Goal: Communication & Community: Answer question/provide support

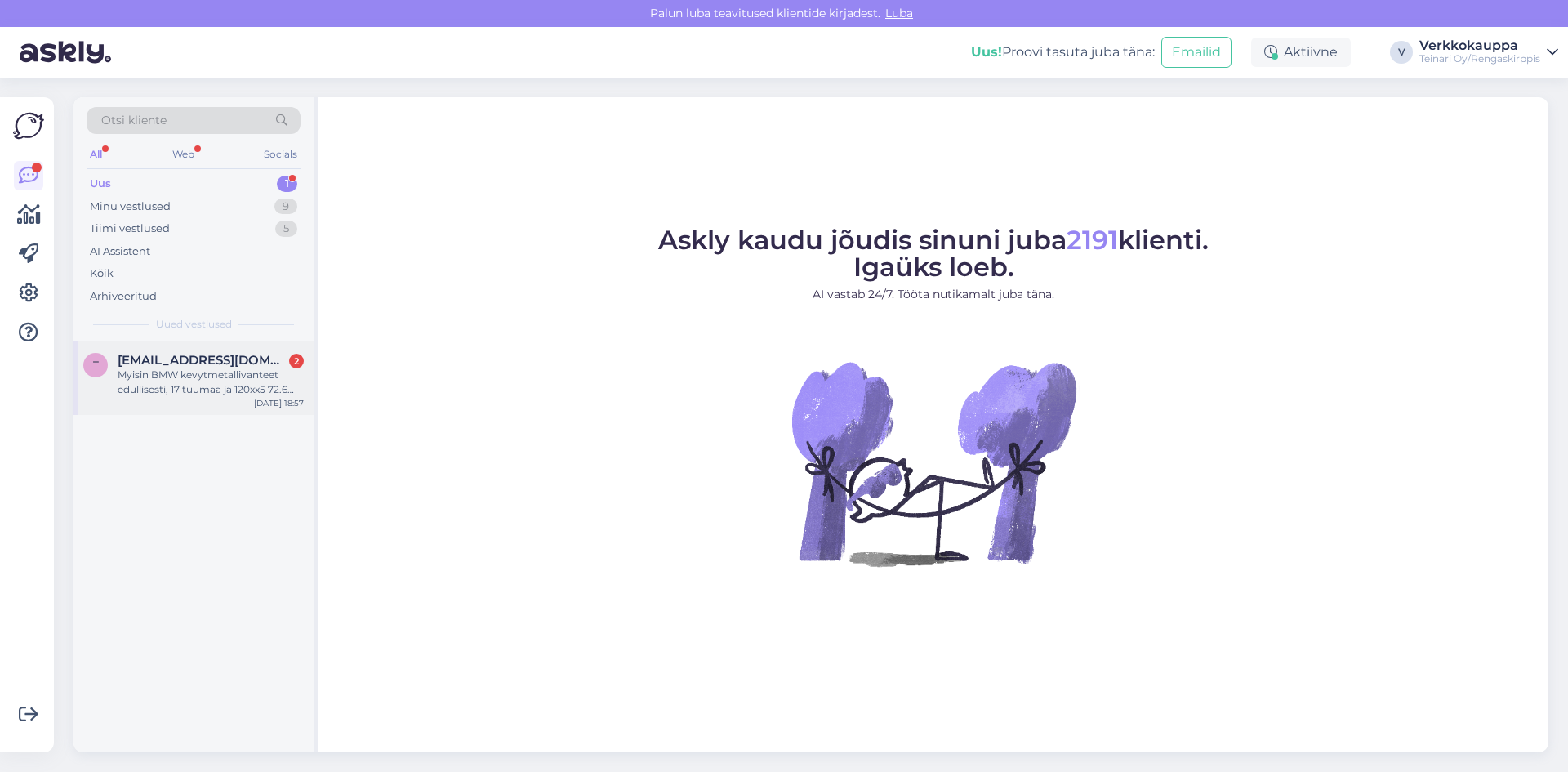
click at [189, 389] on div "Myisin BMW kevytmetallivanteet edullisesti, 17 tuumaa ja 120xx5 72.6 [DOMAIN_NA…" at bounding box center [210, 382] width 187 height 29
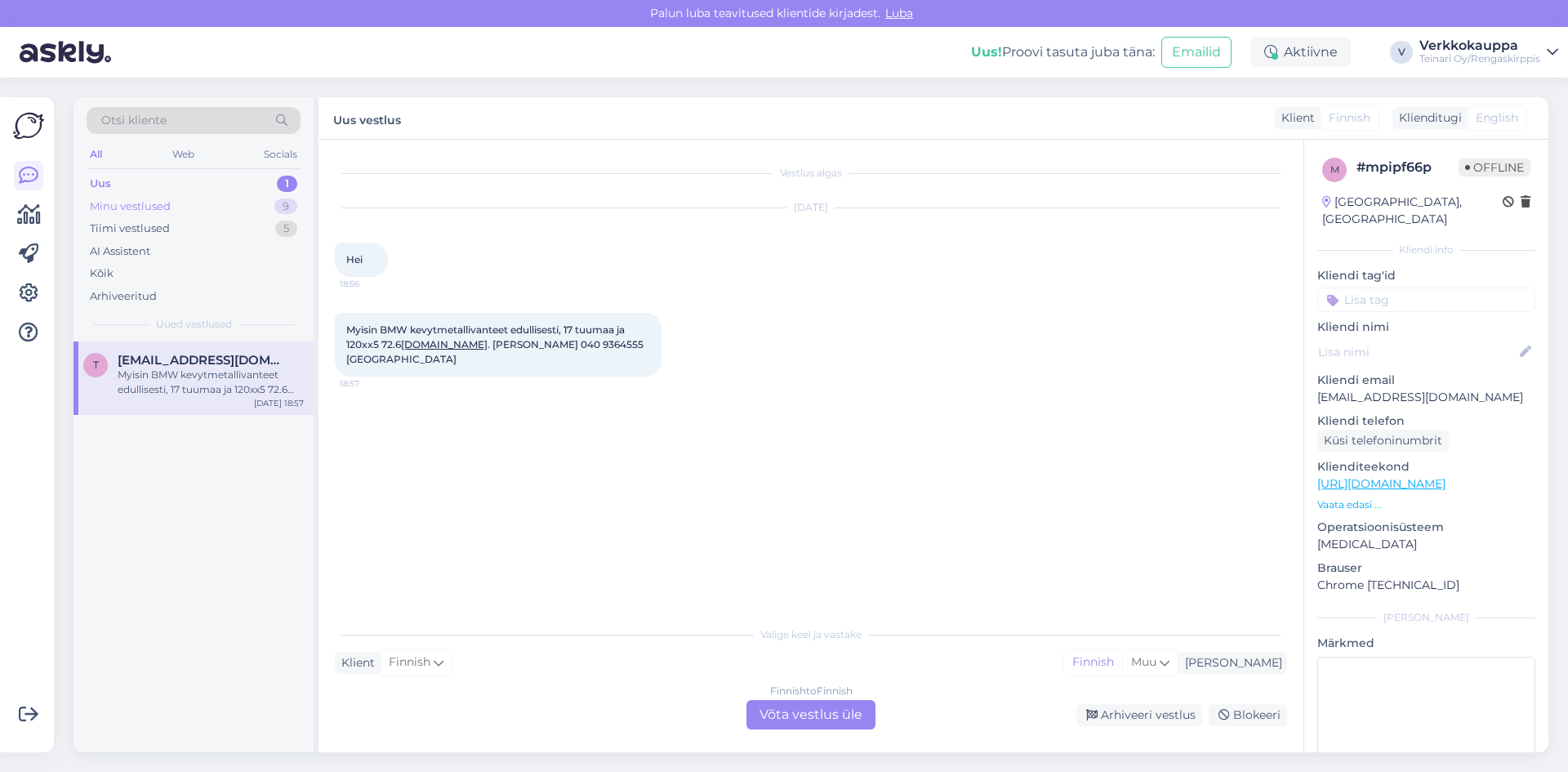
click at [155, 207] on div "Minu vestlused" at bounding box center [130, 206] width 80 height 16
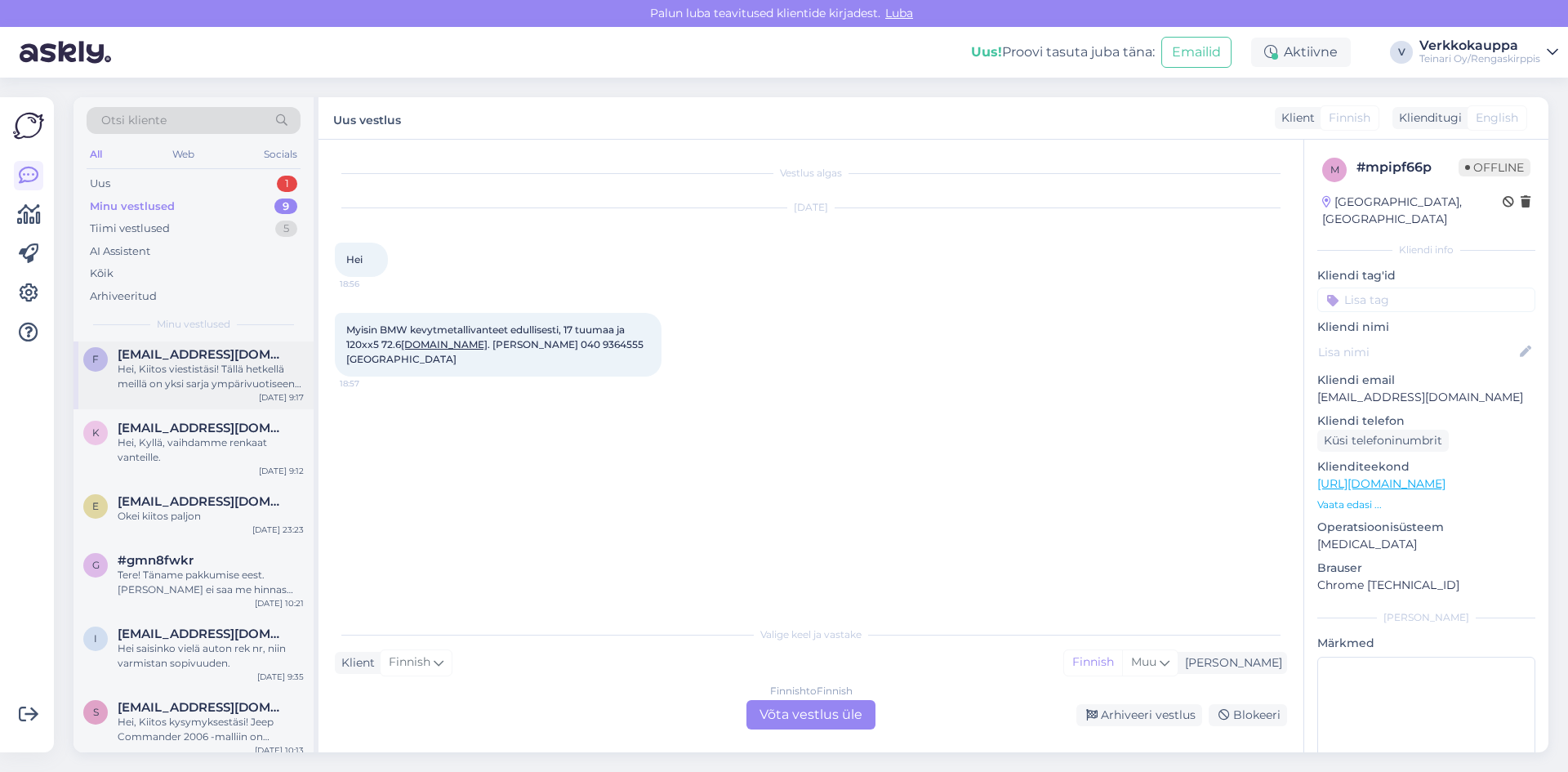
scroll to position [236, 0]
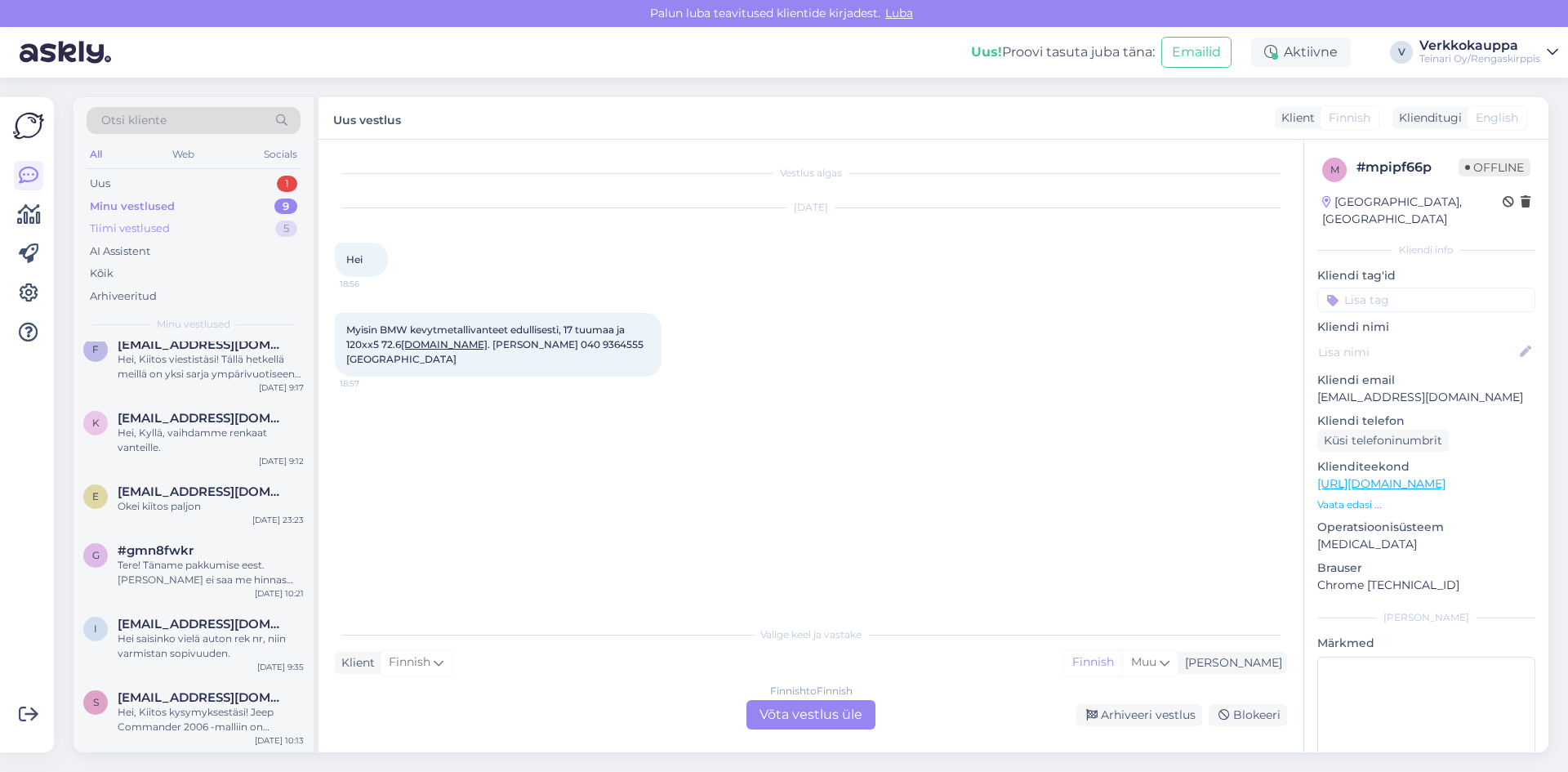
click at [139, 232] on div "Tiimi vestlused" at bounding box center [130, 228] width 80 height 16
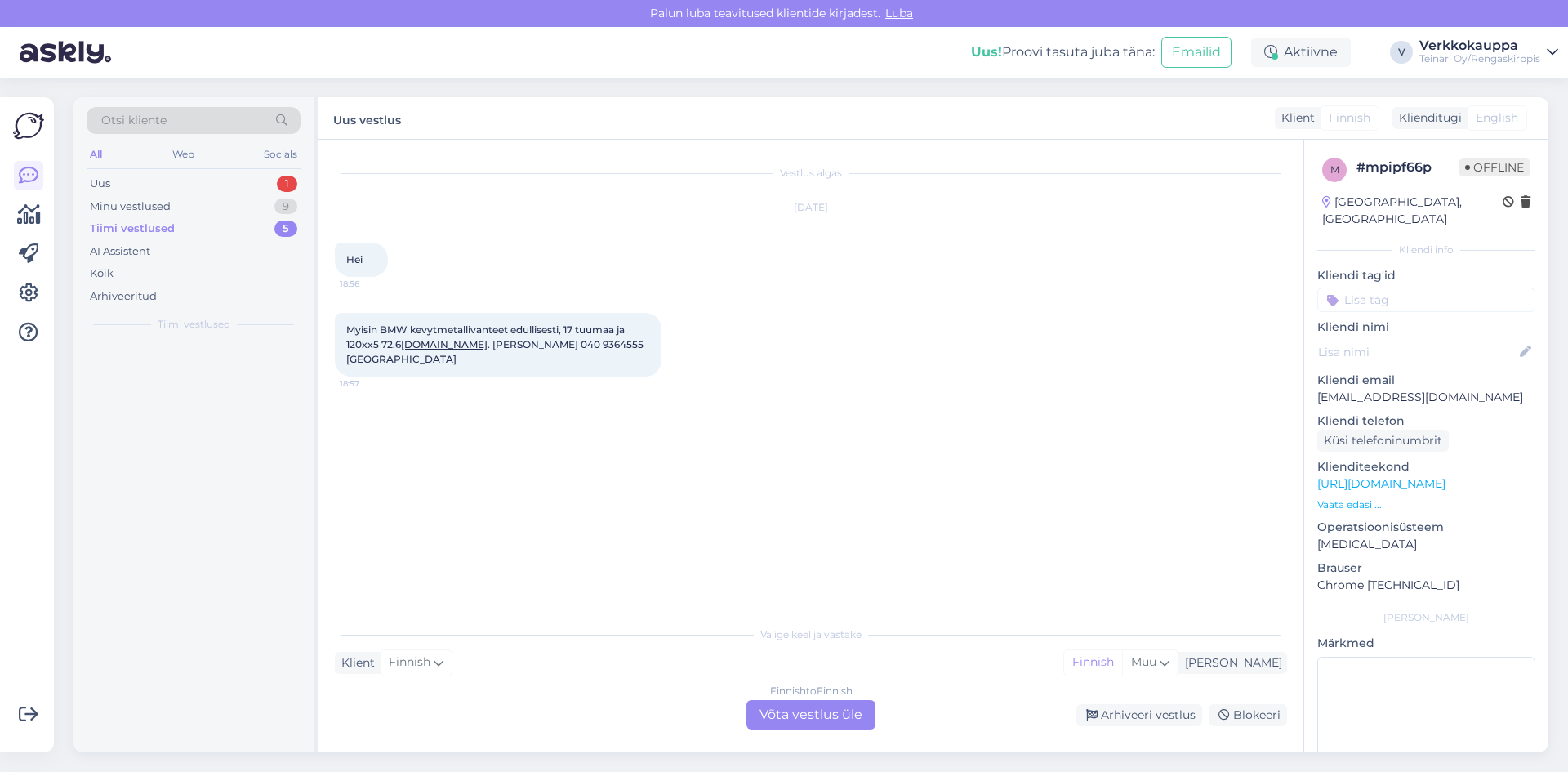
scroll to position [0, 0]
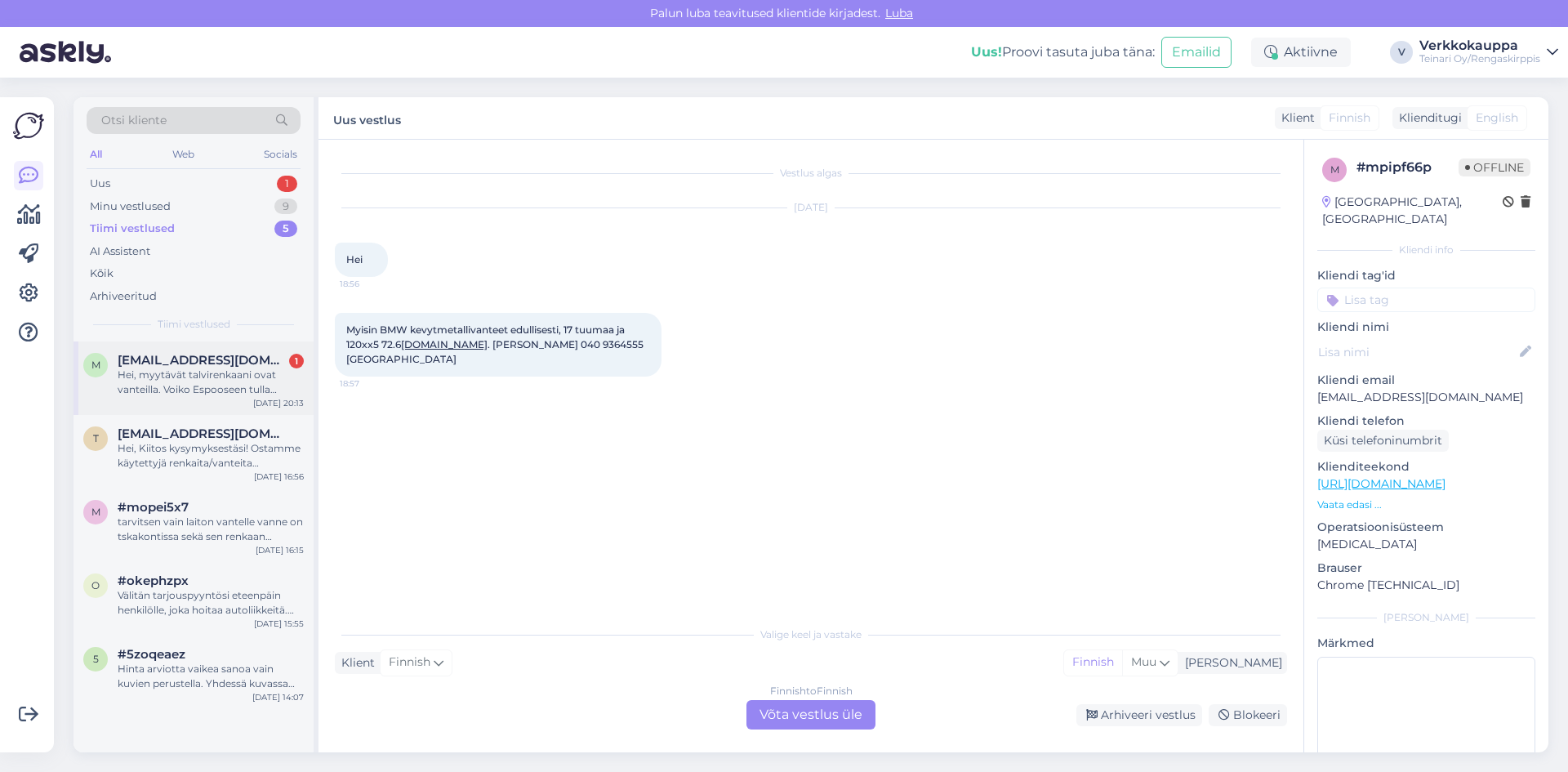
click at [192, 394] on div "Hei, myytävät talvirenkaani ovat vanteilla. Voiko Espooseen tulla näyttämään ni…" at bounding box center [210, 382] width 187 height 29
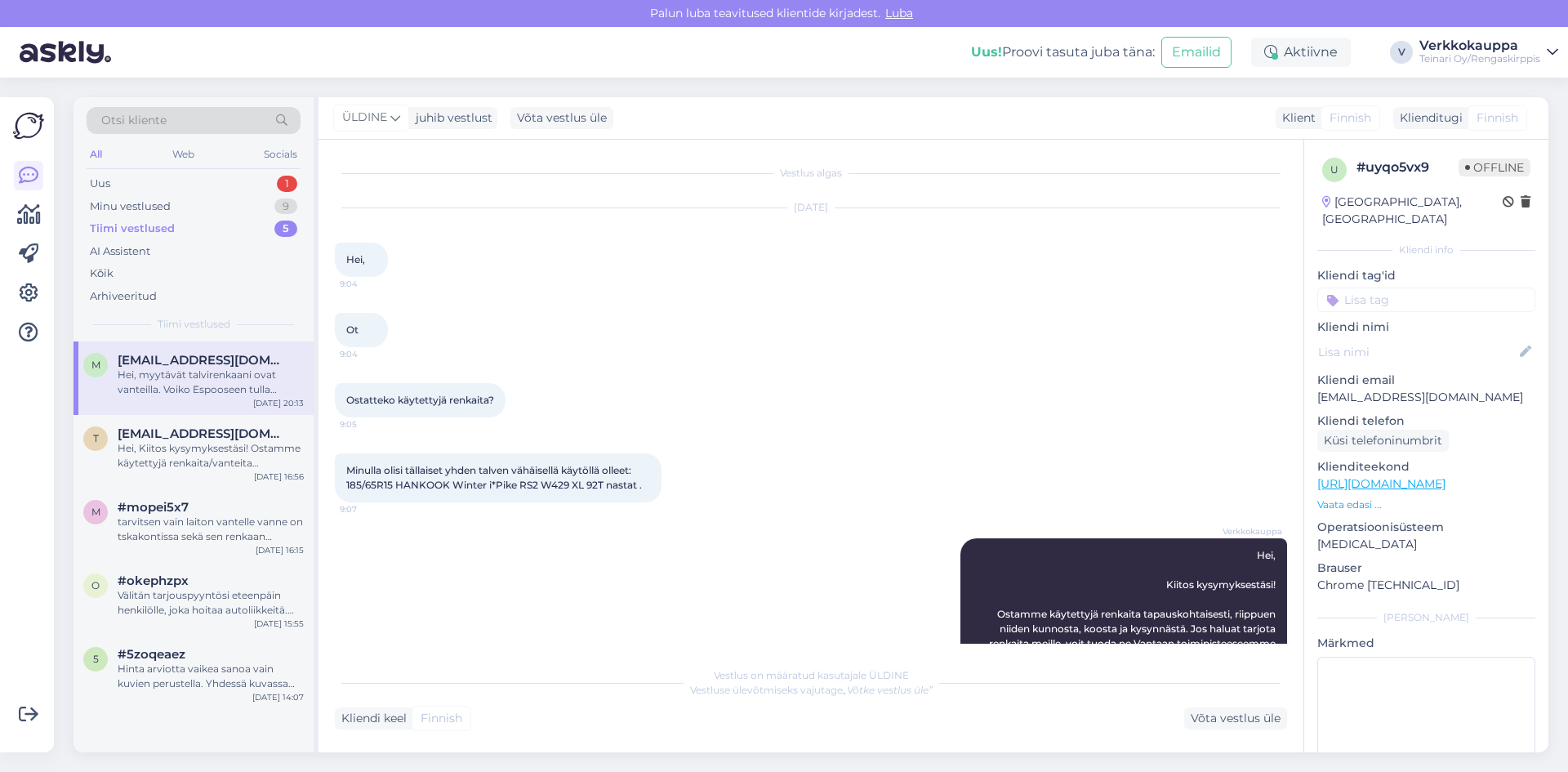
scroll to position [490, 0]
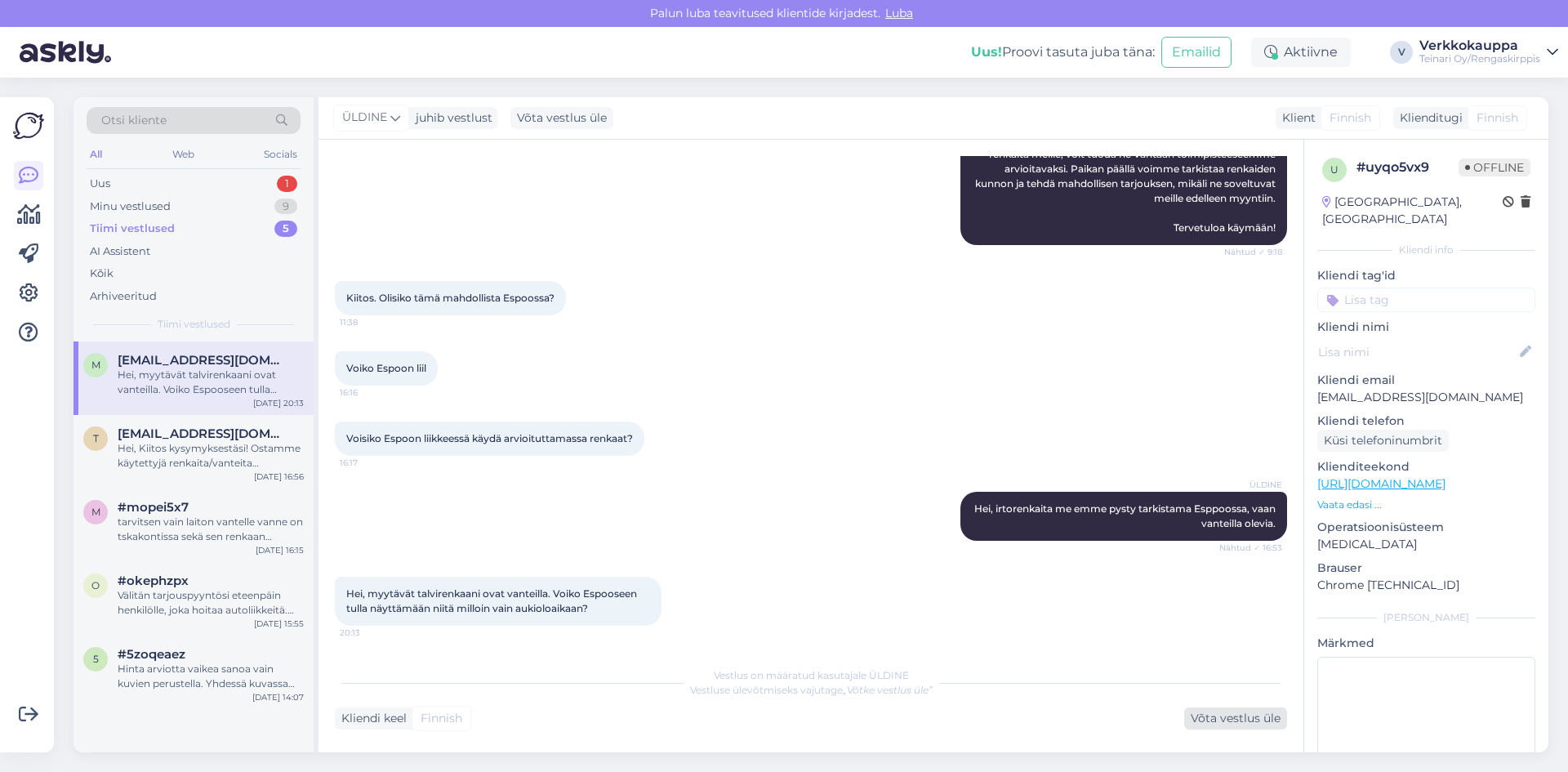
click at [1246, 724] on div "Võta vestlus üle" at bounding box center [1235, 718] width 103 height 22
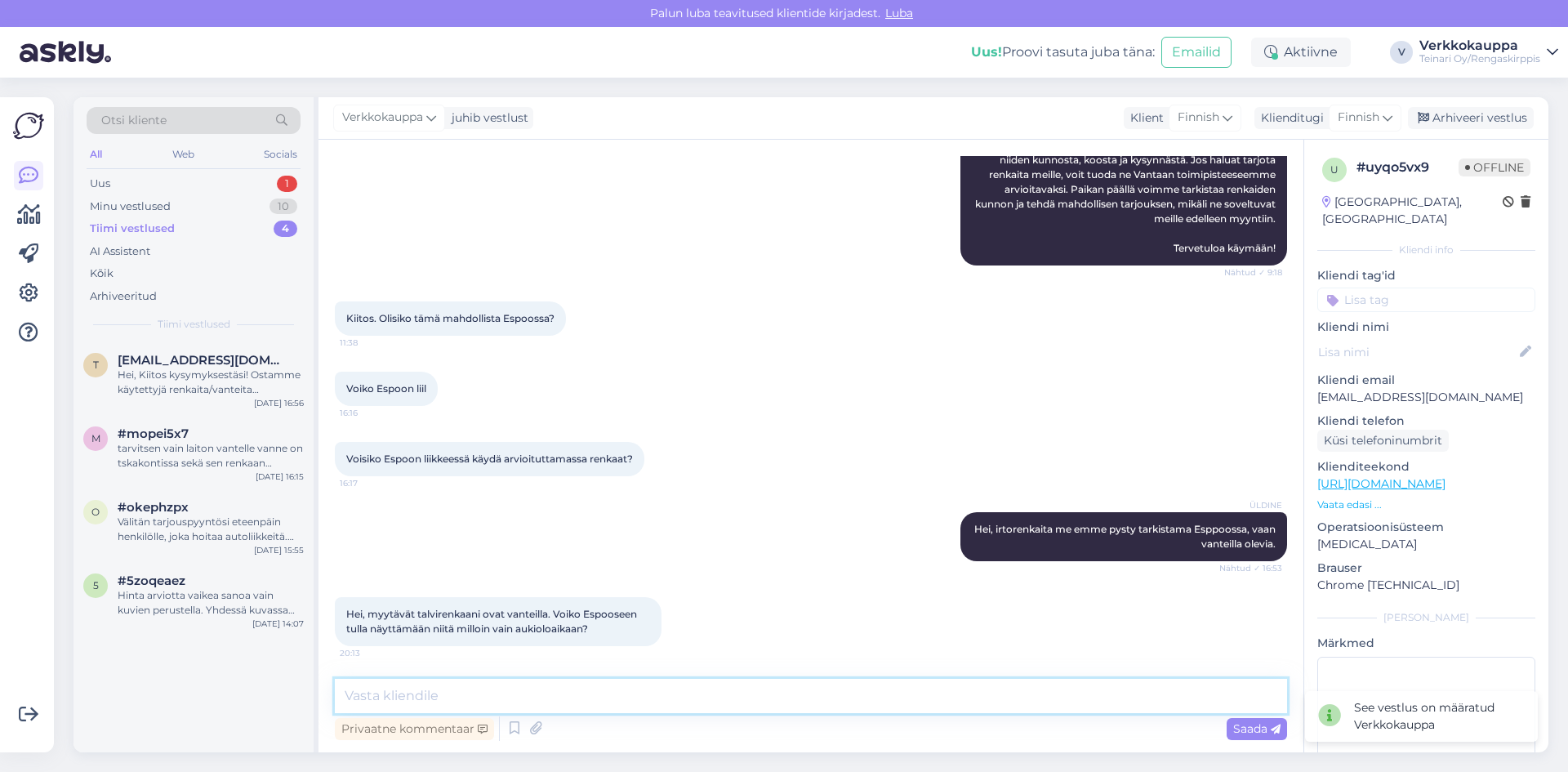
click at [564, 705] on textarea at bounding box center [811, 696] width 952 height 34
type textarea "Hei, arkisin 9.00-17.00.Tervetuloa!"
click at [1256, 730] on span "Saada" at bounding box center [1256, 728] width 47 height 15
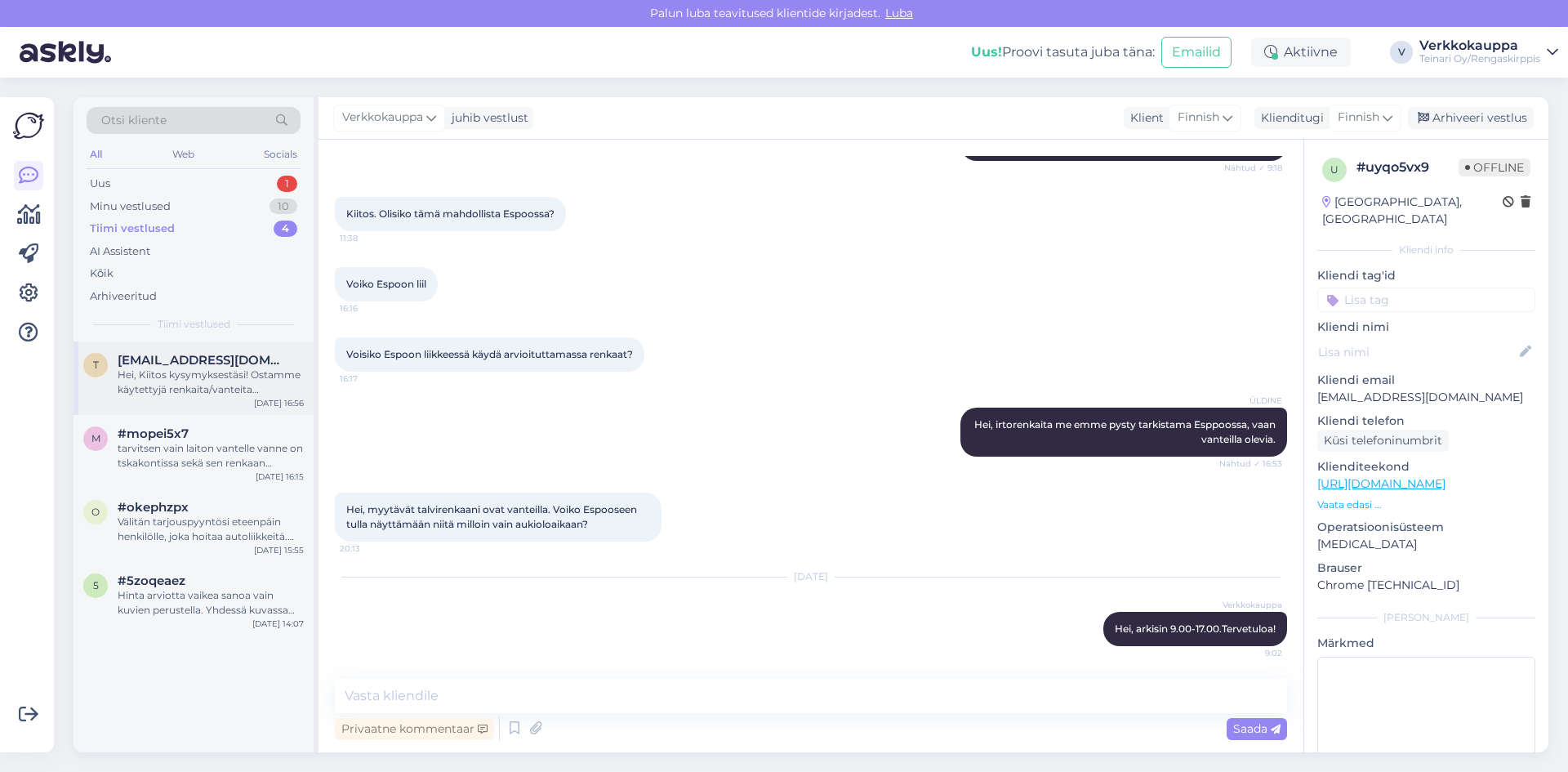
click at [234, 387] on div "Hei, Kiitos kysymyksestäsi! Ostamme käytettyjä renkaita/vanteita tapauskohtaise…" at bounding box center [210, 382] width 187 height 29
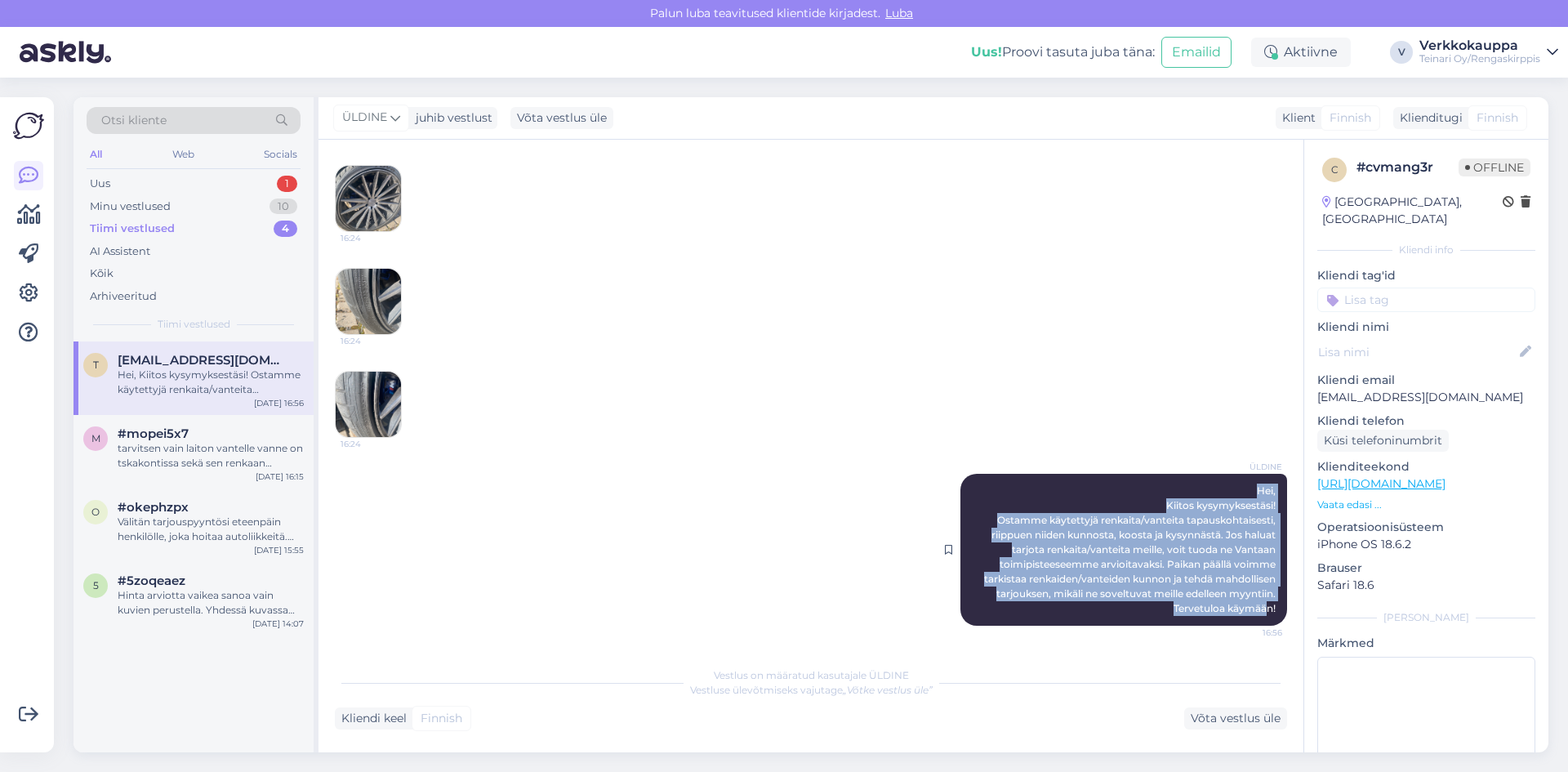
drag, startPoint x: 1237, startPoint y: 483, endPoint x: 1255, endPoint y: 615, distance: 133.2
click at [1255, 615] on div "ÜLDINE Hei, Kiitos kysymyksestäsi! Ostamme käytettyjä renkaita/vanteita tapausk…" at bounding box center [1123, 549] width 327 height 152
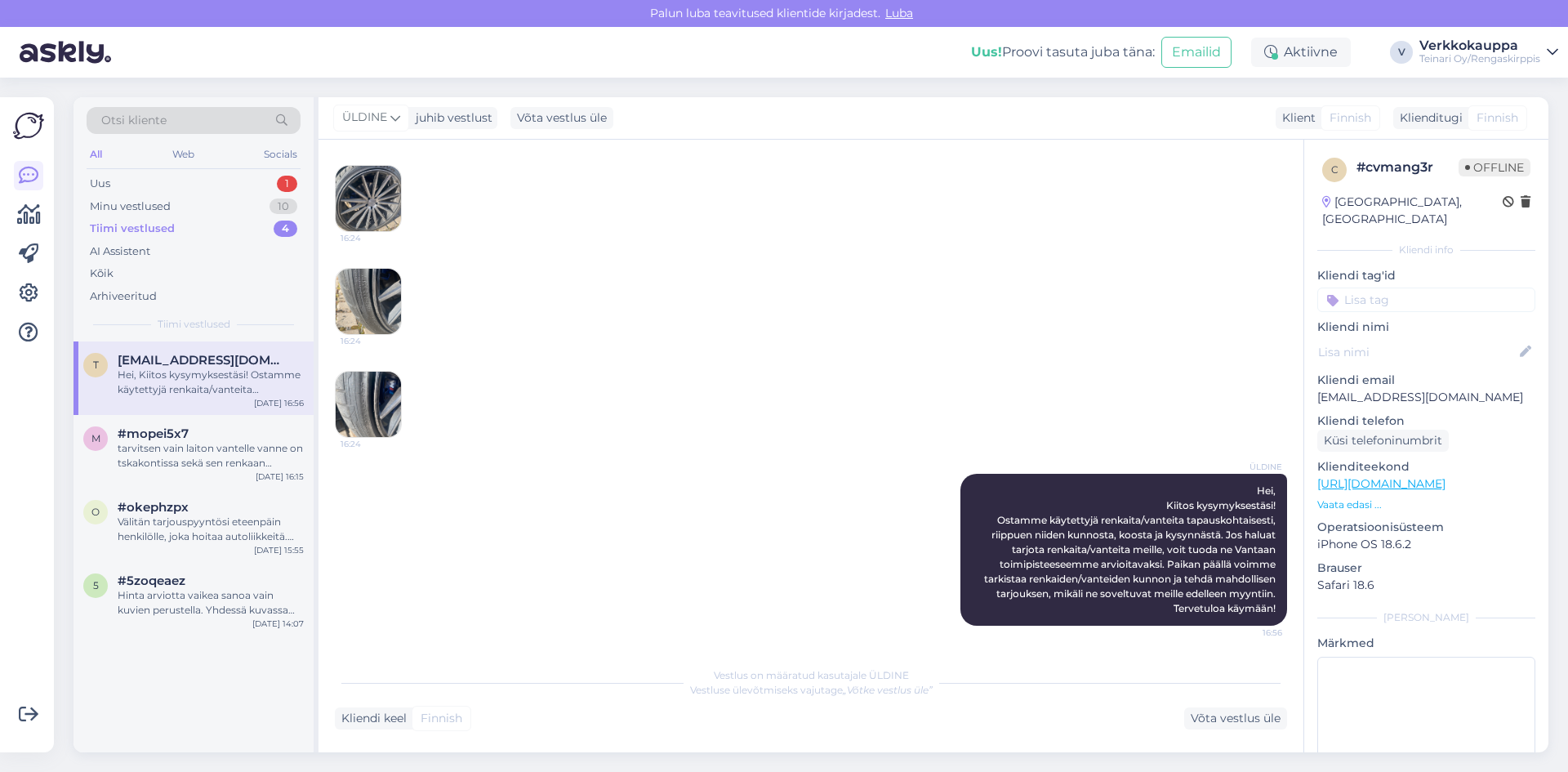
drag, startPoint x: 1230, startPoint y: 599, endPoint x: 1007, endPoint y: 390, distance: 305.6
click at [1007, 390] on div "16:24" at bounding box center [811, 404] width 952 height 103
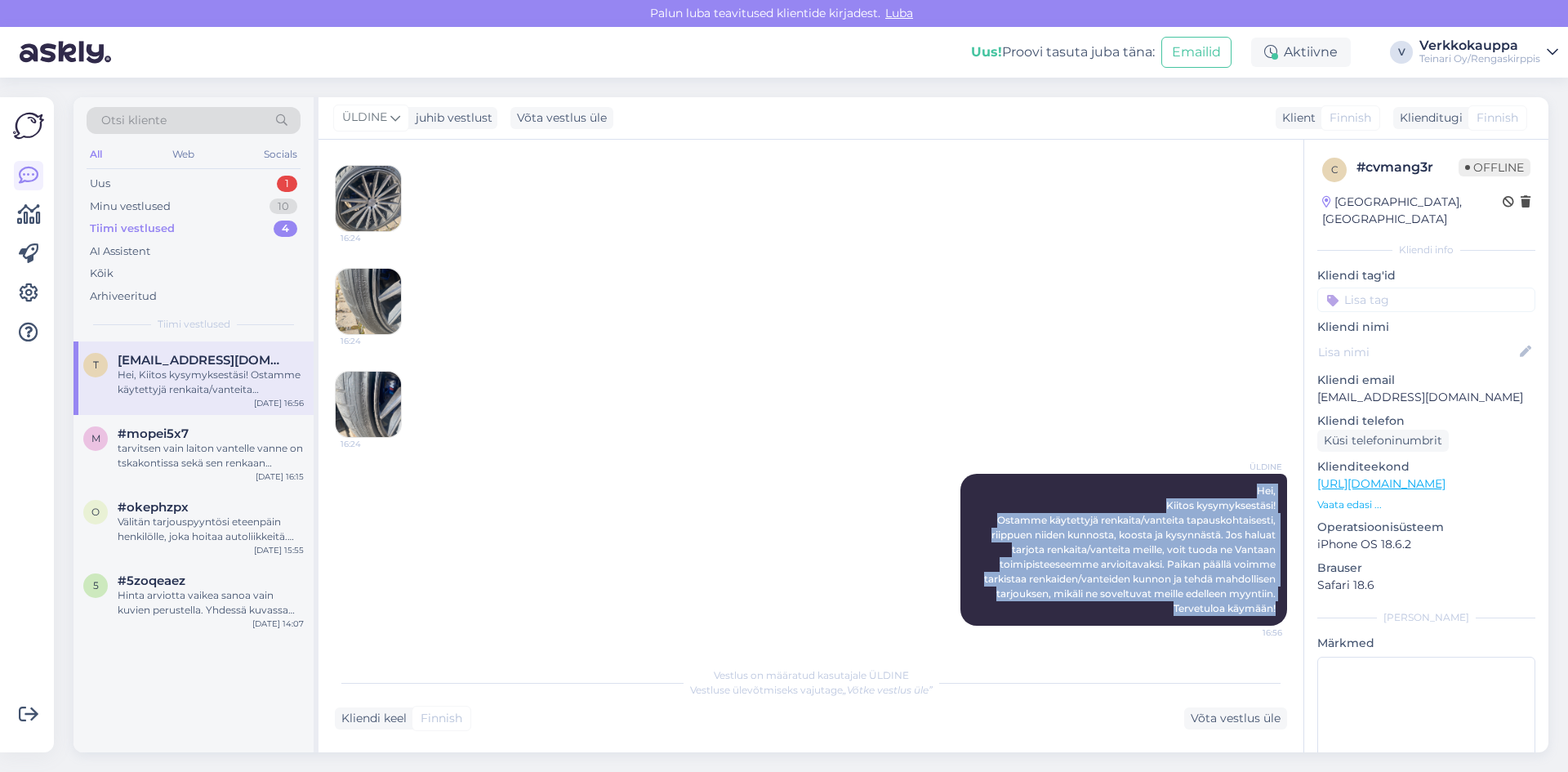
drag, startPoint x: 1242, startPoint y: 484, endPoint x: 1280, endPoint y: 612, distance: 133.5
click at [1280, 612] on div "Vestlus algas [DATE] Kävin autoa ostattelemassa, ja siinä on minun makuuni liia…" at bounding box center [818, 400] width 967 height 488
copy span "Hei, Kiitos kysymyksestäsi! Ostamme käytettyjä renkaita/vanteita tapauskohtaise…"
click at [116, 183] on div "Uus 1" at bounding box center [193, 184] width 214 height 23
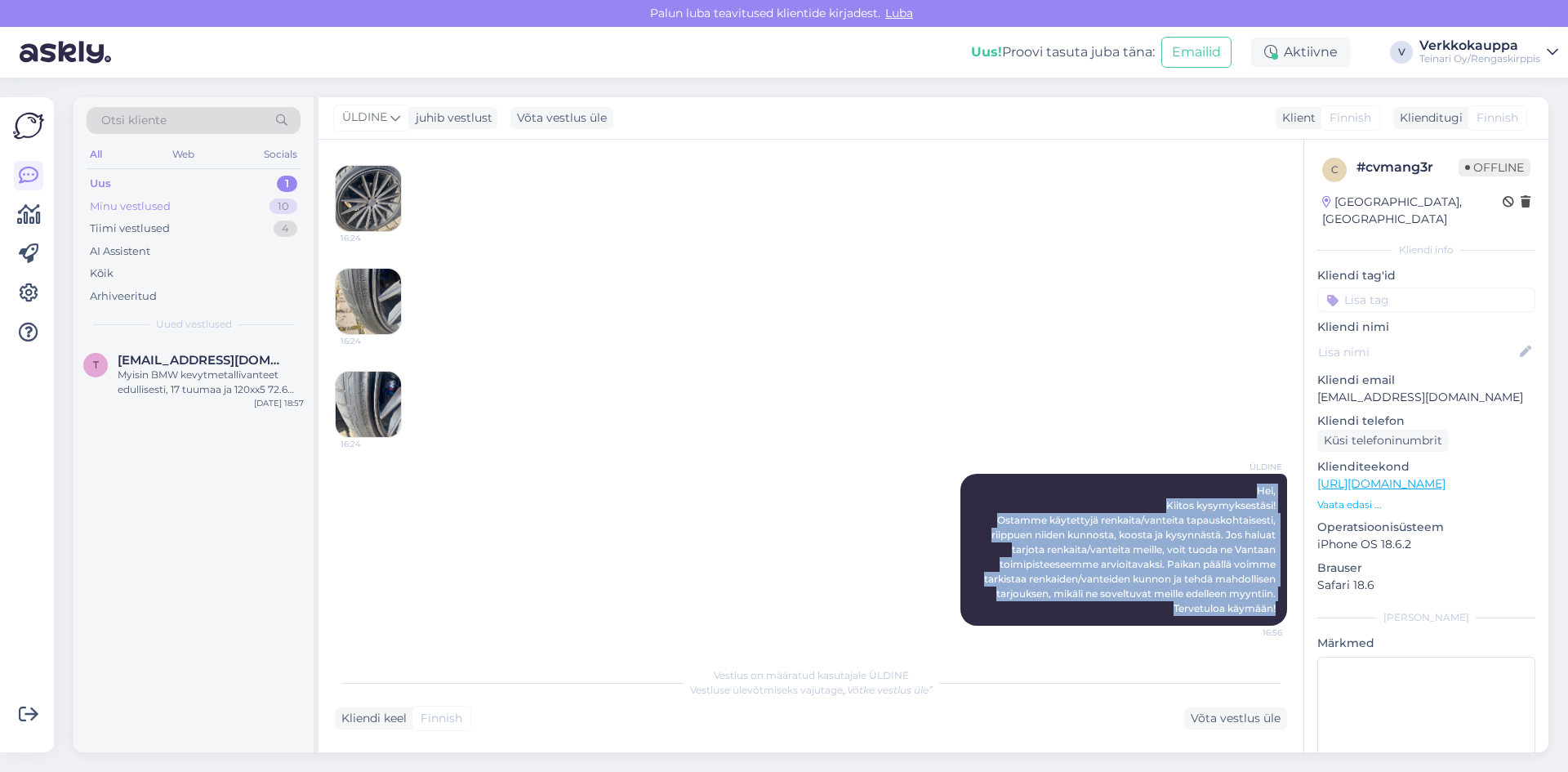
click at [121, 204] on div "Minu vestlused" at bounding box center [130, 206] width 80 height 16
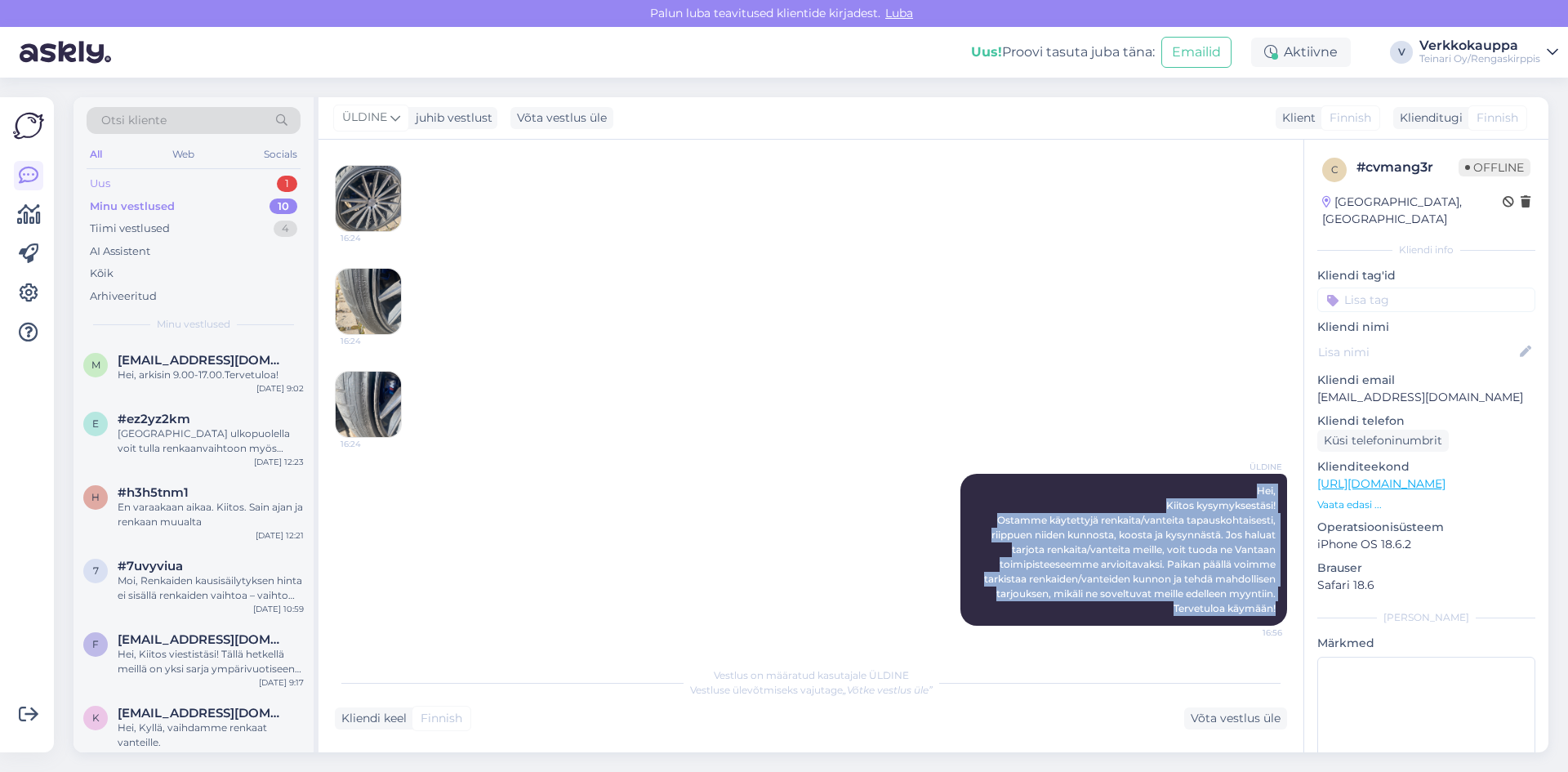
click at [129, 186] on div "Uus 1" at bounding box center [193, 184] width 214 height 23
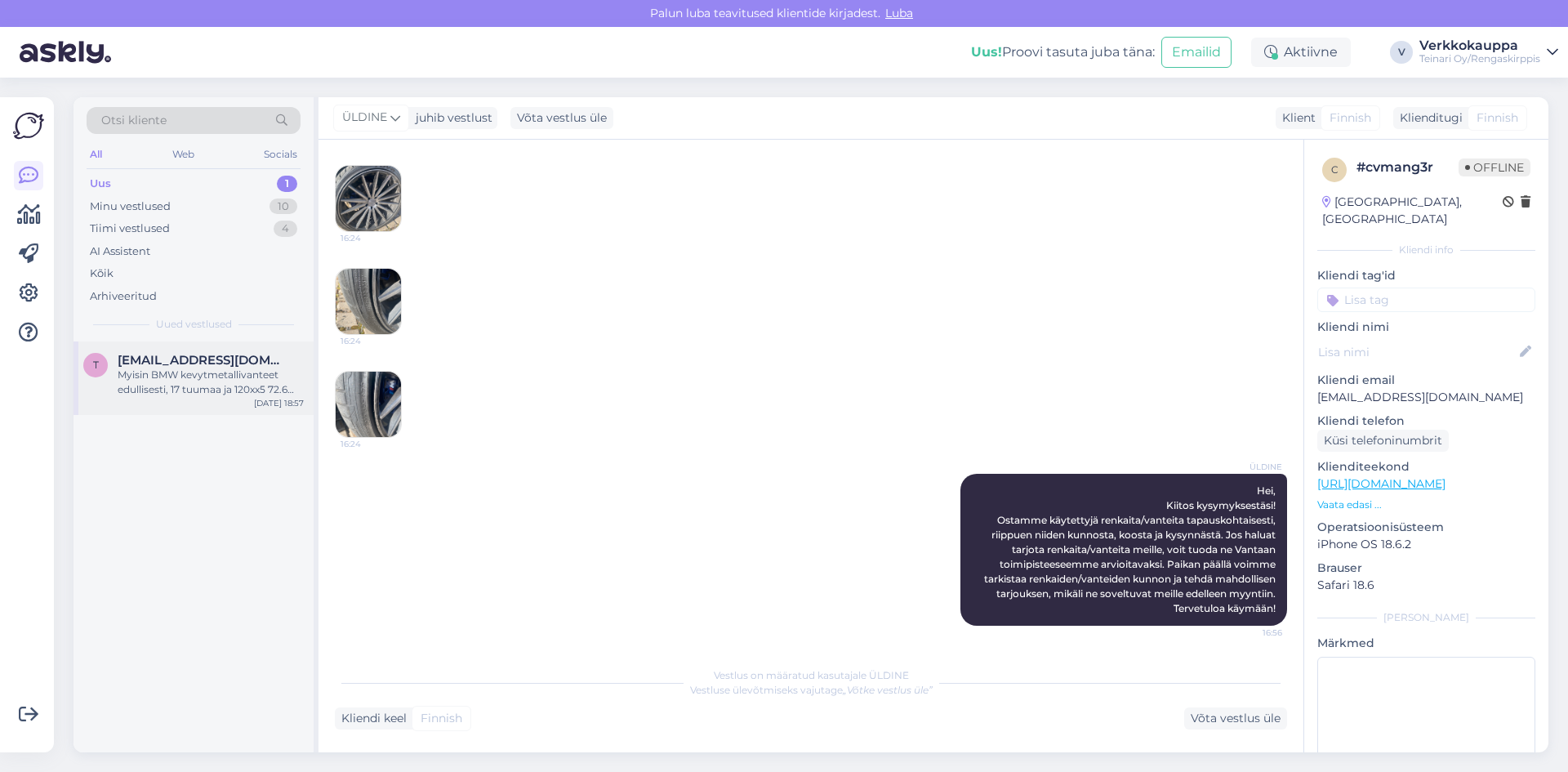
click at [231, 389] on div "Myisin BMW kevytmetallivanteet edullisesti, 17 tuumaa ja 120xx5 72.6 [DOMAIN_NA…" at bounding box center [210, 382] width 187 height 29
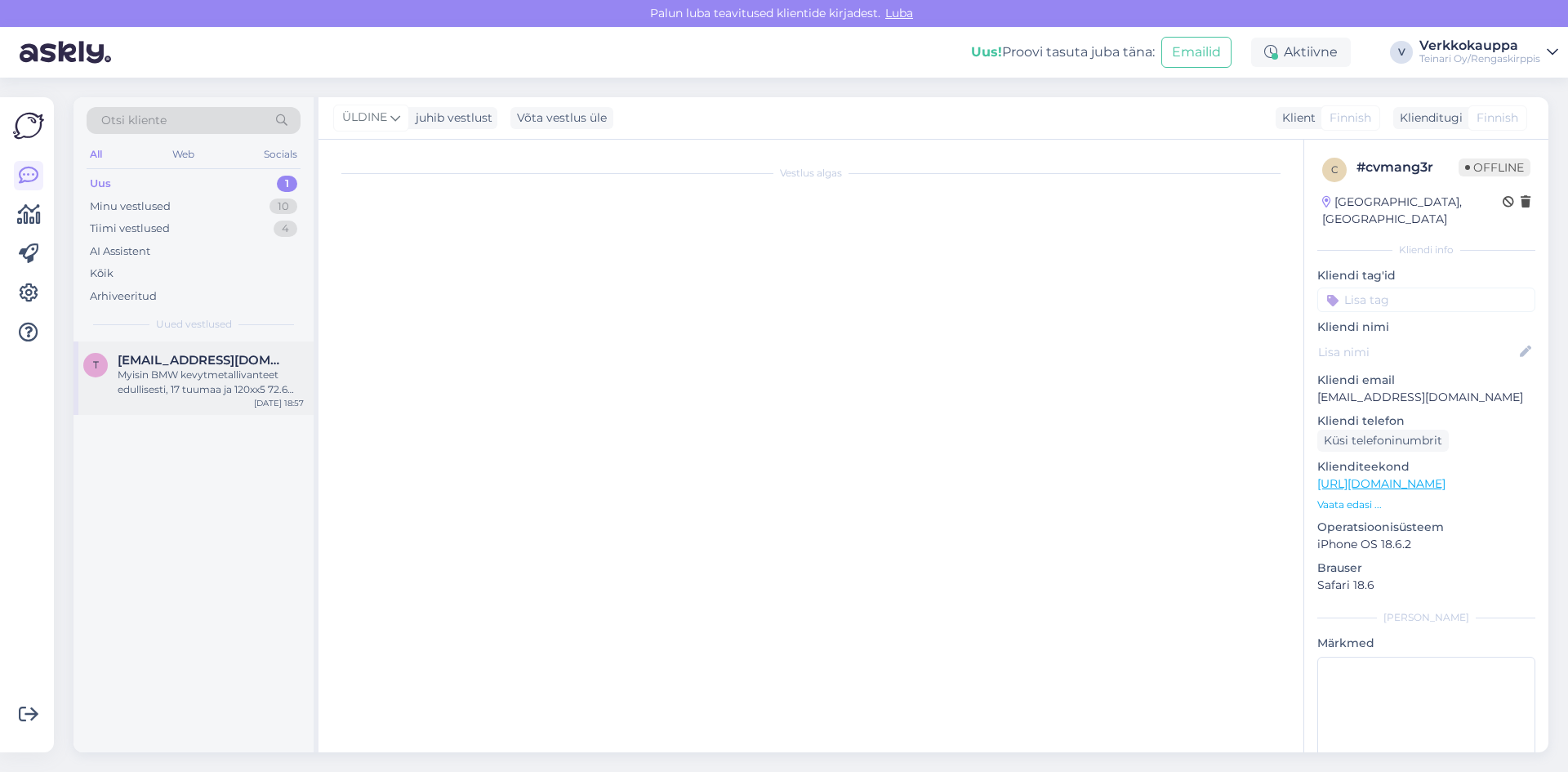
scroll to position [0, 0]
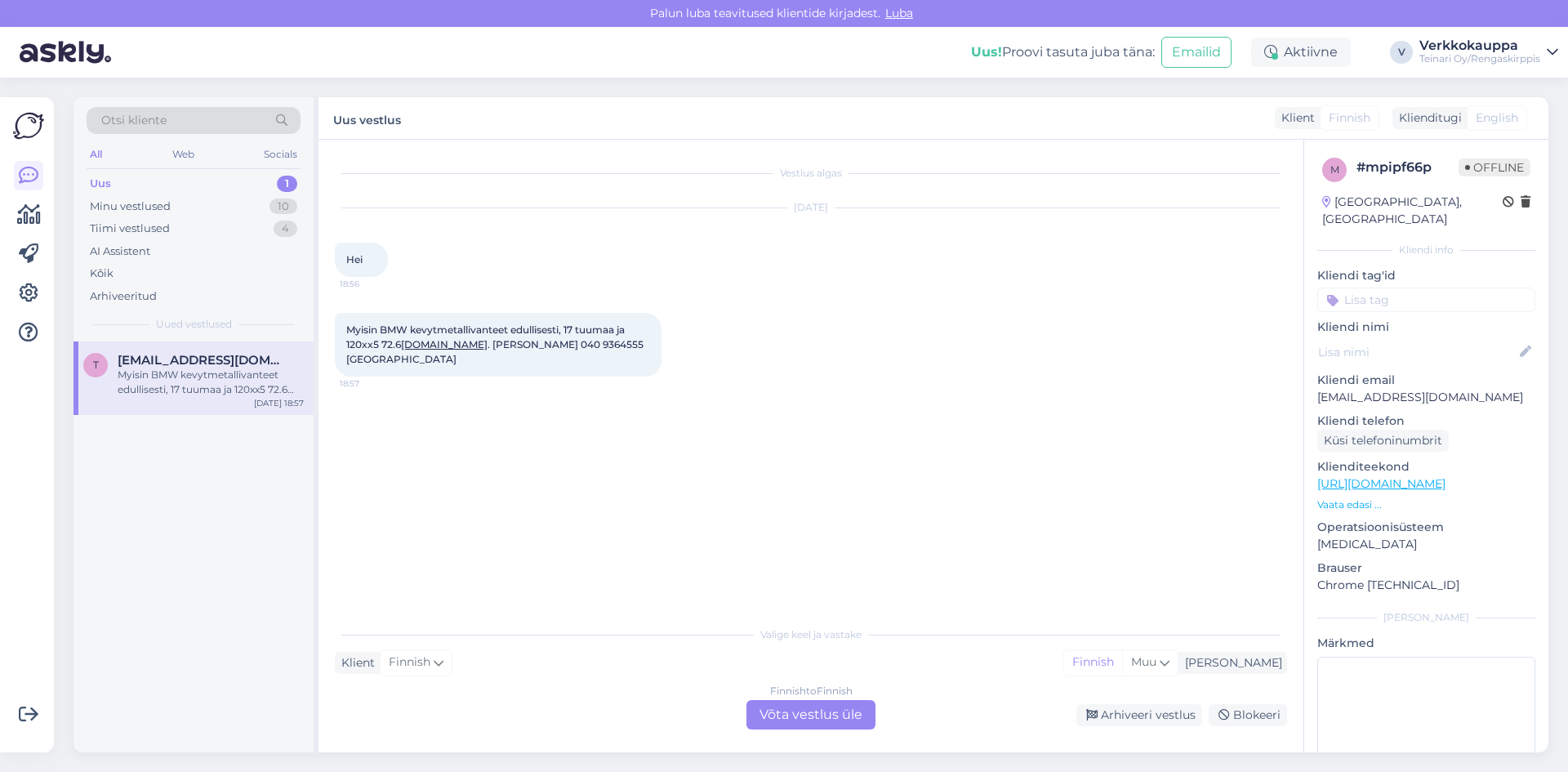
click at [773, 714] on div "Finnish to Finnish Võta vestlus üle" at bounding box center [811, 714] width 129 height 29
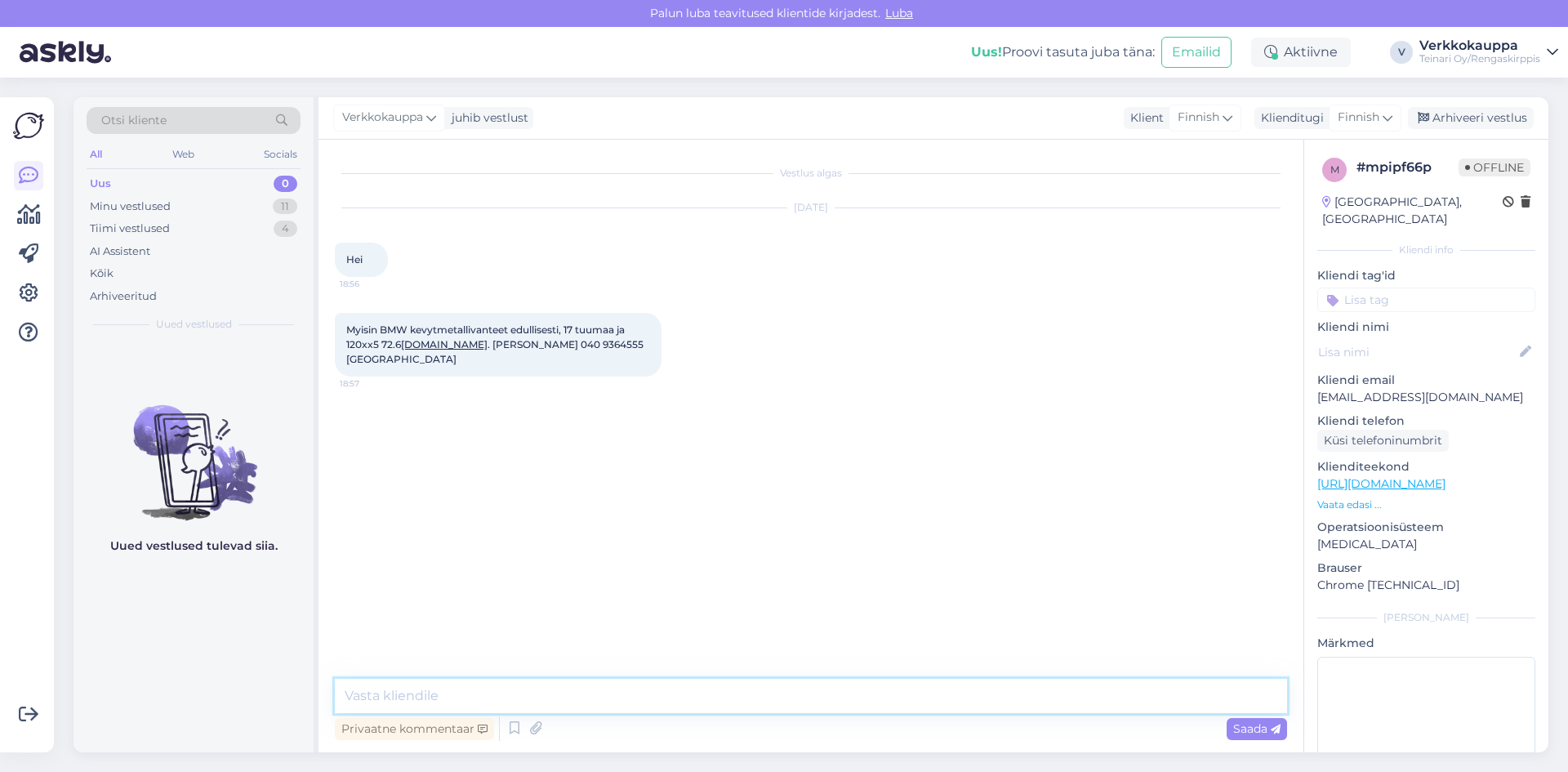
paste textarea "Hei, Kiitos kysymyksestäsi! Ostamme käytettyjä renkaita/vanteita tapauskohtaise…"
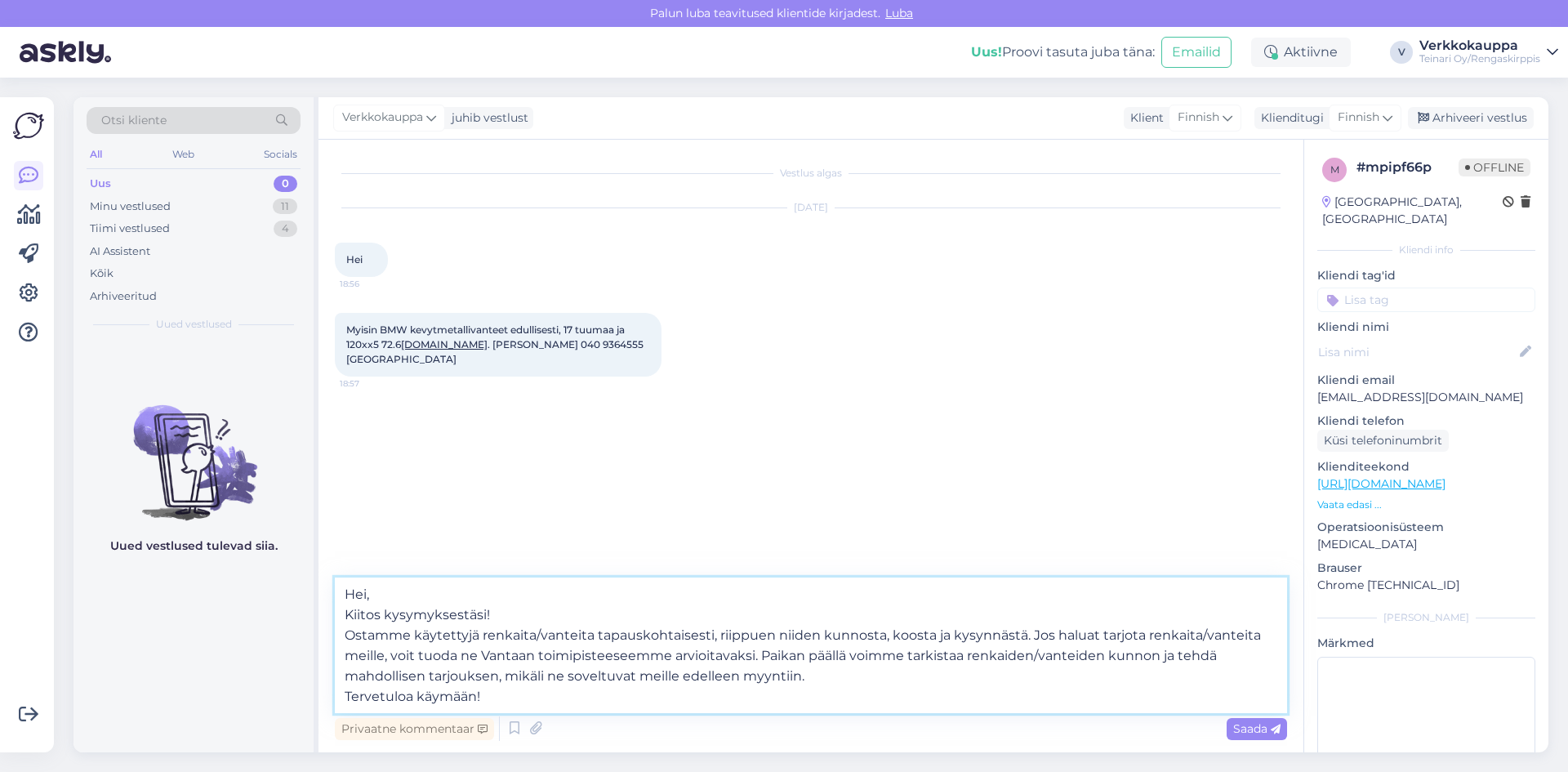
drag, startPoint x: 499, startPoint y: 614, endPoint x: 339, endPoint y: 608, distance: 160.1
click at [339, 608] on textarea "Hei, Kiitos kysymyksestäsi! Ostamme käytettyjä renkaita/vanteita tapauskohtaise…" at bounding box center [811, 645] width 952 height 135
type textarea "Hei, Ostamme käytettyjä renkaita/vanteita tapauskohtaisesti, riippuen niiden ku…"
click at [1255, 732] on span "Saada" at bounding box center [1256, 728] width 47 height 15
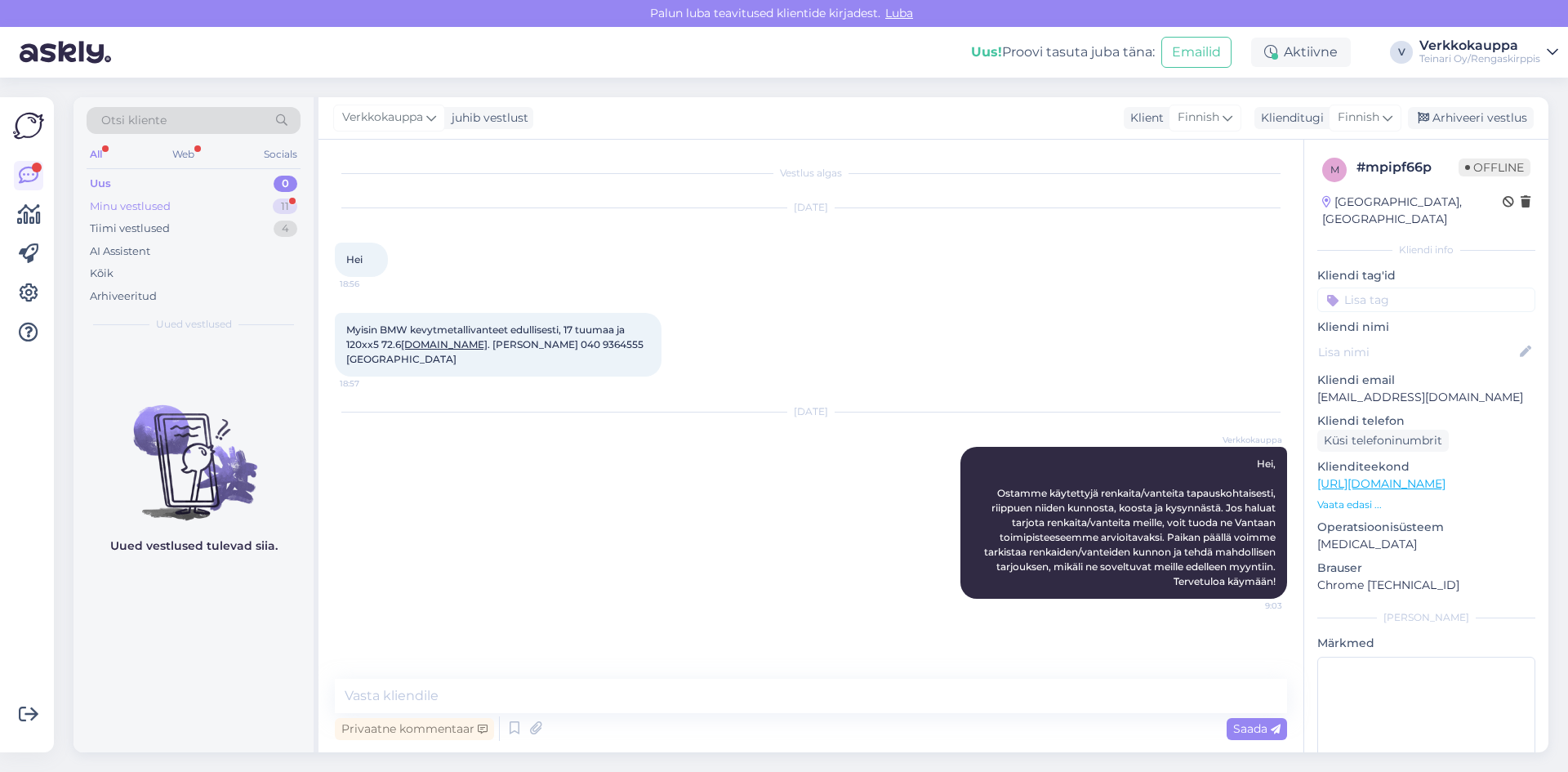
click at [151, 208] on div "Minu vestlused" at bounding box center [130, 206] width 80 height 16
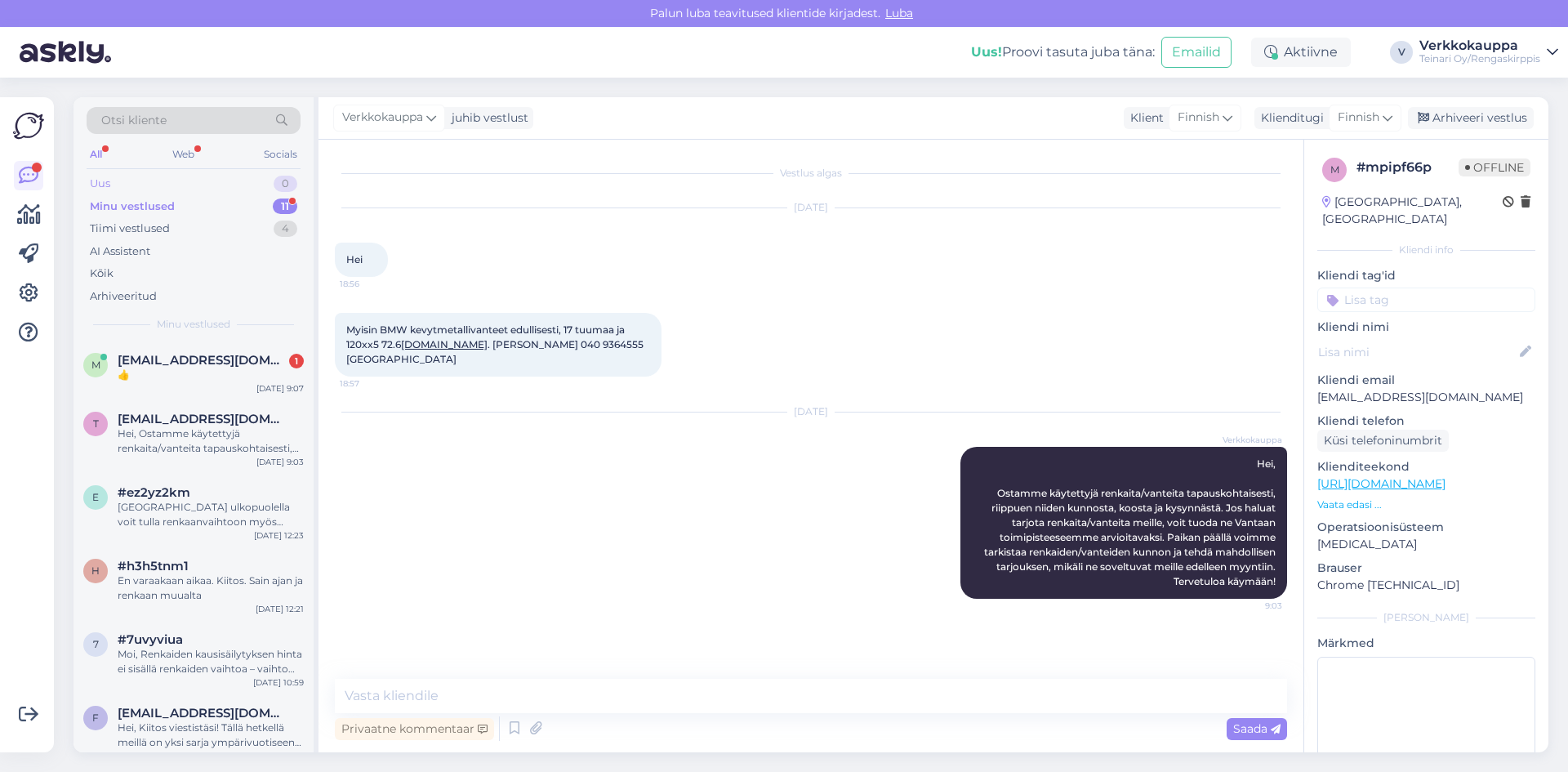
click at [128, 178] on div "Uus 0" at bounding box center [193, 184] width 214 height 23
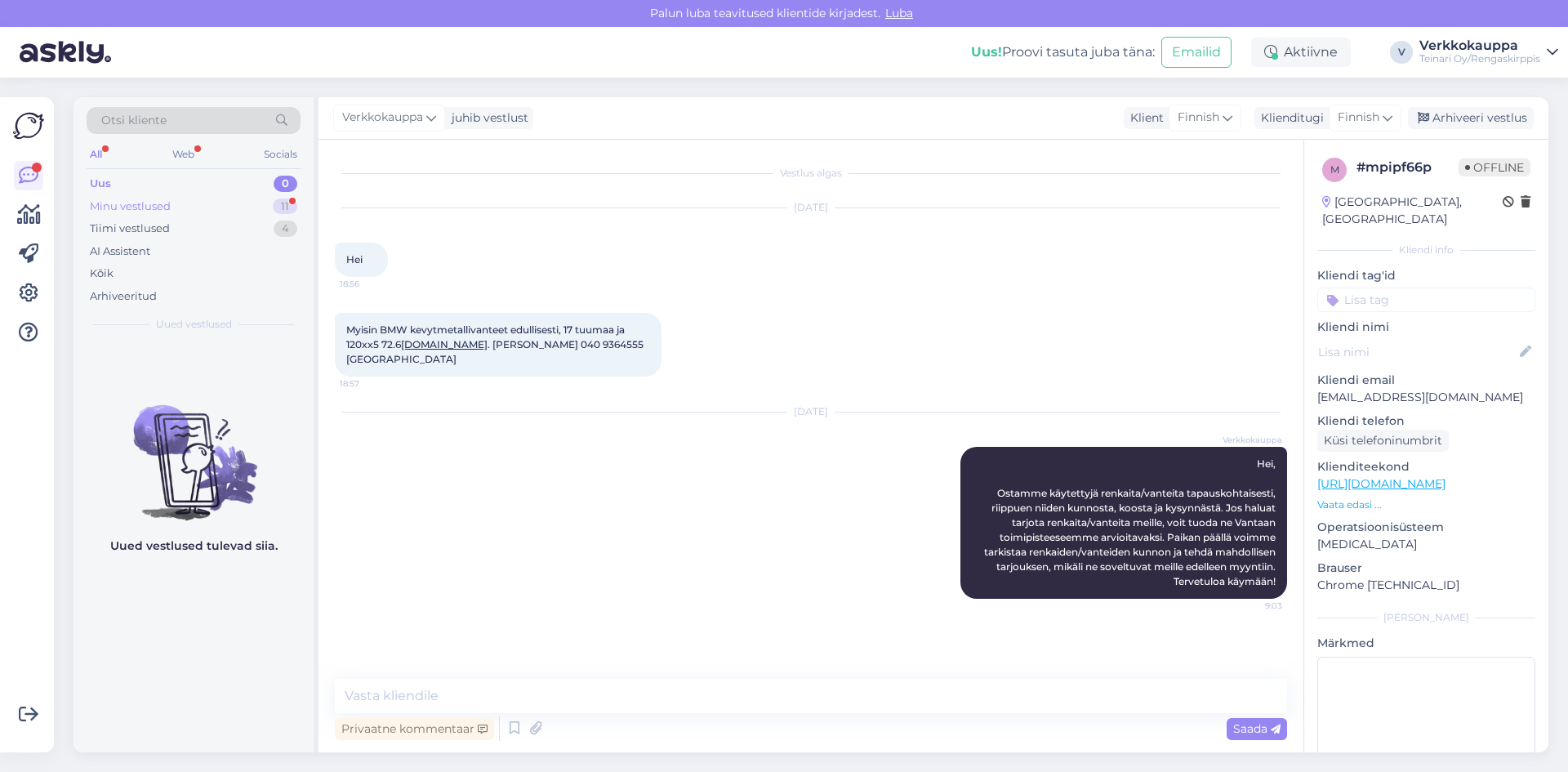
click at [170, 205] on div "Minu vestlused 11" at bounding box center [193, 206] width 214 height 23
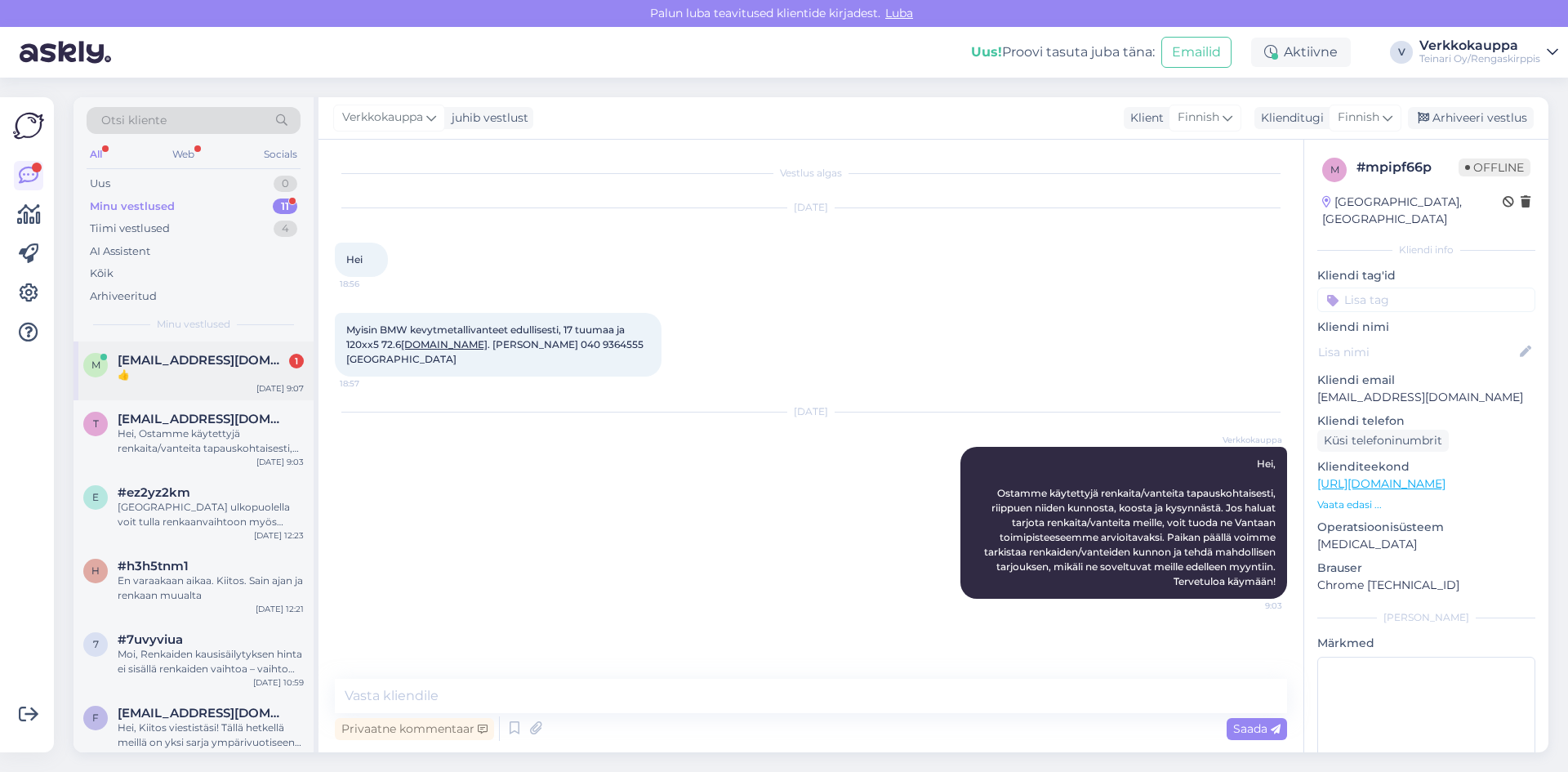
click at [213, 380] on div "👍" at bounding box center [210, 375] width 187 height 15
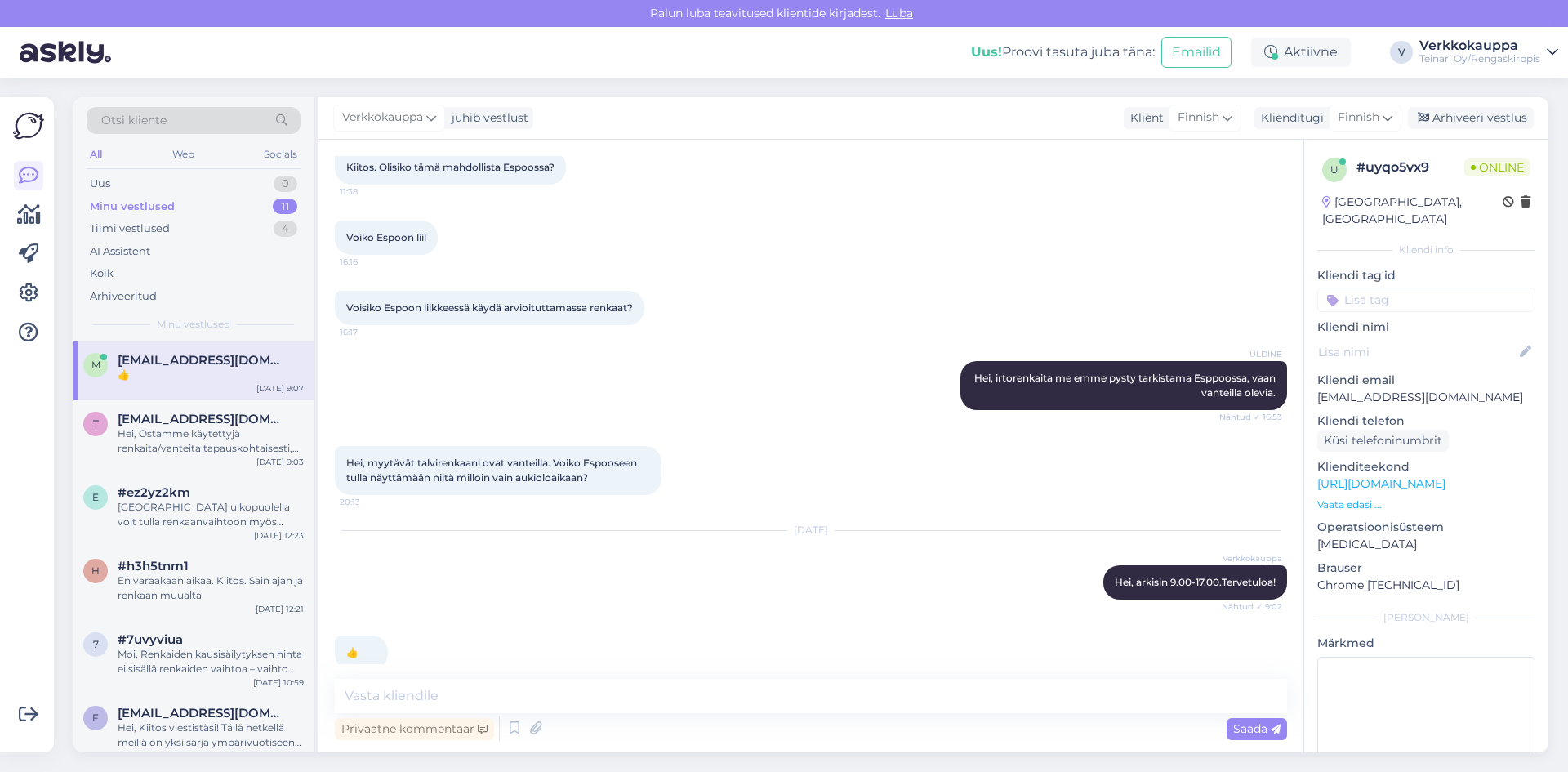
scroll to position [644, 0]
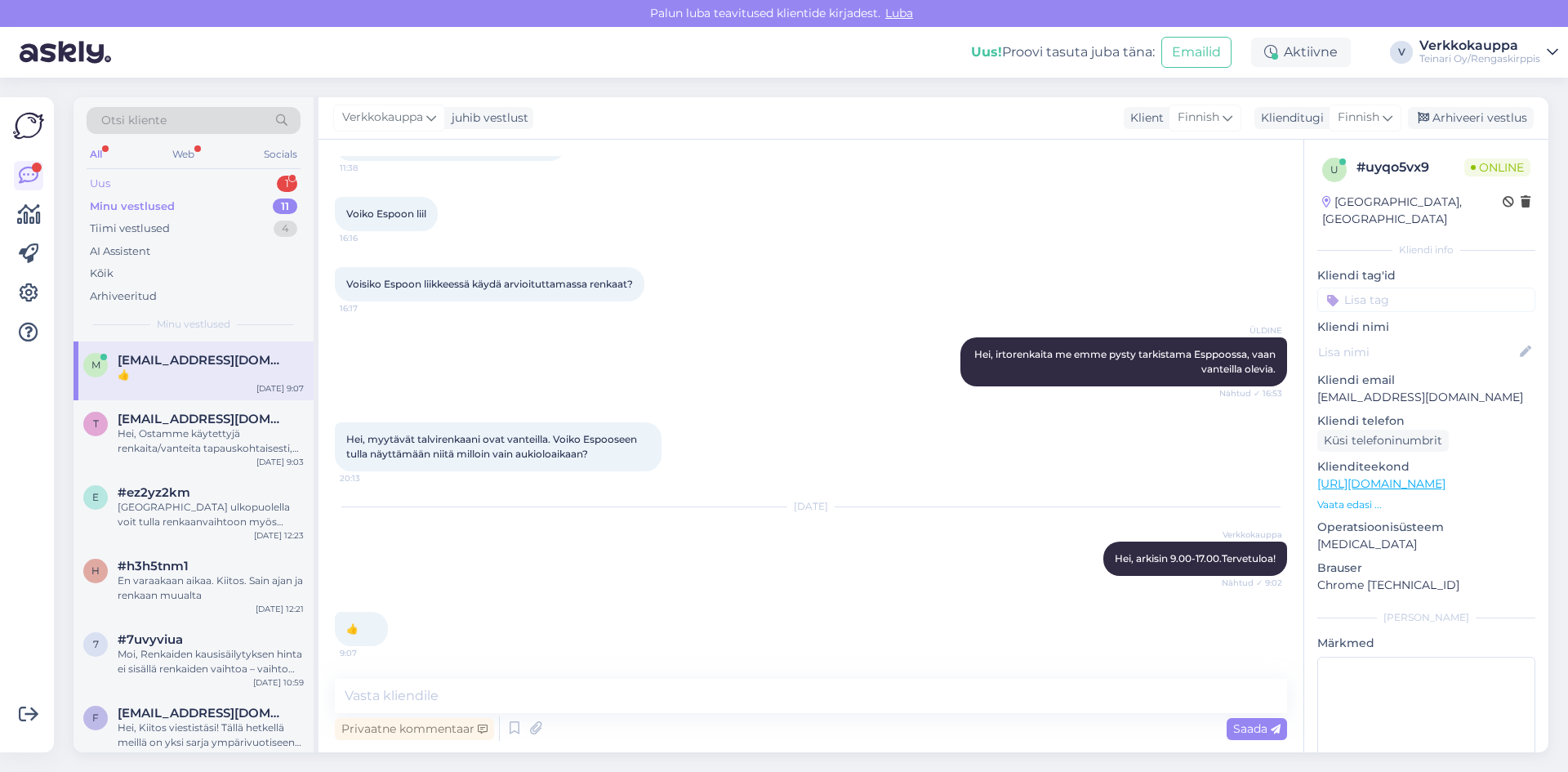
click at [132, 187] on div "Uus 1" at bounding box center [193, 184] width 214 height 23
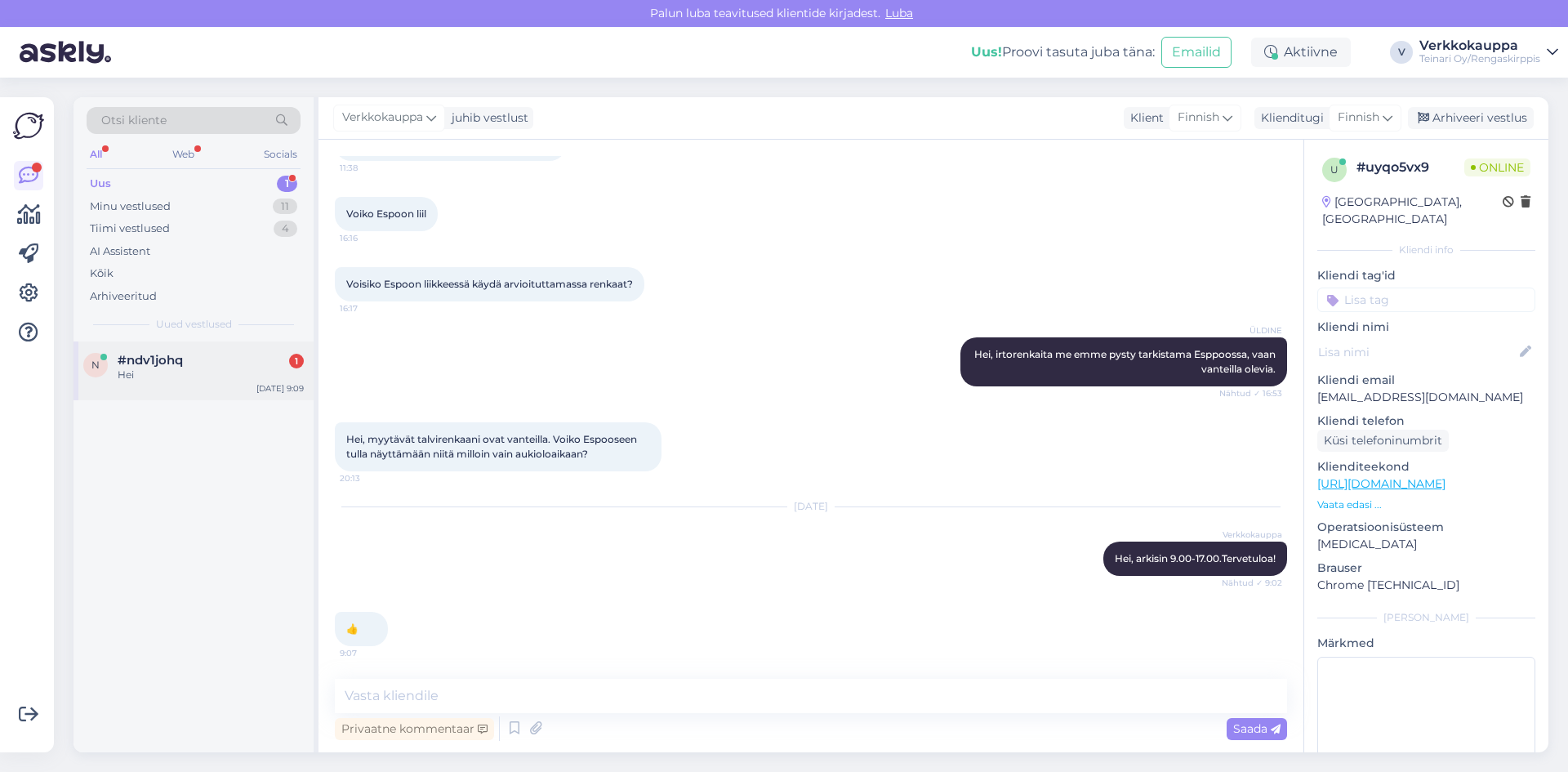
click at [143, 359] on span "#ndv1johq" at bounding box center [150, 361] width 65 height 15
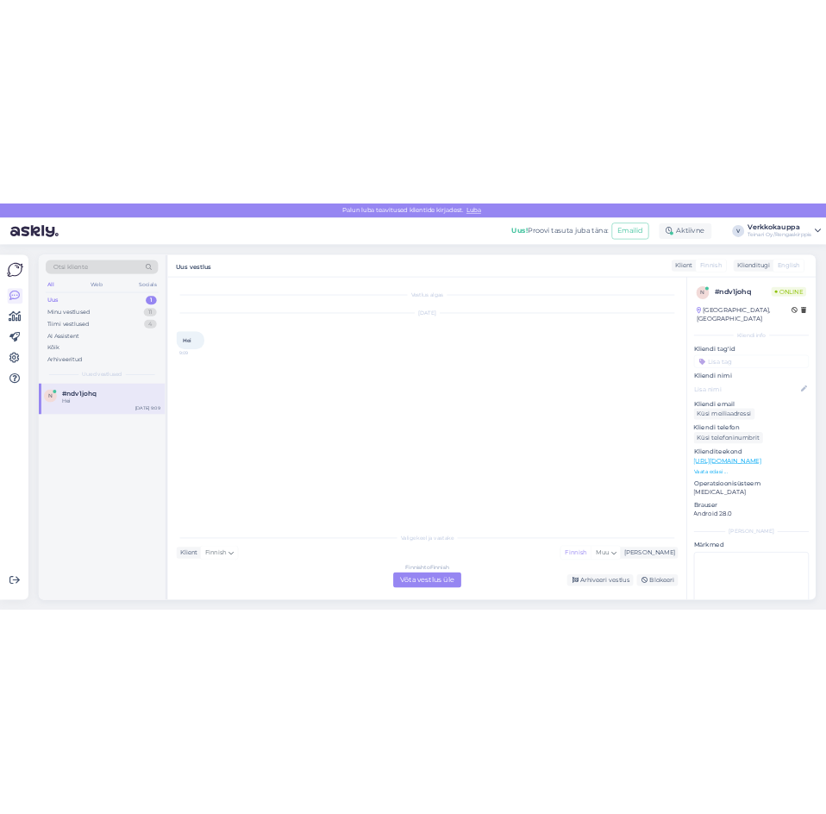
scroll to position [0, 0]
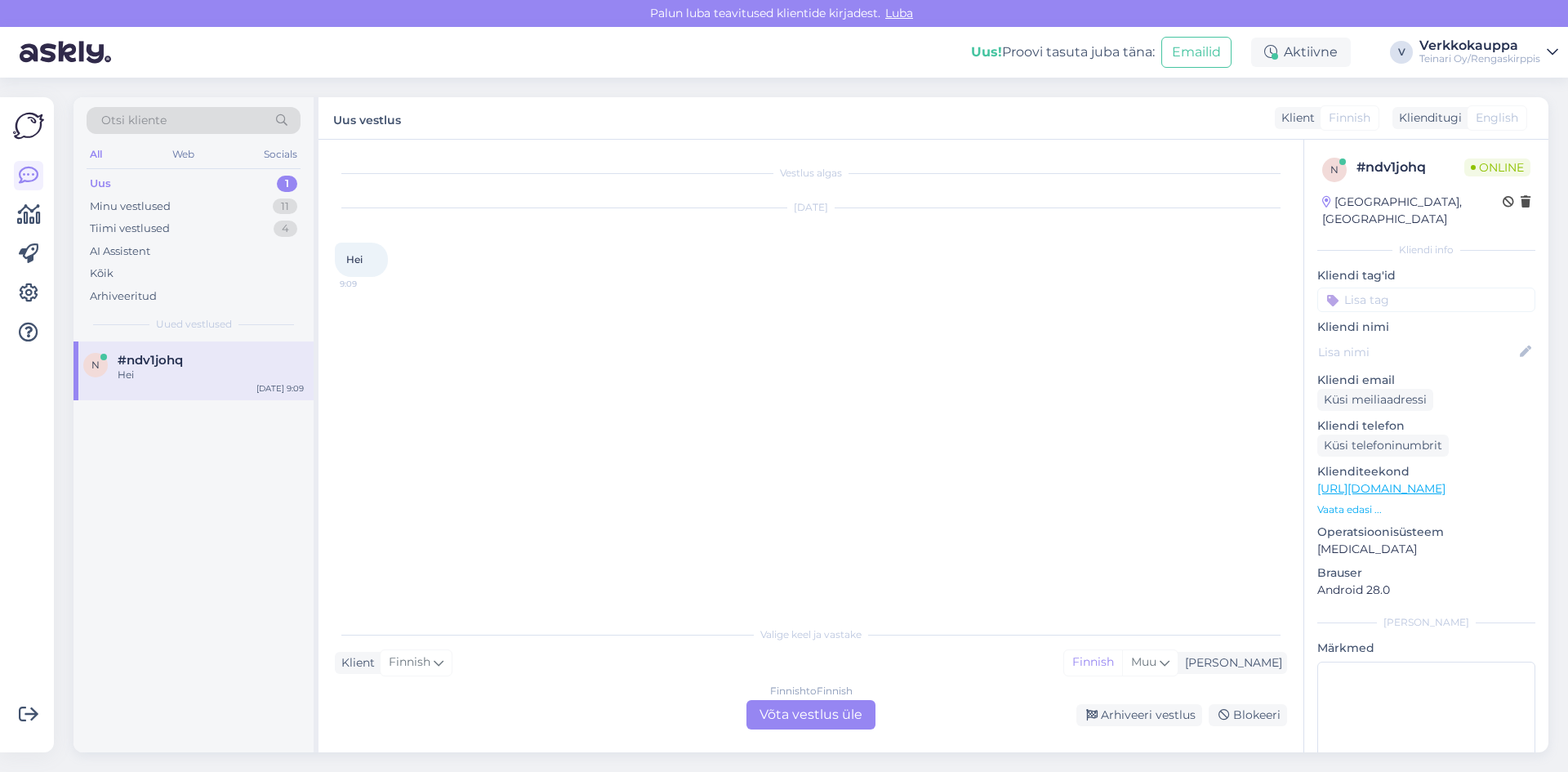
click at [803, 720] on div "Finnish to Finnish Võta vestlus üle" at bounding box center [811, 714] width 129 height 29
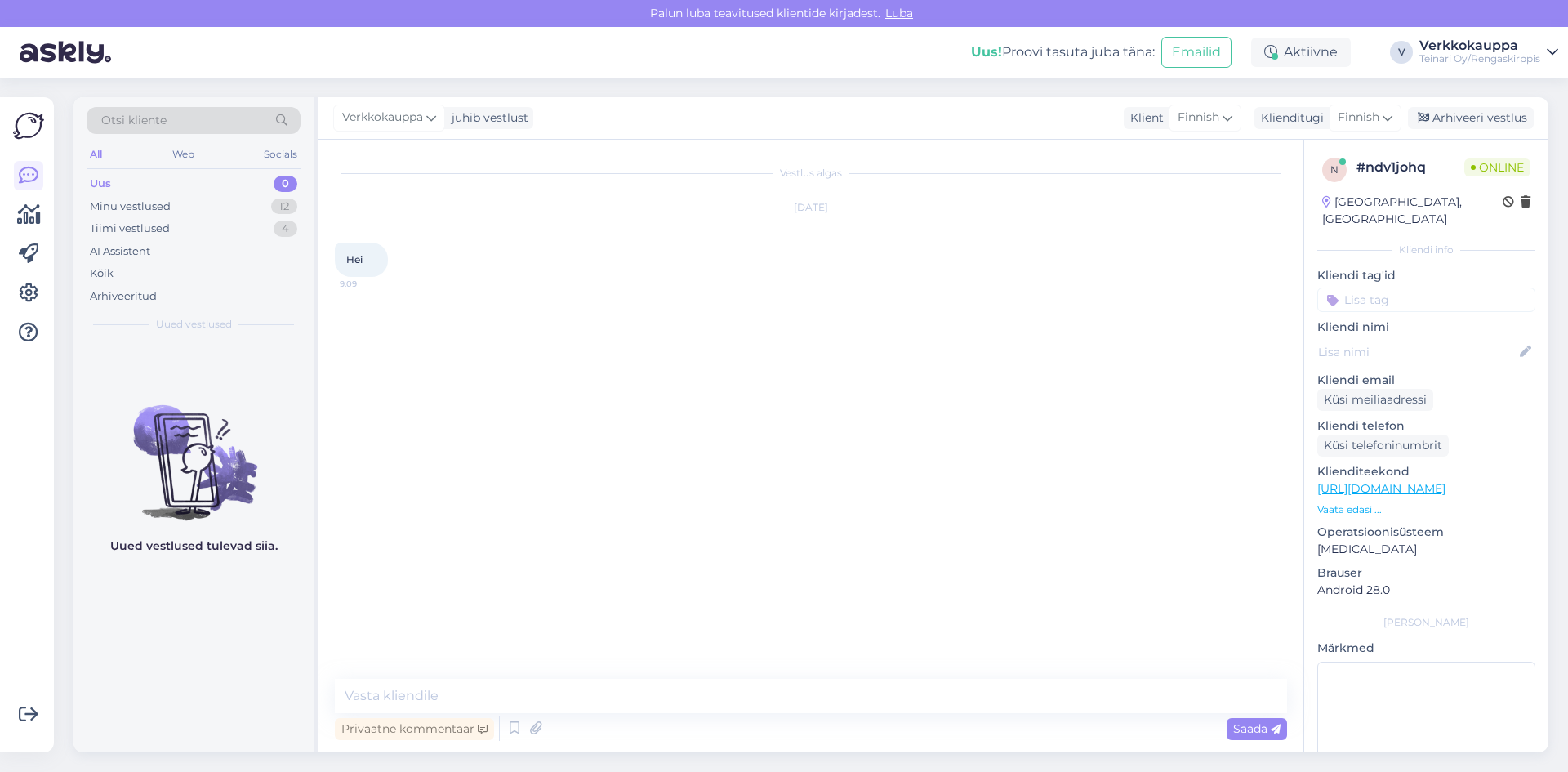
click at [485, 677] on div "Vestlus algas [DATE] Hei 9:09 Privaatne kommentaar Saada" at bounding box center [811, 445] width 985 height 613
click at [479, 692] on textarea at bounding box center [811, 696] width 952 height 34
type textarea "Hei miten voin autta?"
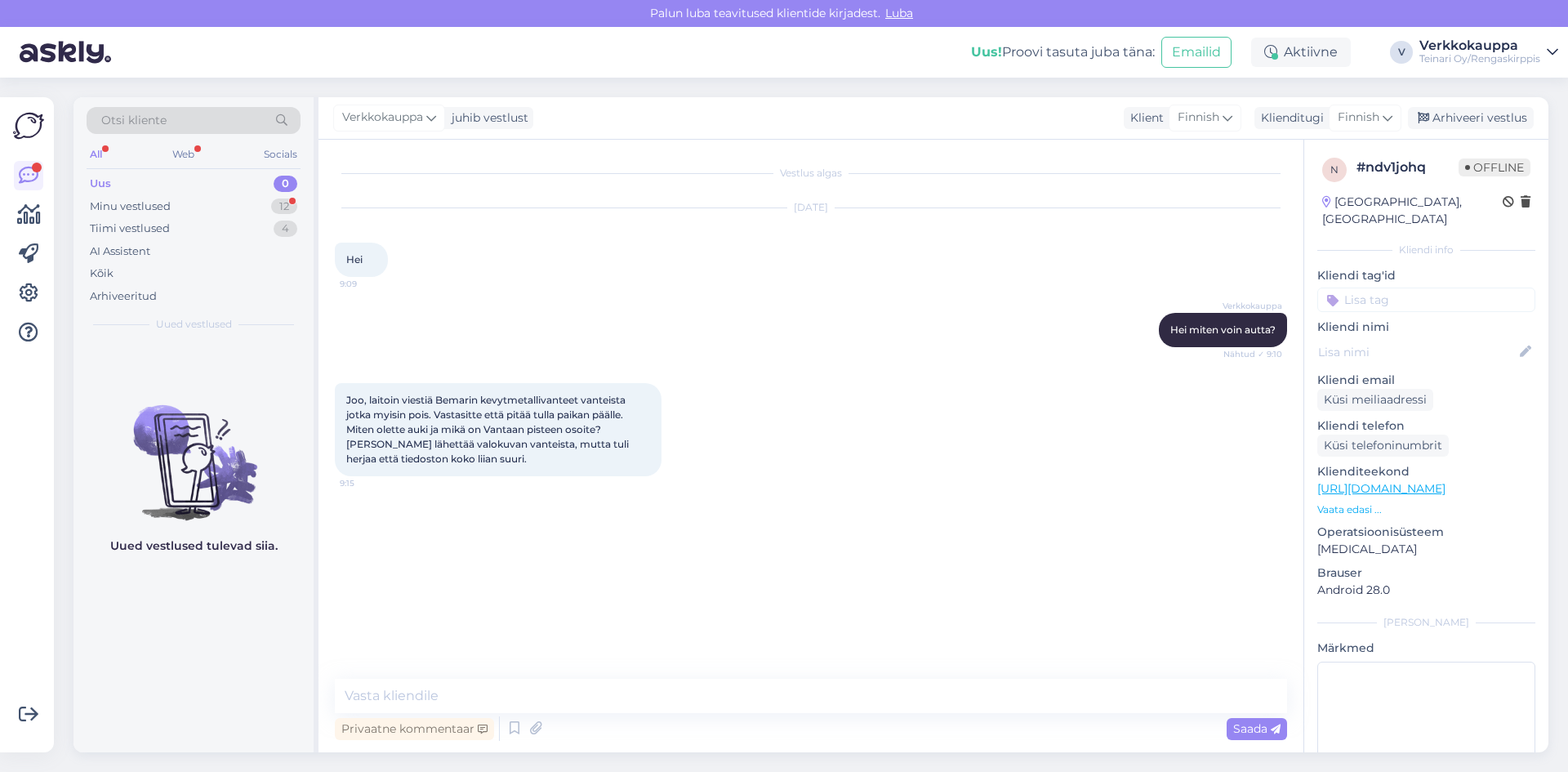
click at [147, 181] on div "Uus 0" at bounding box center [193, 184] width 214 height 23
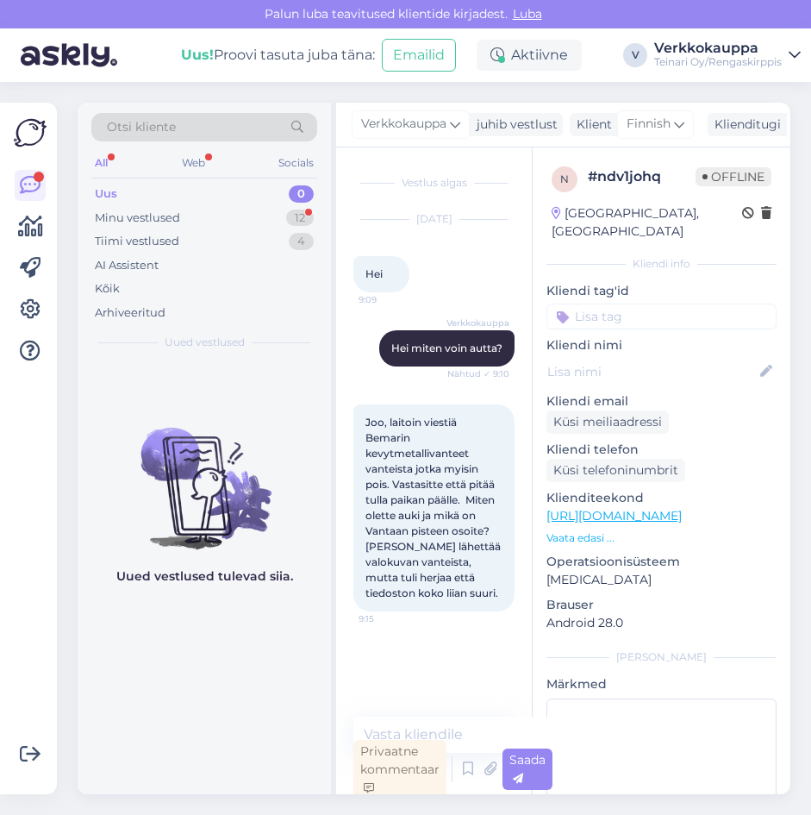
click at [391, 672] on div "Vestlus algas [DATE] Hei 9:09 Verkkokauppa Hei miten voin autta? Nähtud ✓ 9:10 …" at bounding box center [442, 433] width 177 height 536
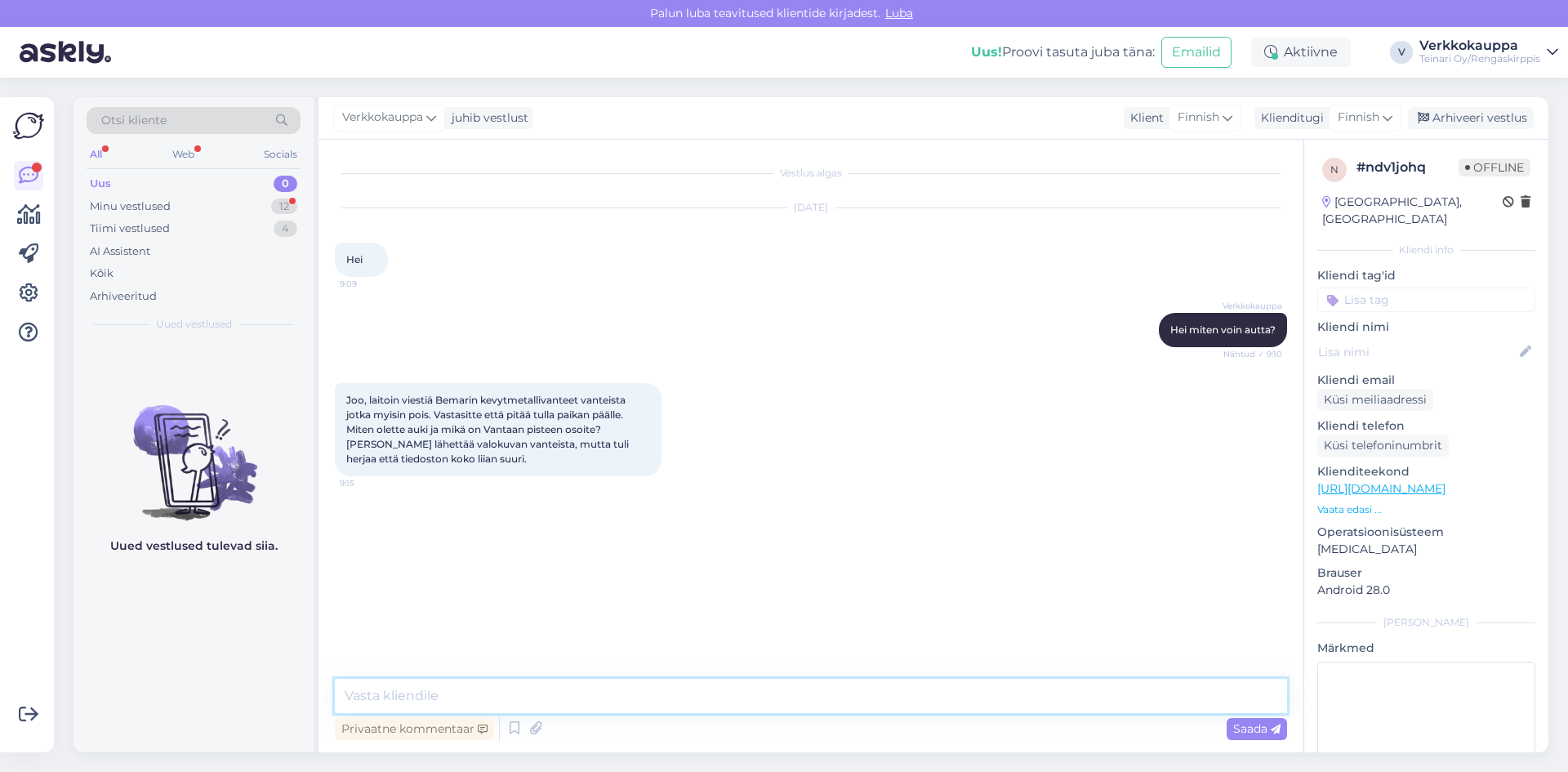
click at [383, 697] on textarea at bounding box center [811, 696] width 952 height 34
paste textarea "VANTAA, [STREET_ADDRESS]"
type textarea "Aukioloajat ovat arkisin 9.00-17.00, LA 9.00-15-00. [GEOGRAPHIC_DATA], [GEOGRAP…"
click at [1243, 726] on span "Saada" at bounding box center [1256, 728] width 47 height 15
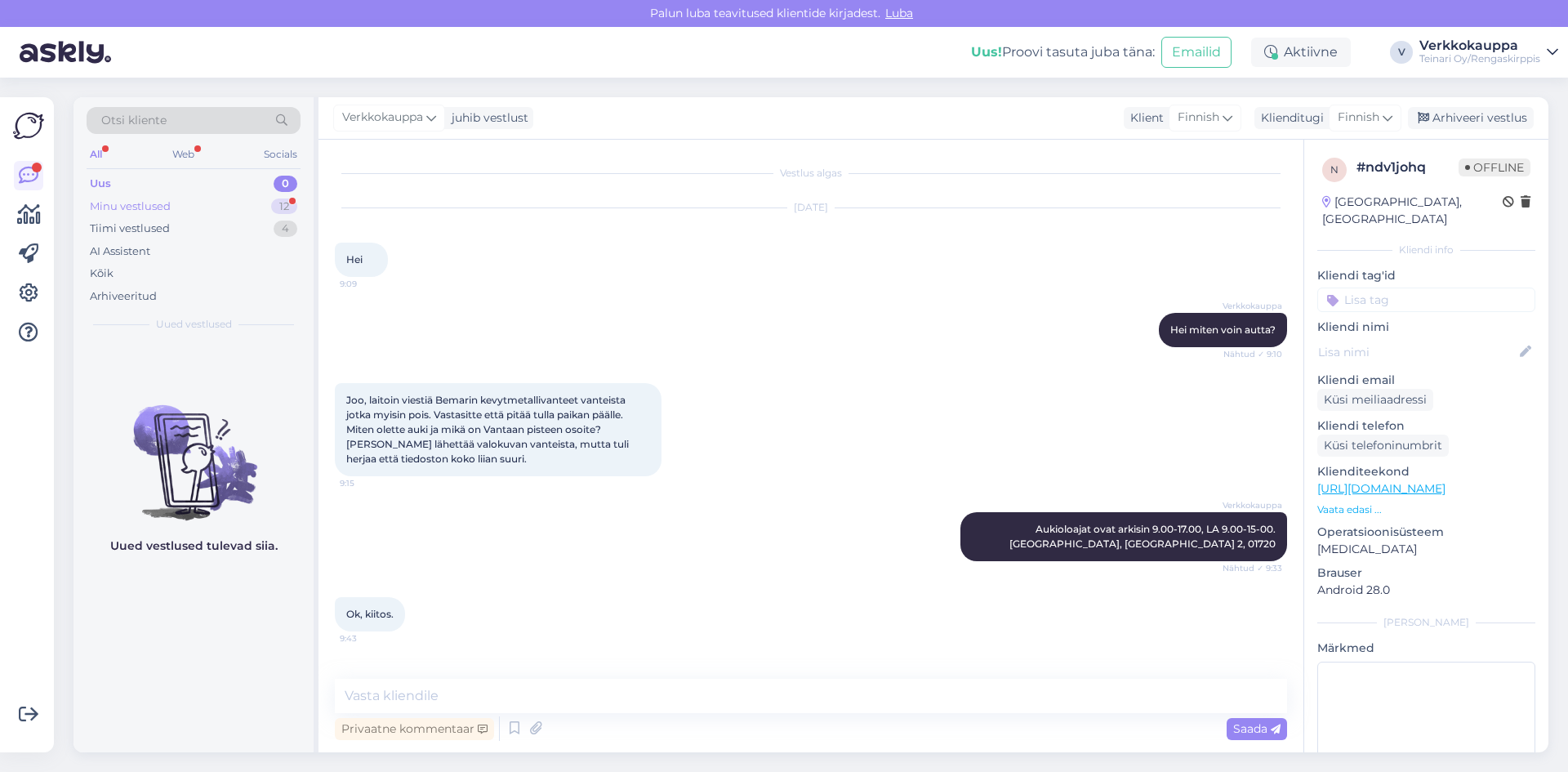
click at [158, 200] on div "Minu vestlused" at bounding box center [130, 206] width 80 height 16
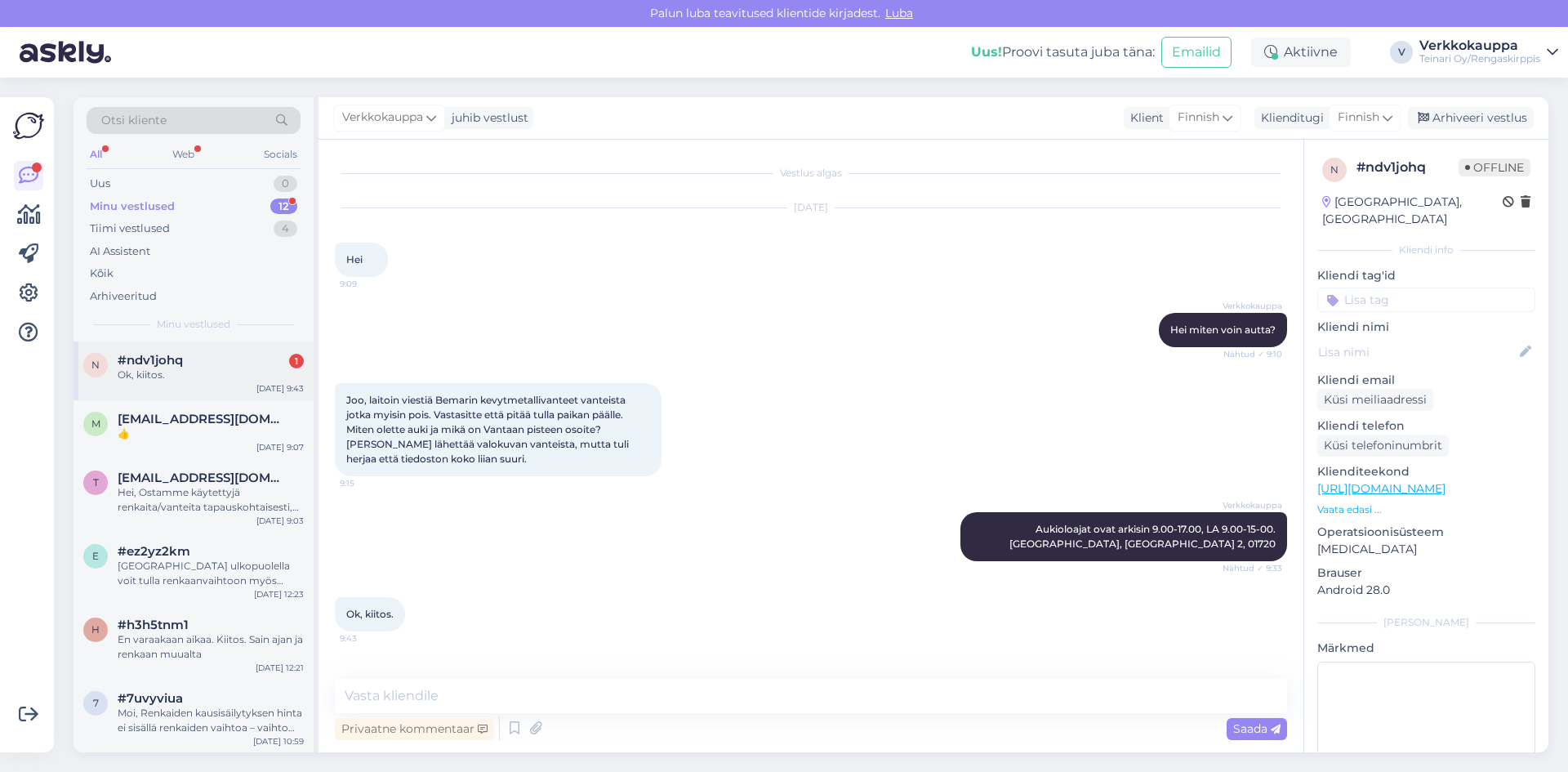
click at [224, 379] on div "Ok, kiitos." at bounding box center [210, 375] width 187 height 15
click at [187, 377] on div "Ok, kiitos." at bounding box center [210, 375] width 187 height 15
click at [149, 187] on div "Uus 2" at bounding box center [193, 184] width 214 height 23
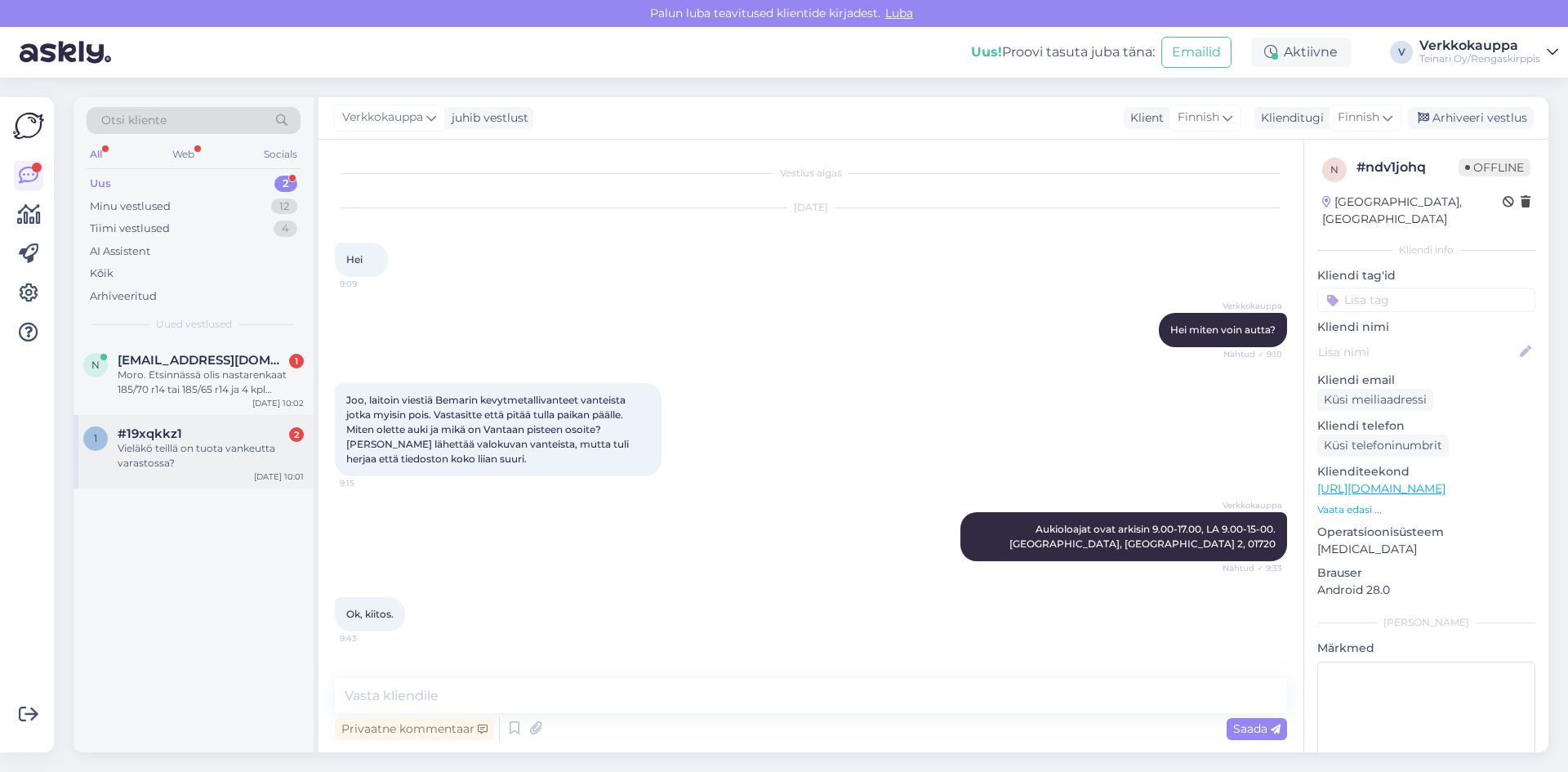
click at [138, 466] on div "Vieläkö teillä on tuota vankeutta varastossa?" at bounding box center [210, 456] width 187 height 29
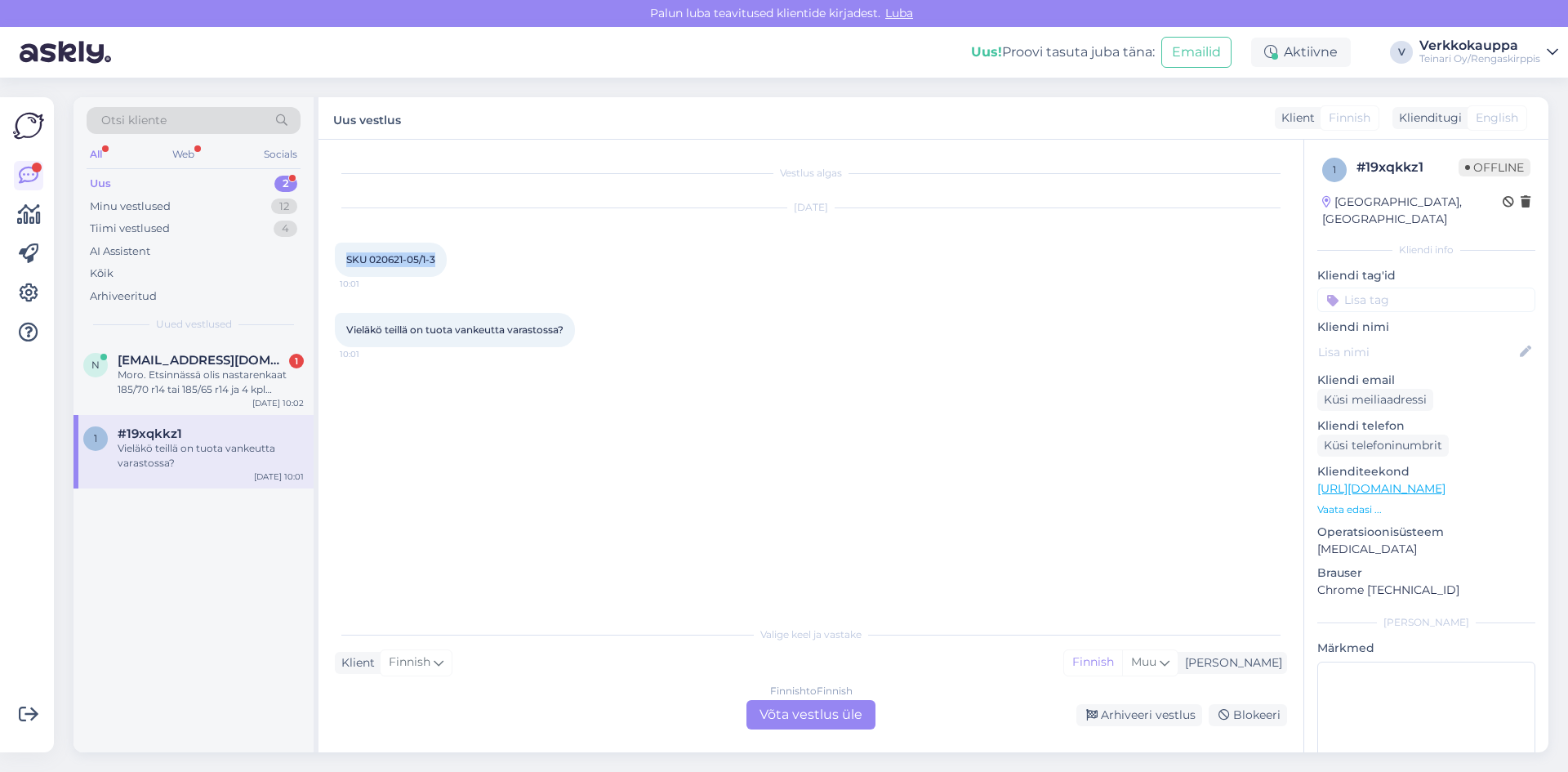
drag, startPoint x: 347, startPoint y: 259, endPoint x: 436, endPoint y: 259, distance: 89.0
click at [436, 259] on span "SKU 020621-05/1-3" at bounding box center [391, 259] width 89 height 12
copy span "SKU 020621-05/1-3"
click at [1445, 481] on link "[URL][DOMAIN_NAME]" at bounding box center [1381, 489] width 128 height 15
click at [587, 452] on div "Vestlus algas [DATE] SKU 020621-05/1-3 10:01 Vieläkö teillä on tuota vankeutta …" at bounding box center [818, 380] width 967 height 447
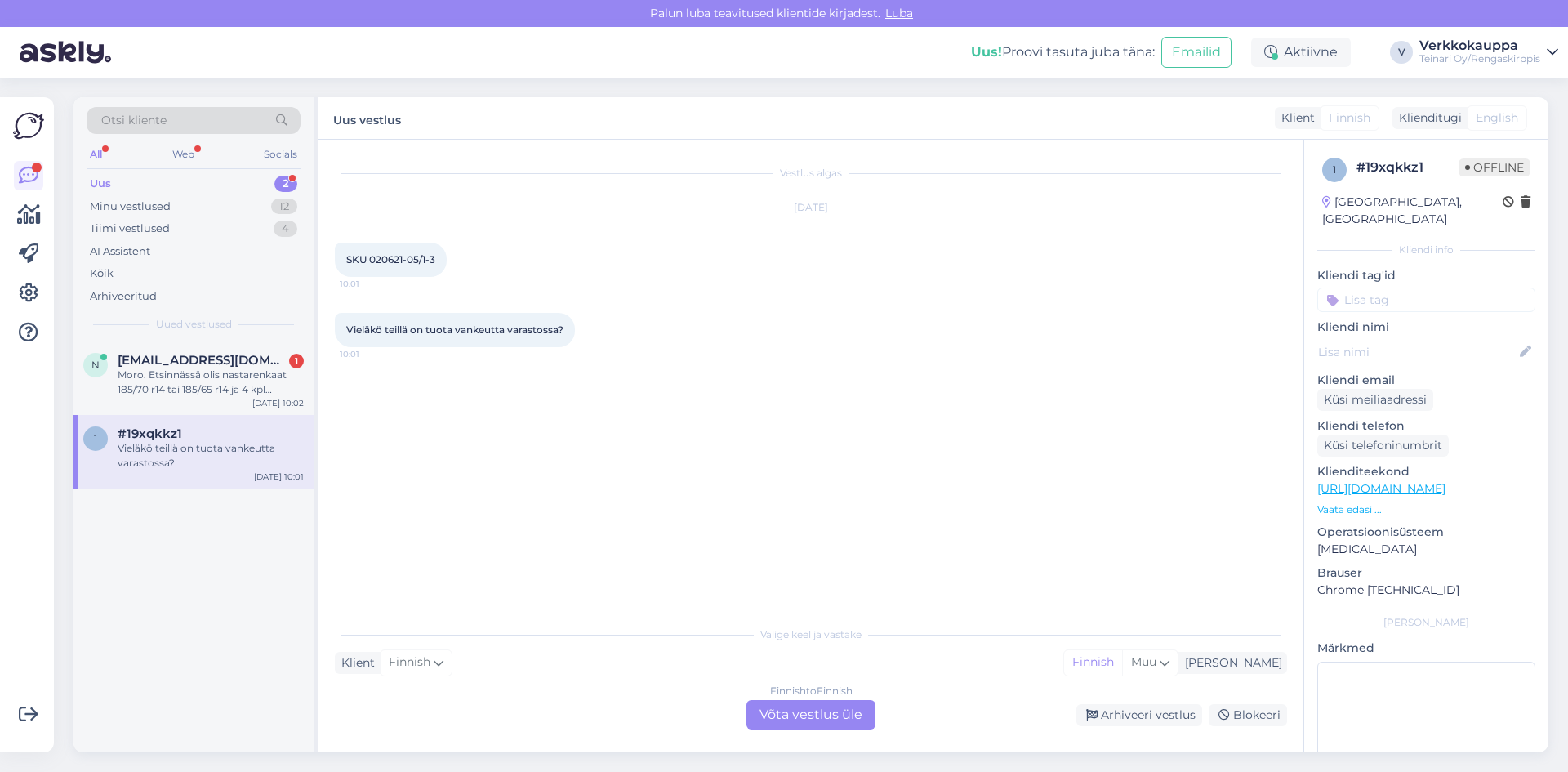
click at [1339, 502] on p "Vaata edasi ..." at bounding box center [1426, 510] width 218 height 15
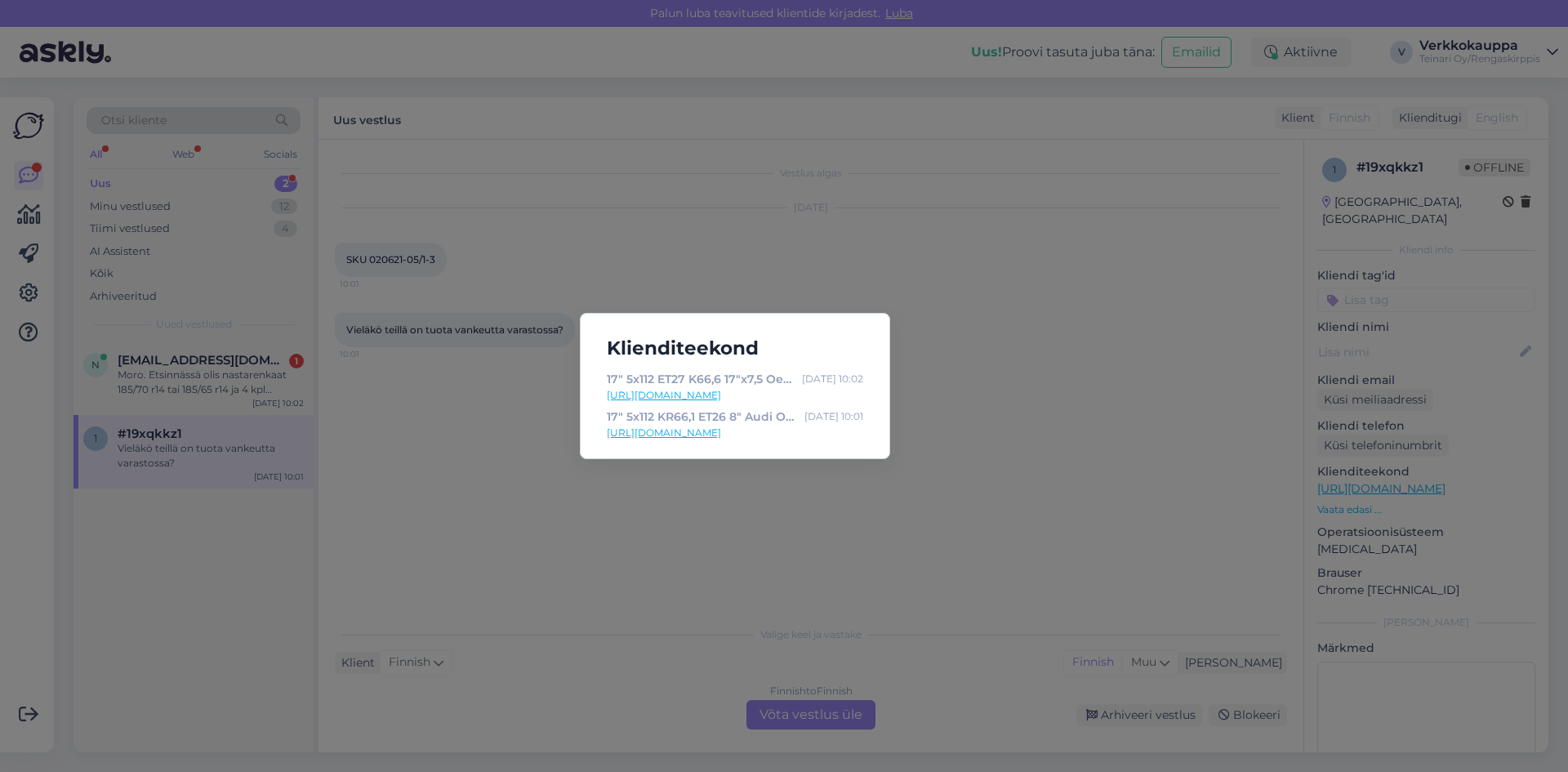
click at [781, 436] on link "[URL][DOMAIN_NAME]" at bounding box center [735, 433] width 257 height 15
click at [623, 618] on div "Klienditeekond 17" 5x112 ET27 K66,6 17"x7,5 Oem / H414 - Rengaskirppis [DATE] 1…" at bounding box center [784, 386] width 1568 height 772
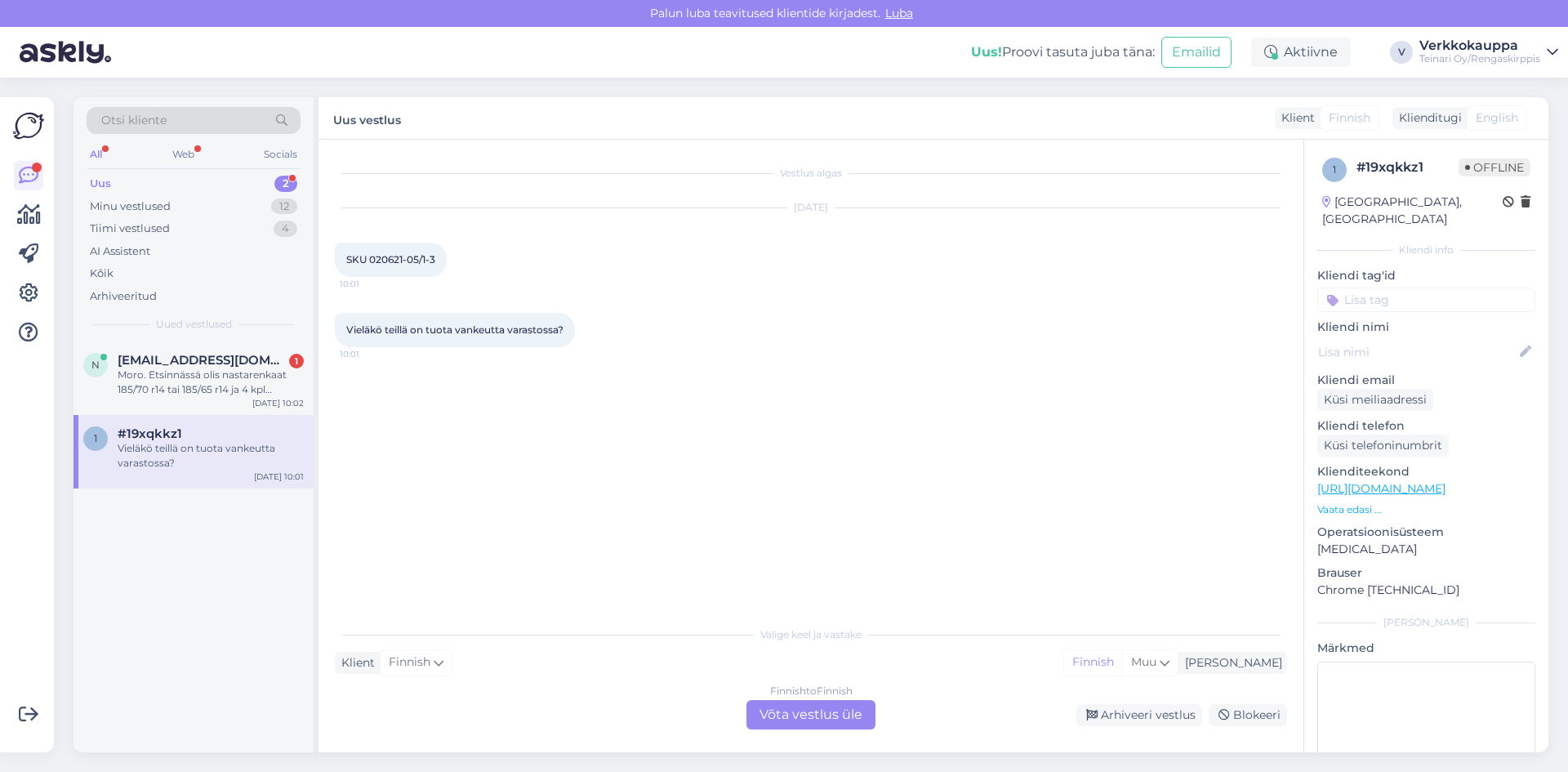
click at [779, 714] on div "Finnish to Finnish Võta vestlus üle" at bounding box center [811, 714] width 129 height 29
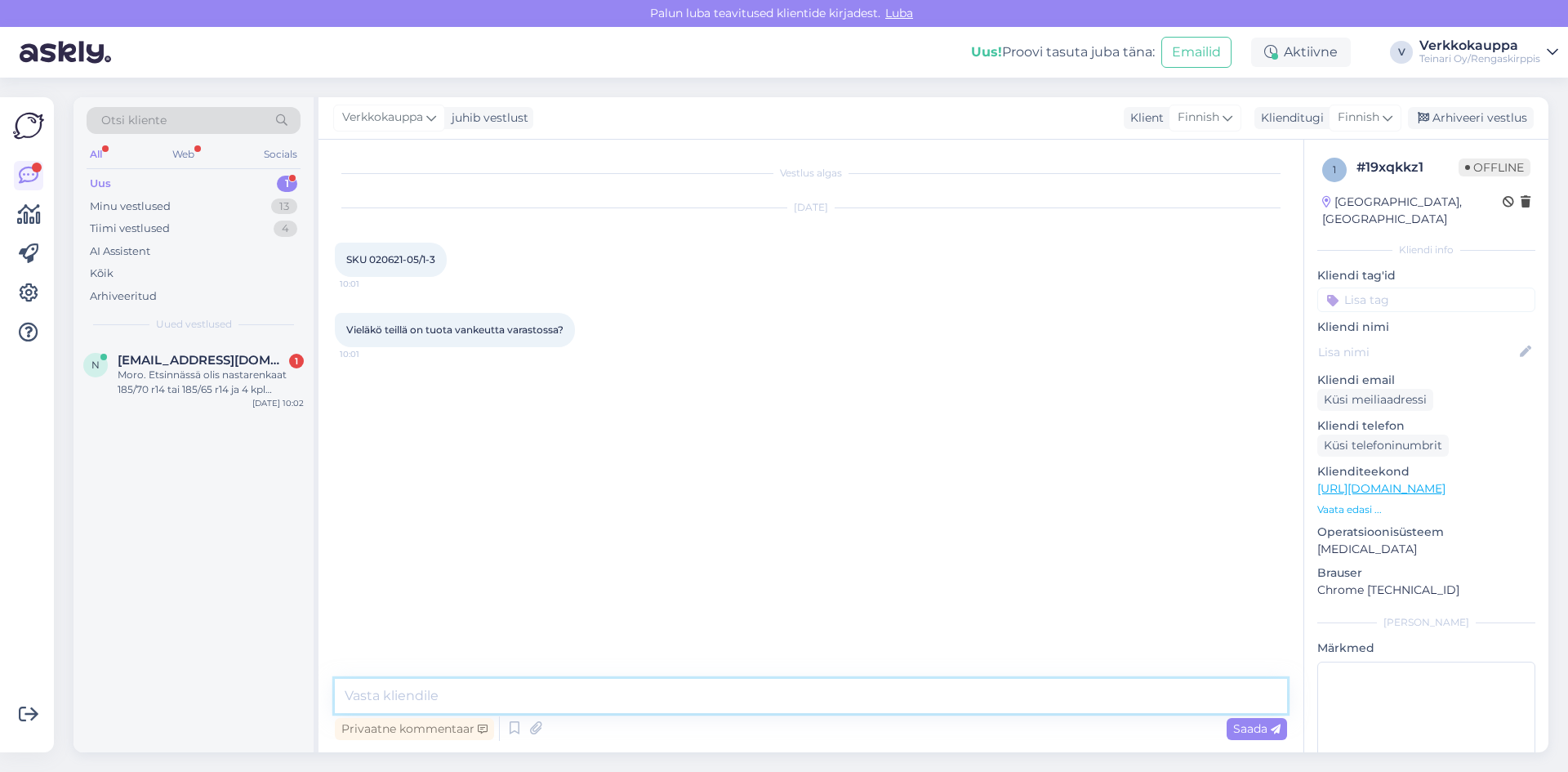
click at [496, 692] on textarea at bounding box center [811, 696] width 952 height 34
type textarea "[PERSON_NAME] vannesarja ei ole enää saatavilla!"
click at [1263, 729] on span "Saada" at bounding box center [1256, 728] width 47 height 15
click at [182, 374] on div "Moro. Etsinnässä olis nastarenkaat 185/70 r14 tai 185/65 r14 ja 4 kpl edullises…" at bounding box center [210, 382] width 187 height 29
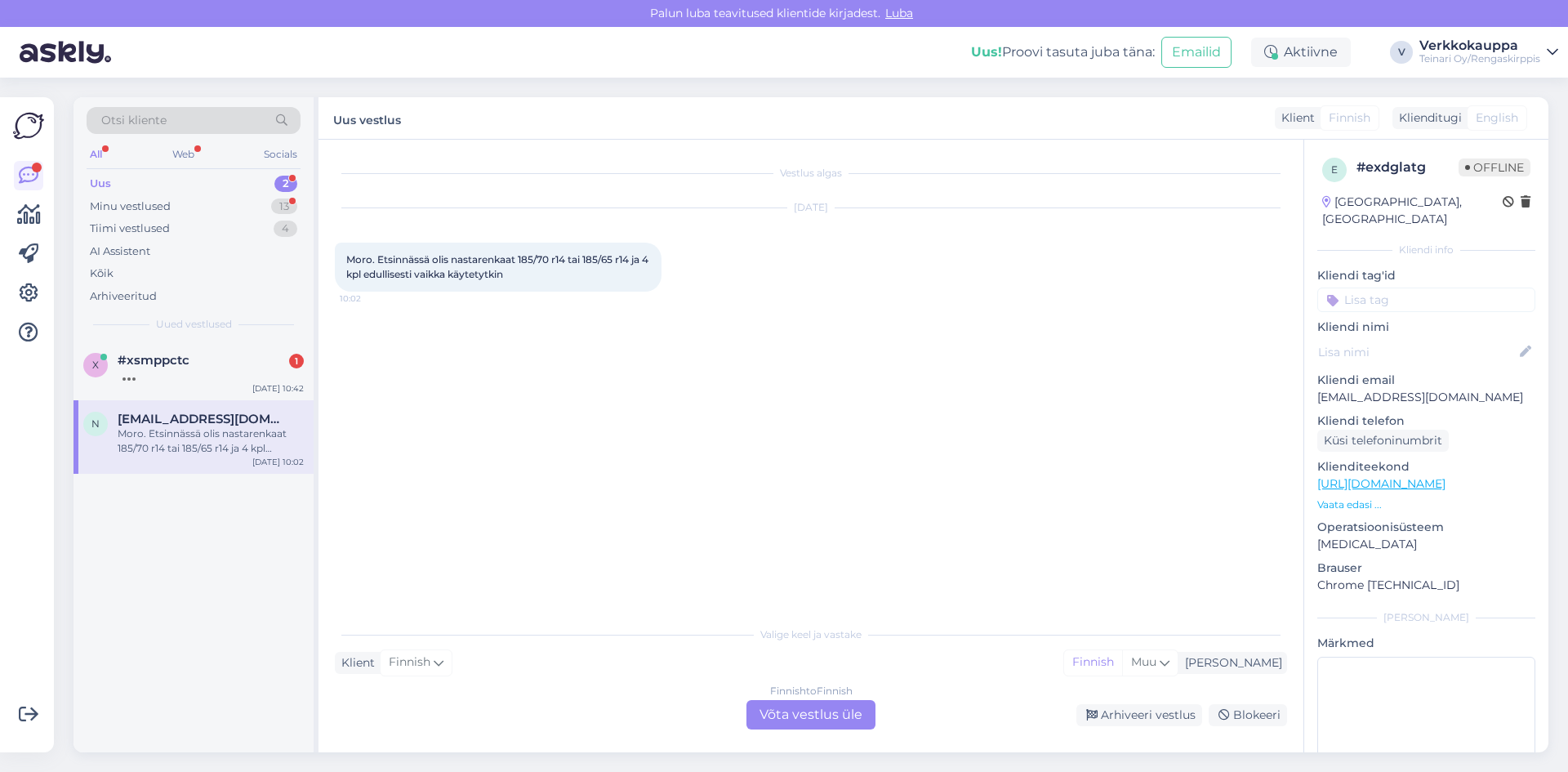
click at [794, 713] on div "Finnish to Finnish Võta vestlus üle" at bounding box center [811, 714] width 129 height 29
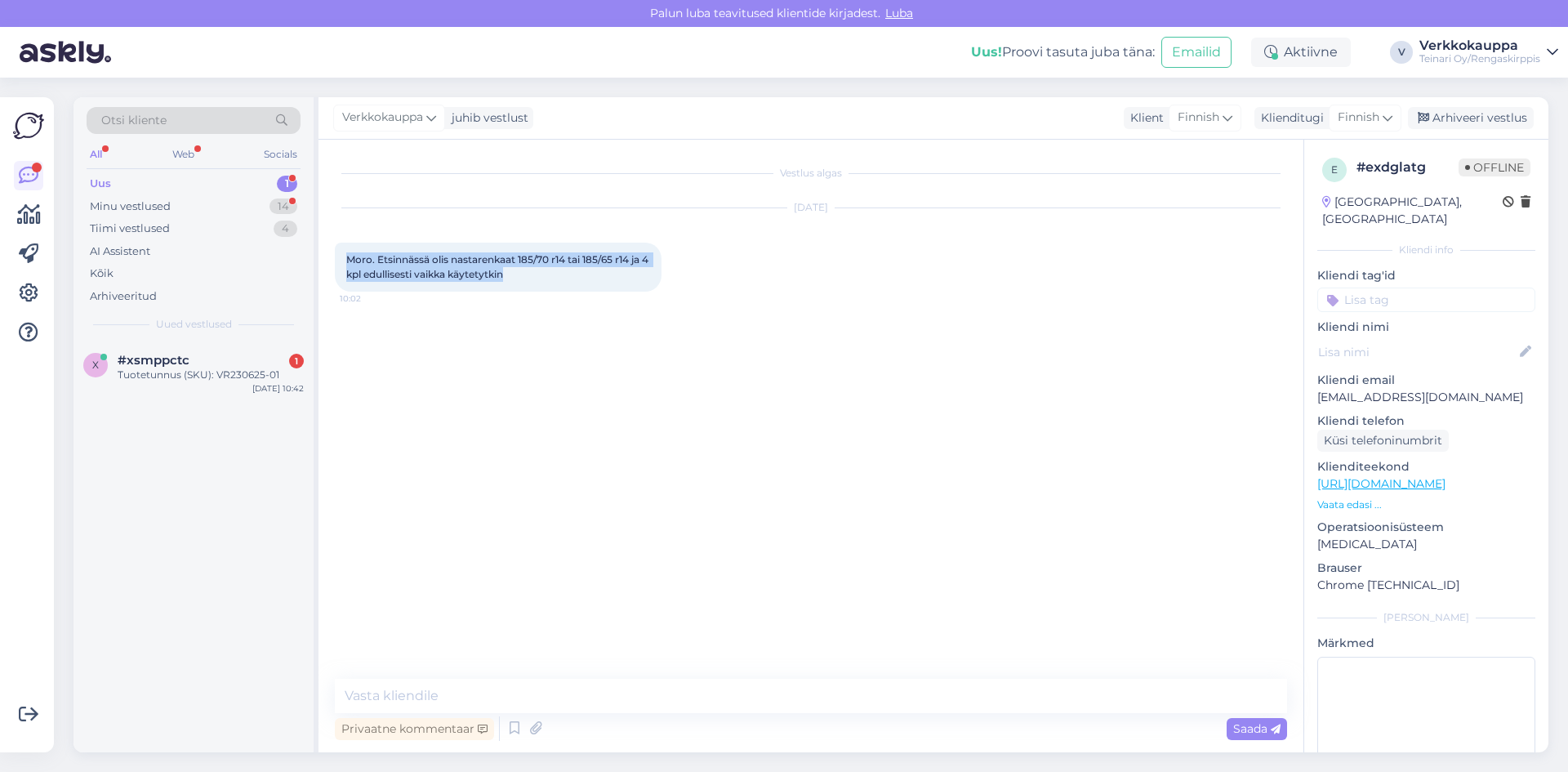
drag, startPoint x: 346, startPoint y: 258, endPoint x: 530, endPoint y: 283, distance: 185.7
click at [530, 283] on div "Moro. Etsinnässä olis nastarenkaat 185/70 r14 tai 185/65 r14 ja 4 kpl edullises…" at bounding box center [498, 267] width 327 height 49
copy span "Moro. Etsinnässä olis nastarenkaat 185/70 r14 tai 185/65 r14 ja 4 kpl edullises…"
paste textarea "Moi! Tällä hetkellä kokonaista 4 kpl sarjaa nastarenkaita ei valitettavasti löy…"
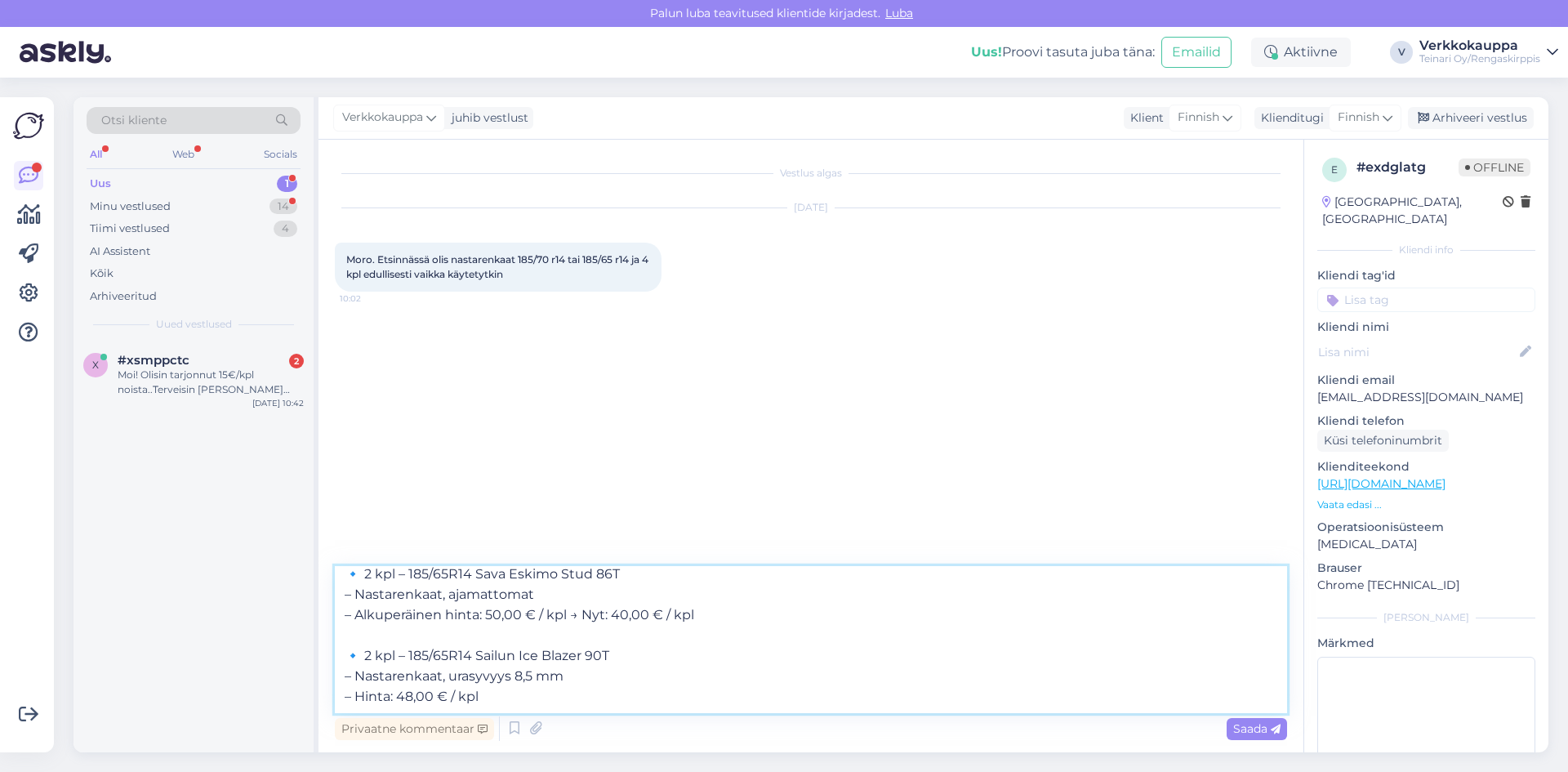
scroll to position [29, 0]
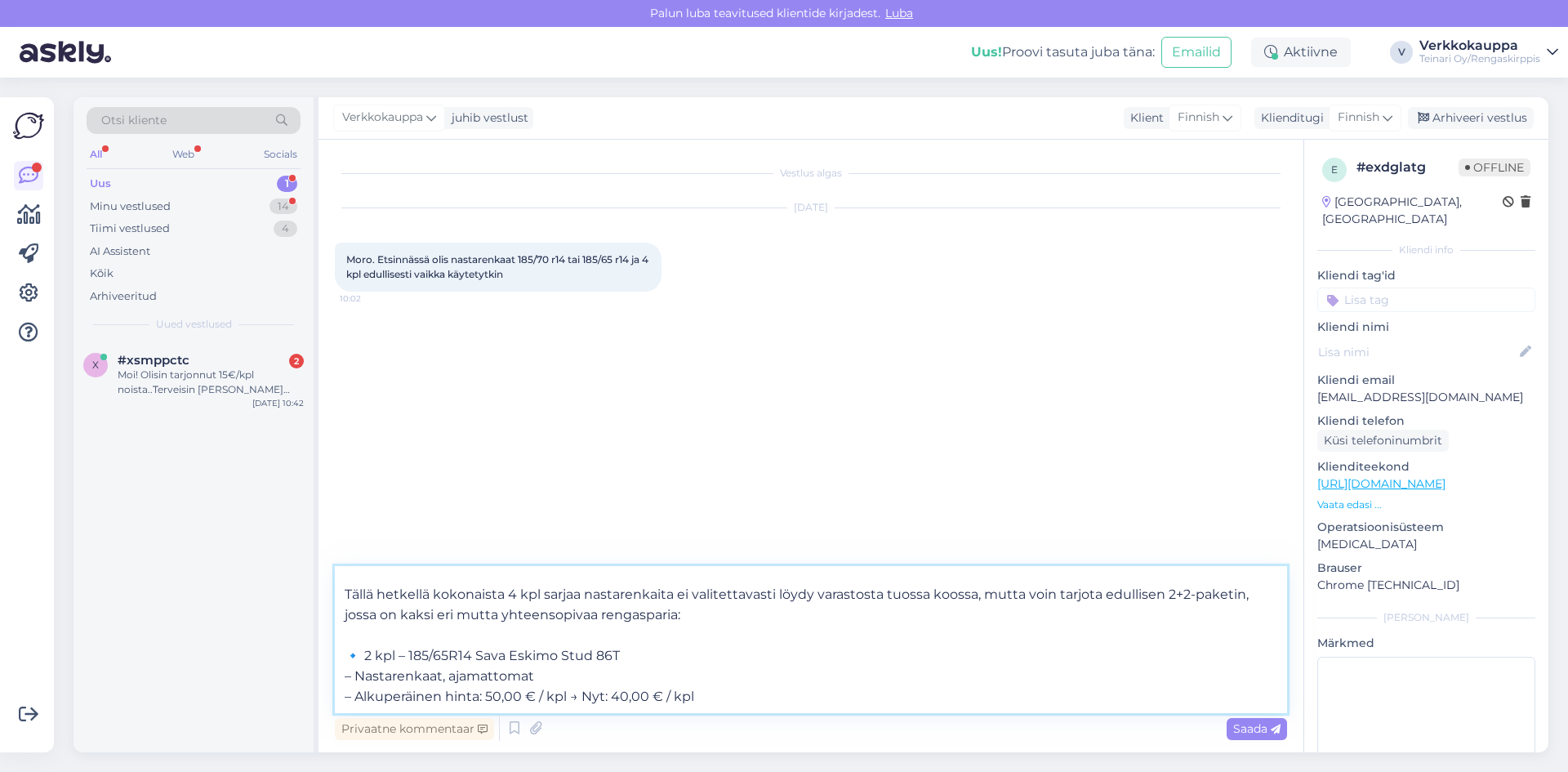
click at [635, 648] on textarea "Moi! Tällä hetkellä kokonaista 4 kpl sarjaa nastarenkaita ei valitettavasti löy…" at bounding box center [811, 639] width 952 height 147
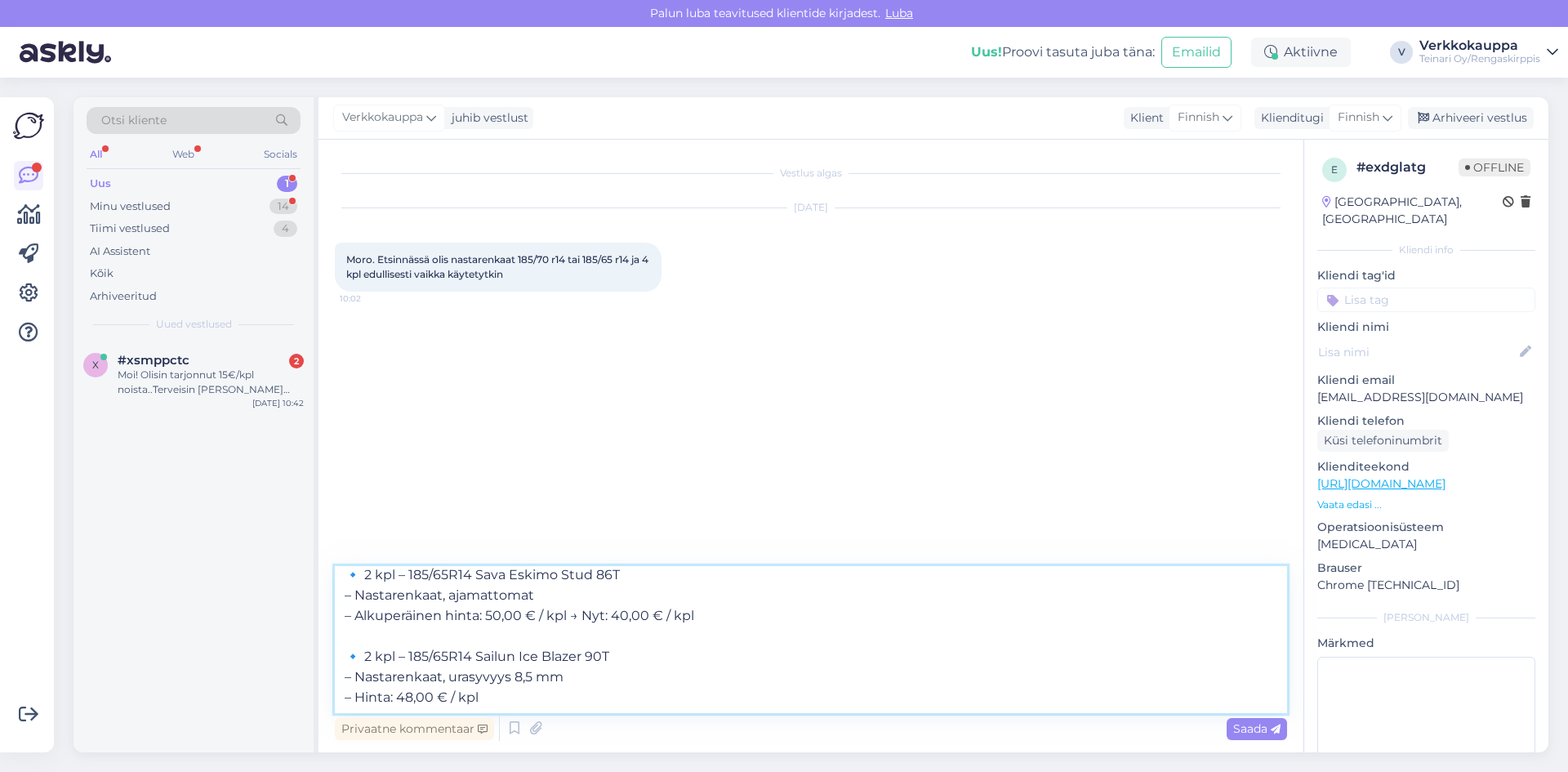
scroll to position [111, 0]
click at [667, 654] on textarea "Moi! Tällä hetkellä kokonaista 4 kpl sarjaa nastarenkaita ei valitettavasti löy…" at bounding box center [811, 639] width 952 height 147
paste textarea "[URL][DOMAIN_NAME]"
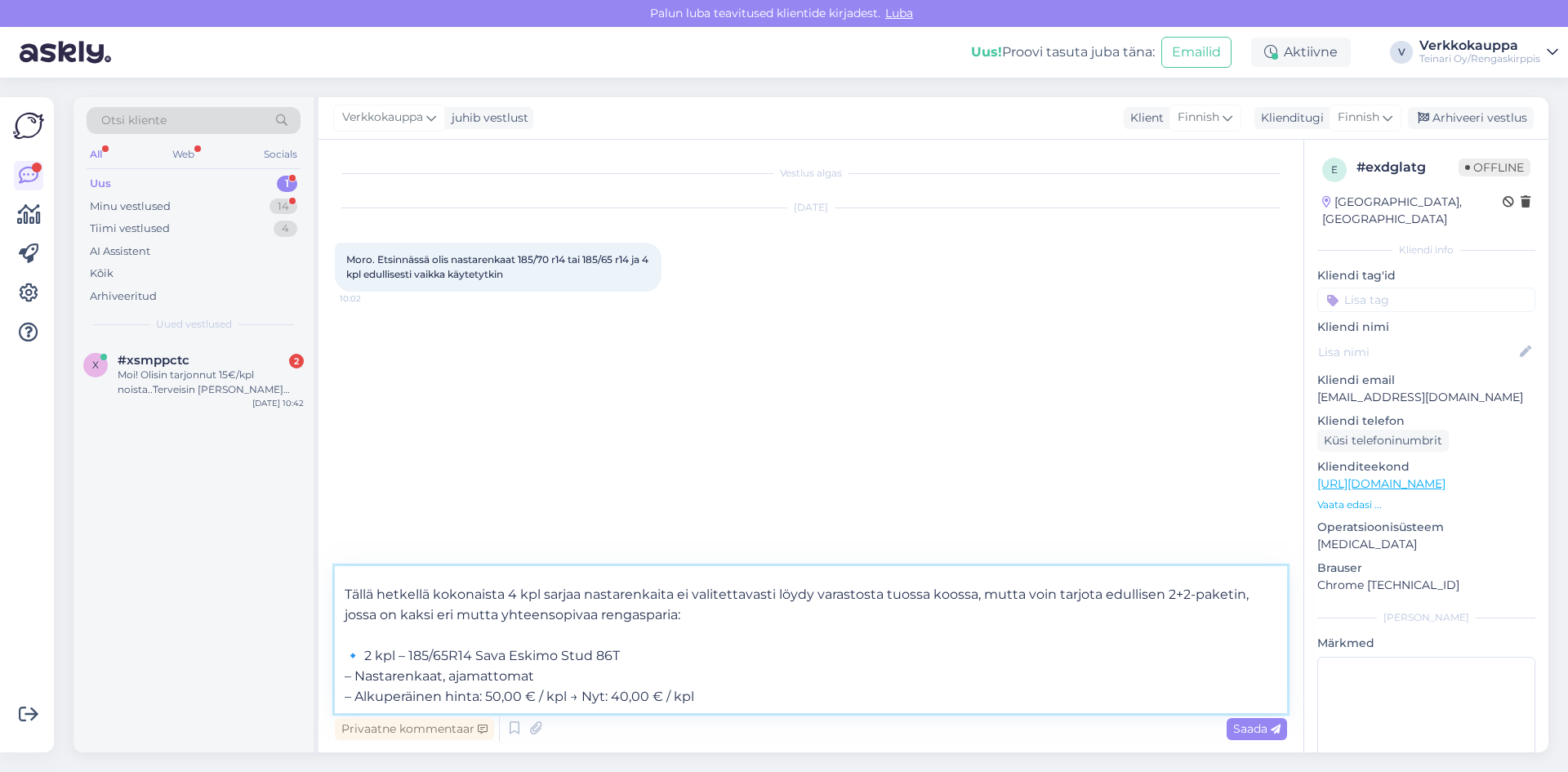
click at [678, 643] on textarea "Moi! Tällä hetkellä kokonaista 4 kpl sarjaa nastarenkaita ei valitettavasti löy…" at bounding box center [811, 639] width 952 height 147
click at [673, 660] on textarea "Moi! Tällä hetkellä kokonaista 4 kpl sarjaa nastarenkaita ei valitettavasti löy…" at bounding box center [811, 639] width 952 height 147
paste textarea "[URL][DOMAIN_NAME]"
type textarea "Moi! Tällä hetkellä kokonaista 4 kpl sarjaa nastarenkaita ei valitettavasti löy…"
click at [1229, 728] on div "Saada" at bounding box center [1256, 728] width 61 height 22
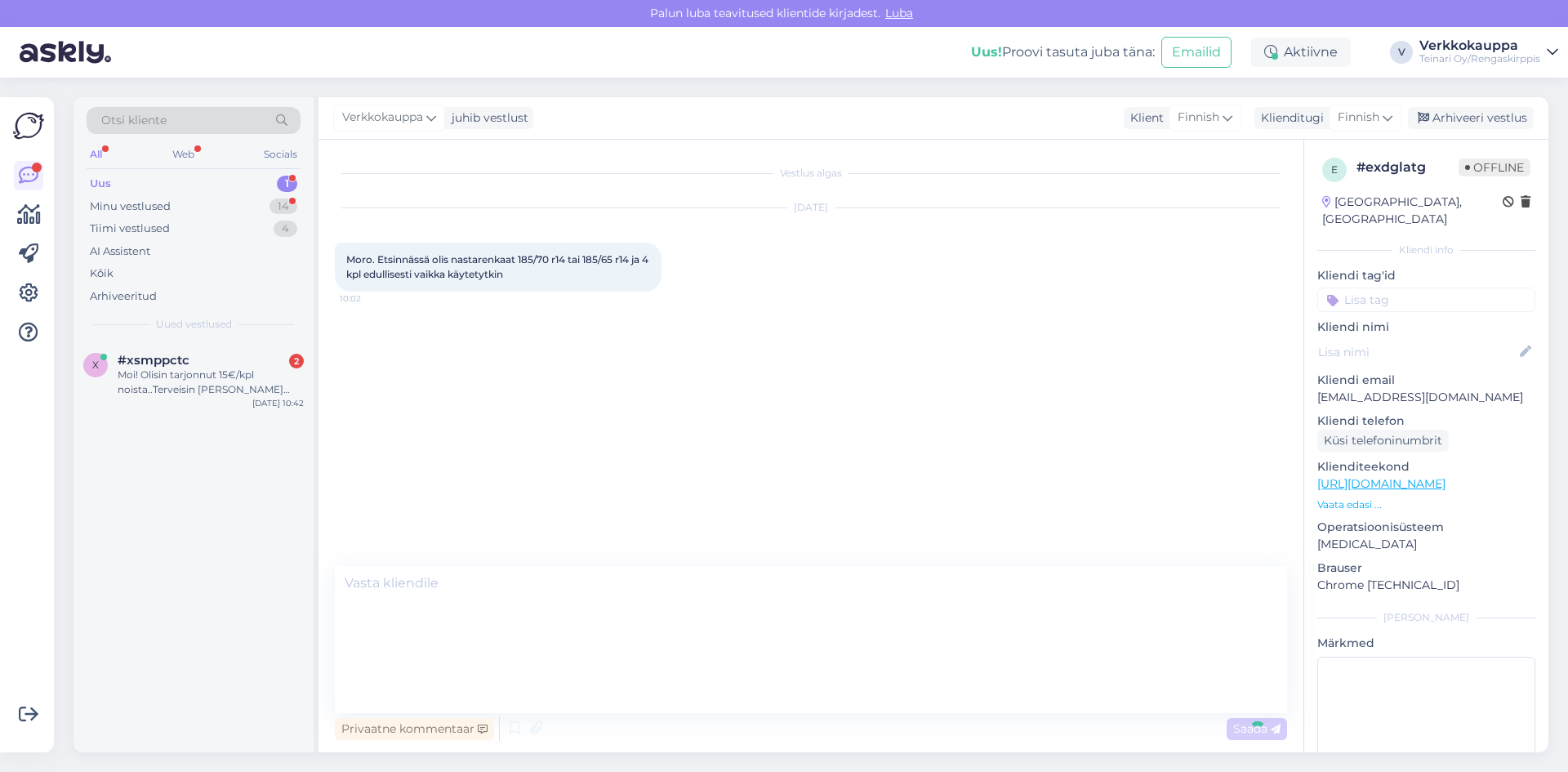
scroll to position [0, 0]
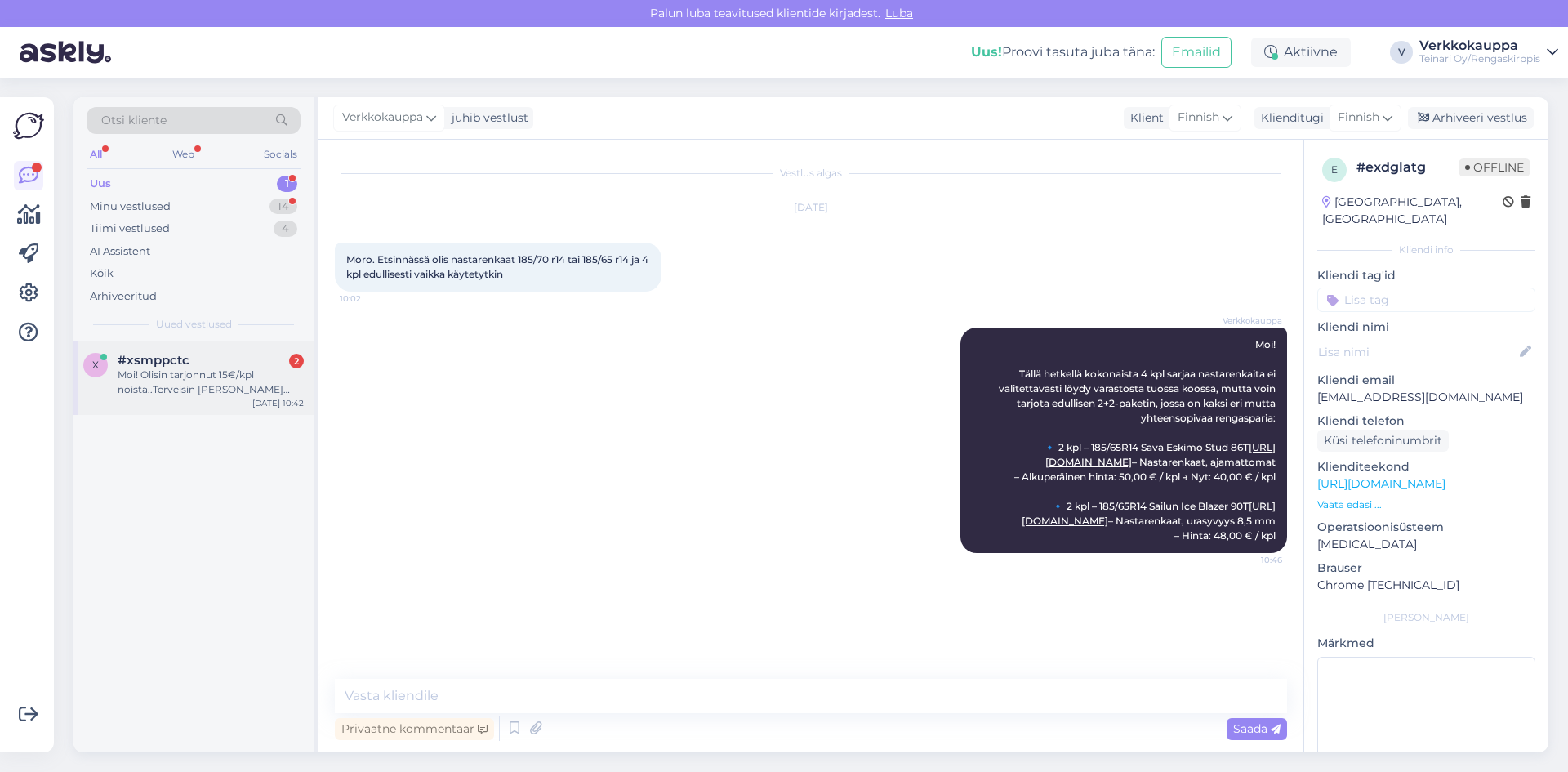
click at [170, 395] on div "Moi! Olisin tarjonnut 15€/kpl noista..Terveisin [PERSON_NAME] 0451217979" at bounding box center [210, 382] width 187 height 29
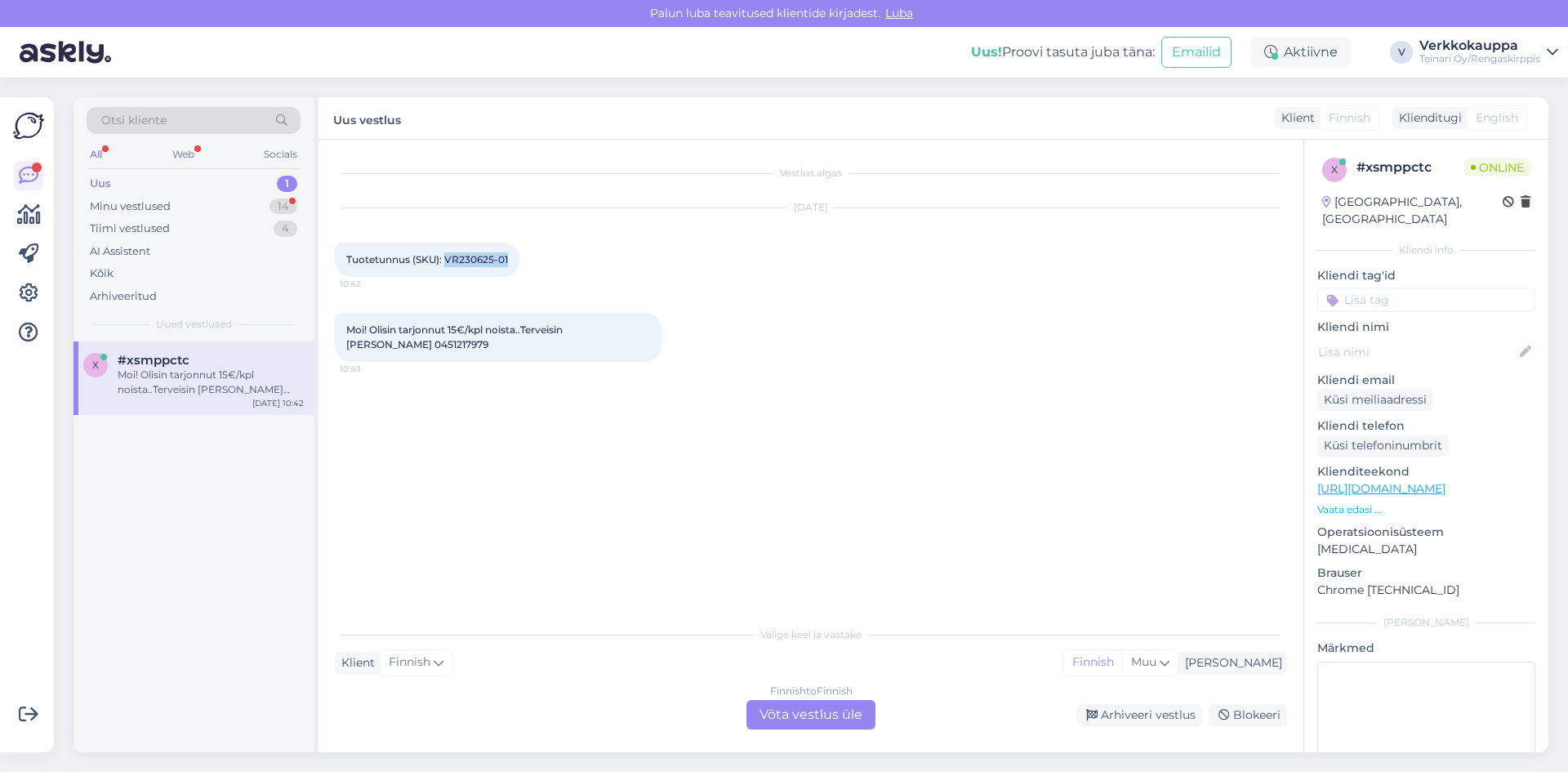
drag, startPoint x: 447, startPoint y: 258, endPoint x: 507, endPoint y: 261, distance: 60.1
click at [507, 261] on span "Tuotetunnus (SKU): VR230625-01" at bounding box center [427, 259] width 162 height 12
copy span "VR230625-01"
click at [555, 486] on div "Vestlus algas [DATE] Tuotetunnus (SKU): VR230625-01 10:42 Moi! Olisin tarjonnut…" at bounding box center [818, 380] width 967 height 447
drag, startPoint x: 341, startPoint y: 322, endPoint x: 419, endPoint y: 342, distance: 80.5
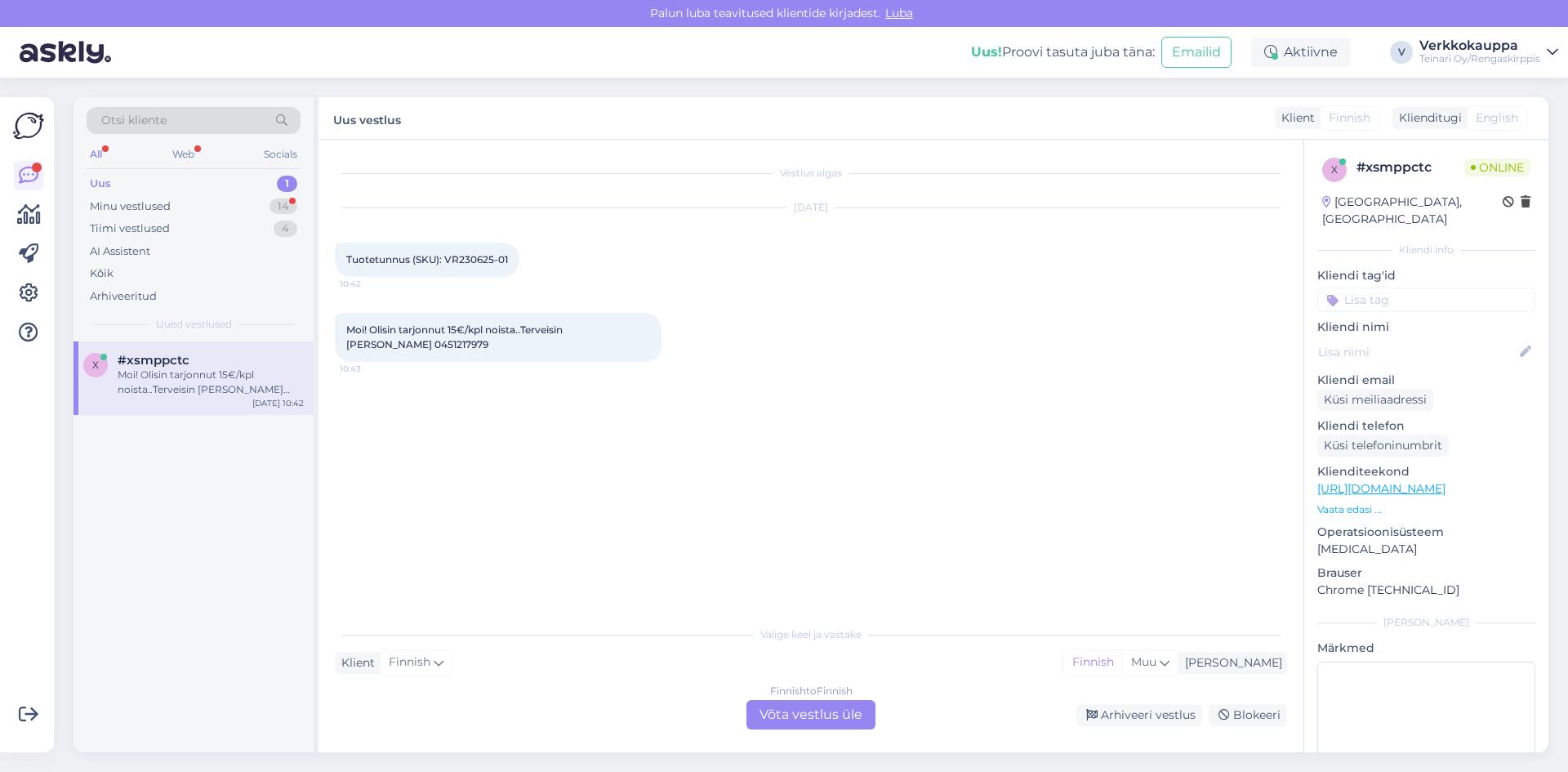
click at [419, 342] on div "Moi! Olisin tarjonnut 15€/kpl noista..Terveisin [PERSON_NAME] 0451217979 10:43" at bounding box center [498, 337] width 327 height 49
copy span "Moi! Olisin tarjonnut 15€/kpl noista..Terveisin [PERSON_NAME] 0451217979"
click at [816, 721] on div "Finnish to Finnish Võta vestlus üle" at bounding box center [811, 714] width 129 height 29
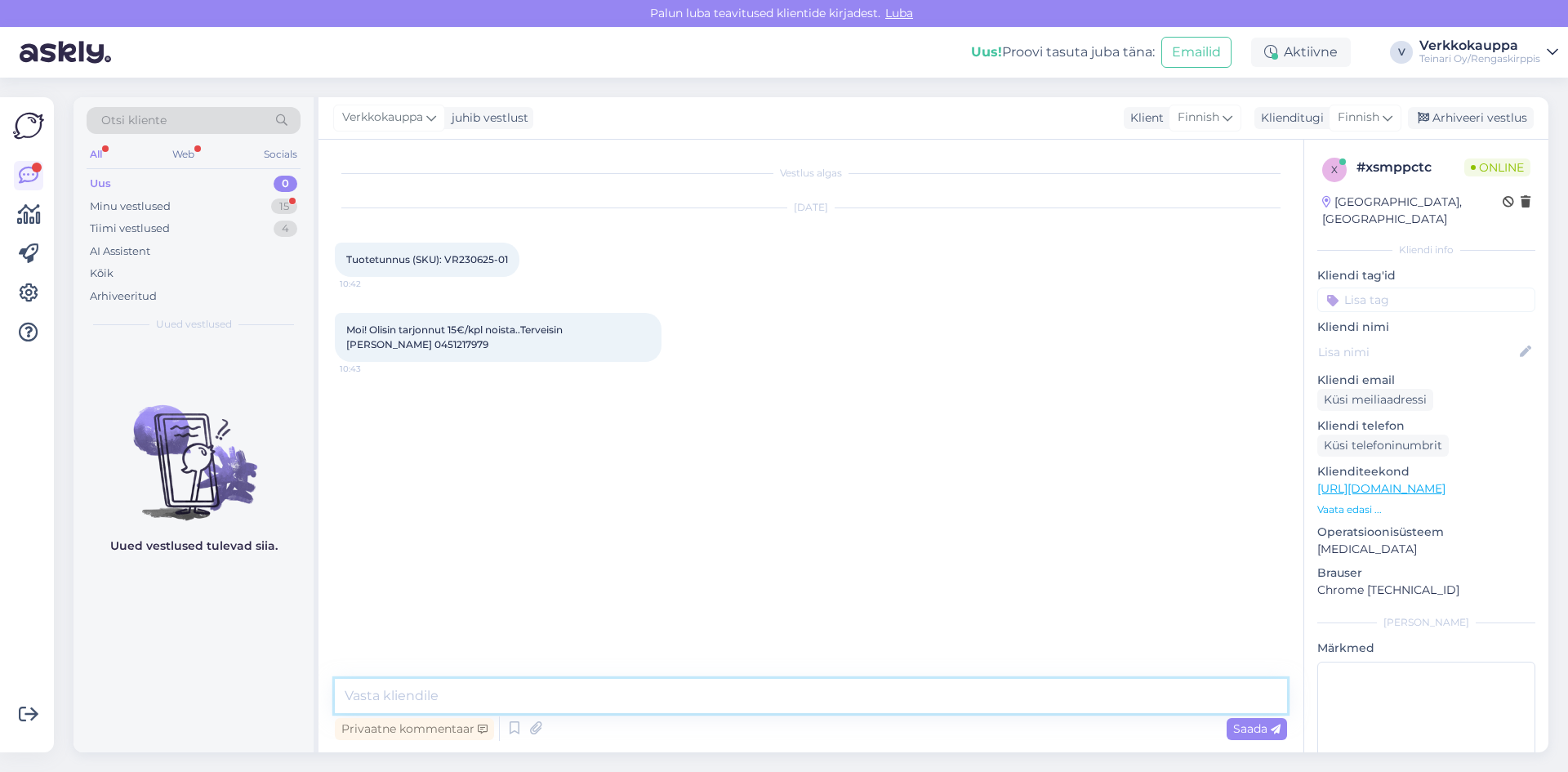
paste textarea "[PERSON_NAME], Kiitos tarjouksestasi! Valitettavasti en pysty laskemaan hintaa …"
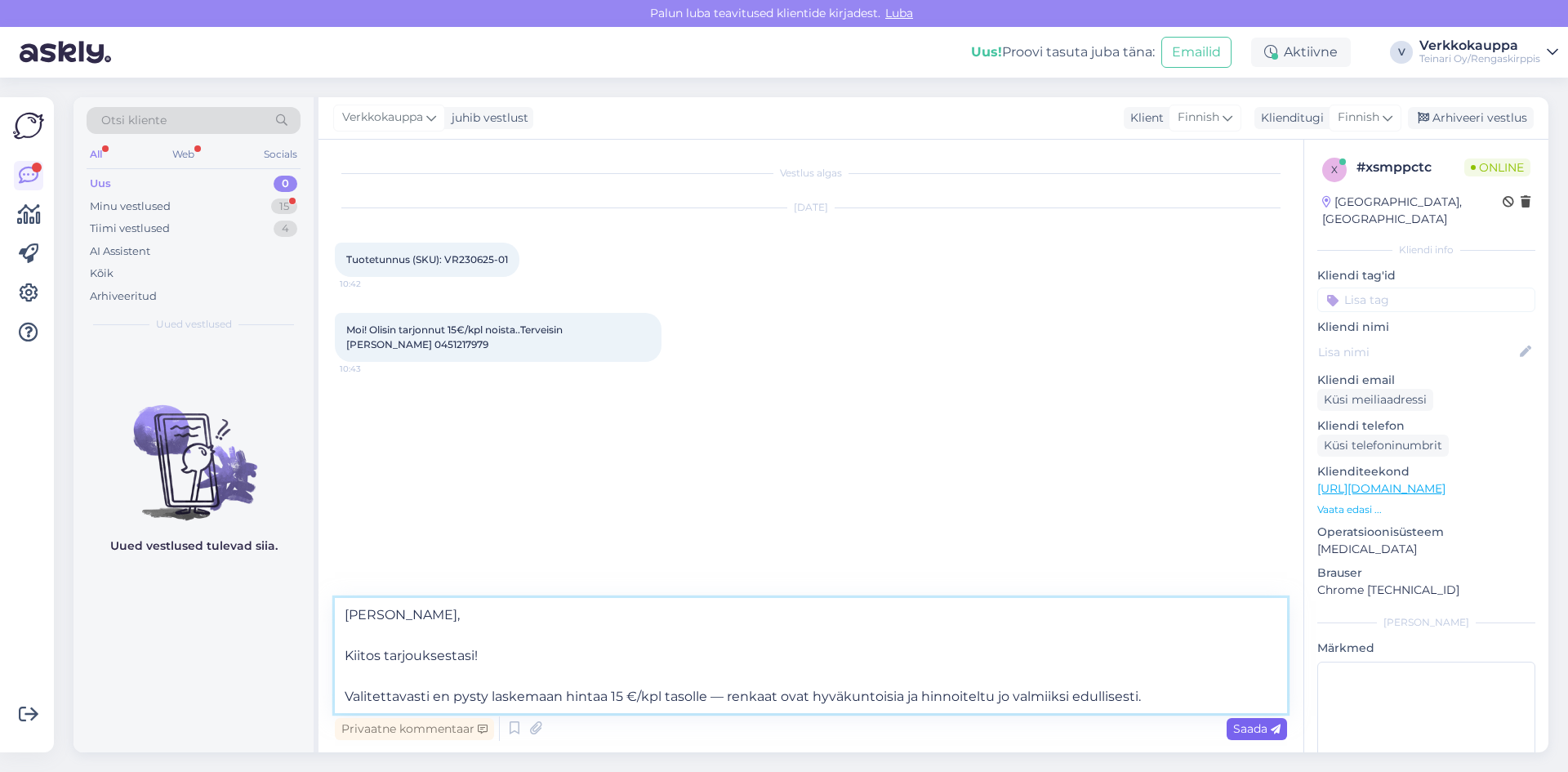
type textarea "[PERSON_NAME], Kiitos tarjouksestasi! Valitettavasti en pysty laskemaan hintaa …"
click at [1242, 731] on span "Saada" at bounding box center [1256, 728] width 47 height 15
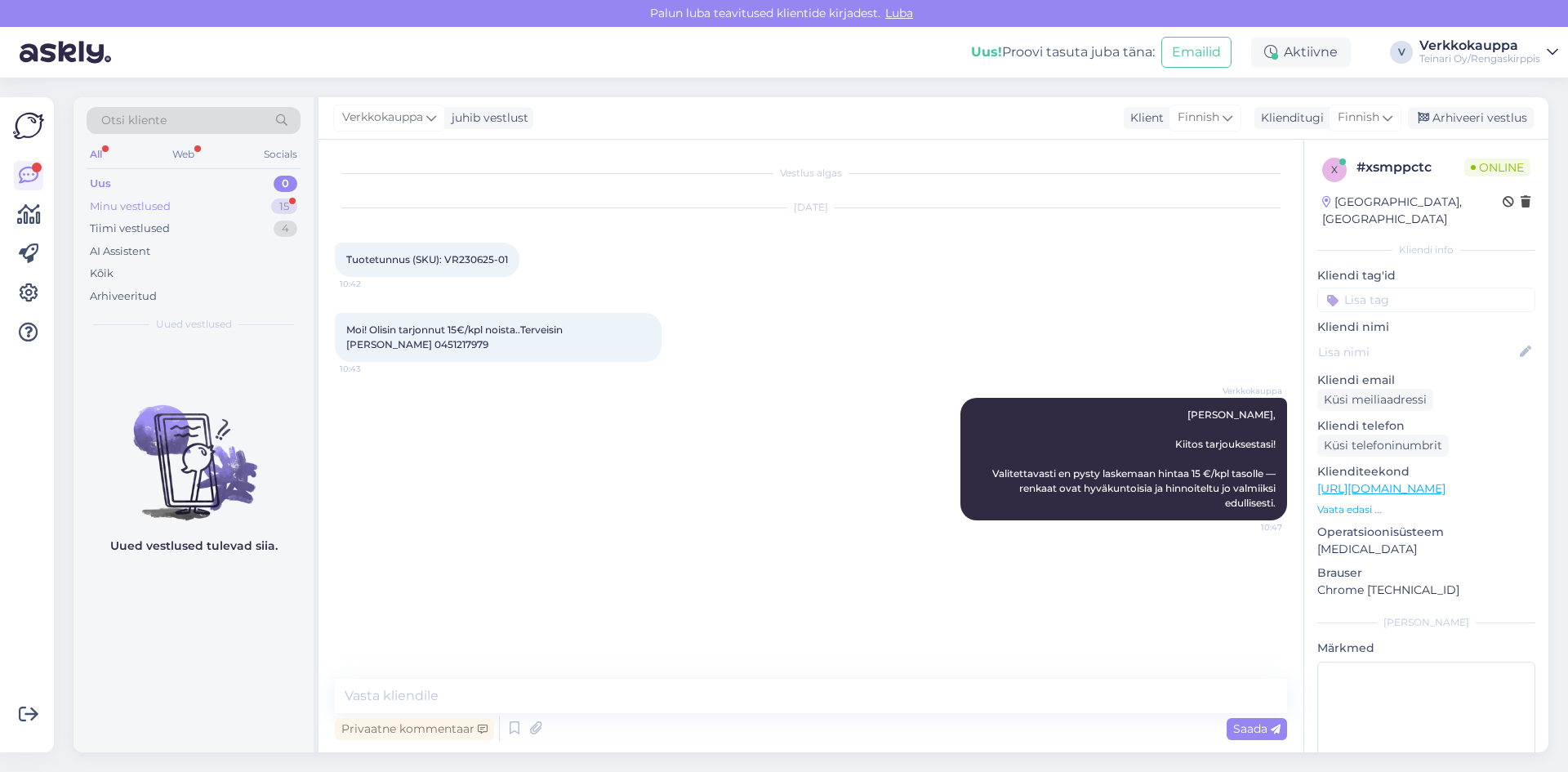
click at [163, 205] on div "Minu vestlused" at bounding box center [130, 206] width 80 height 16
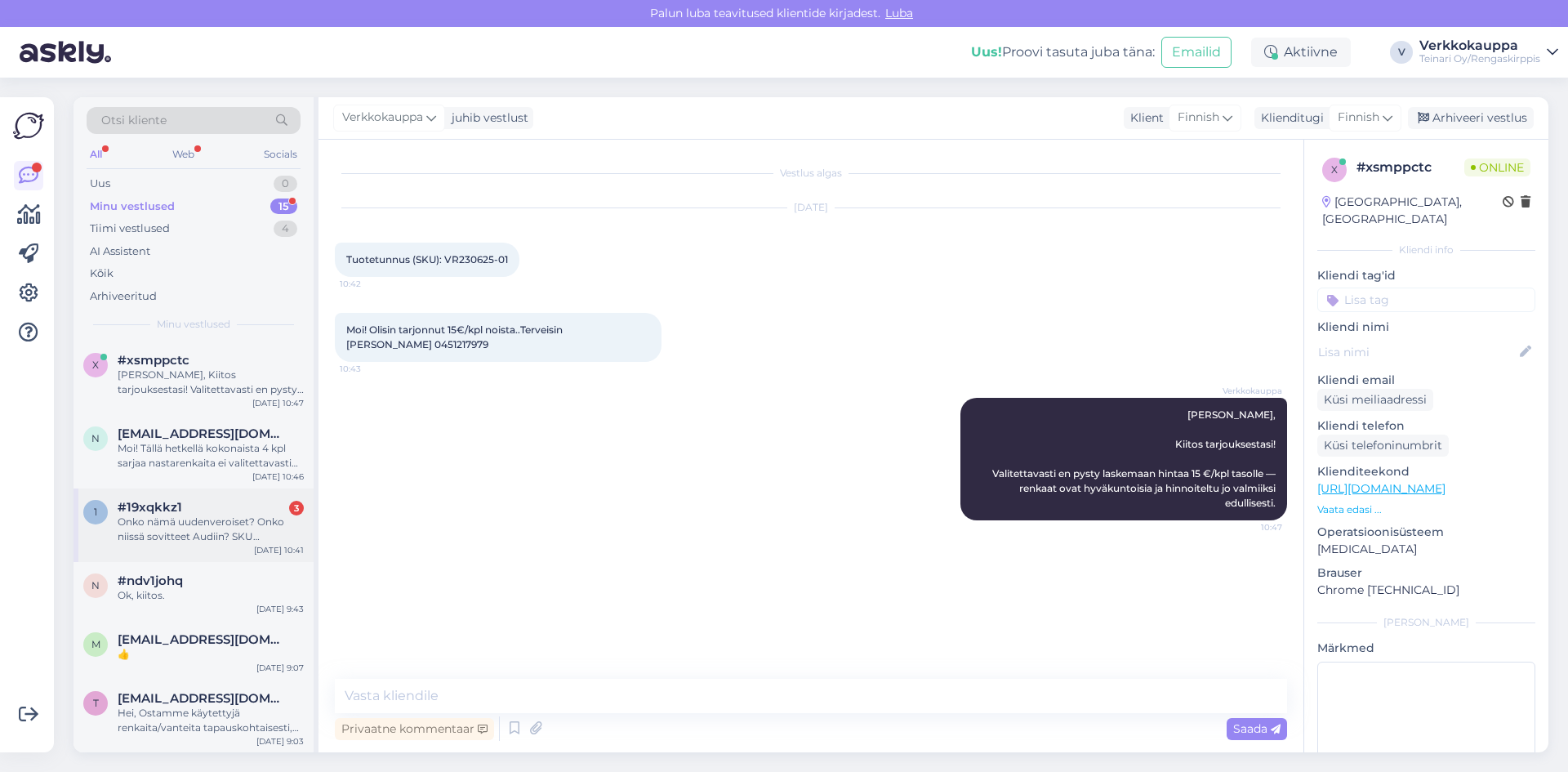
click at [224, 530] on div "Onko nämä uudenveroiset? Onko niissä sovitteet Audiin? SKU VV280825-07" at bounding box center [210, 529] width 187 height 29
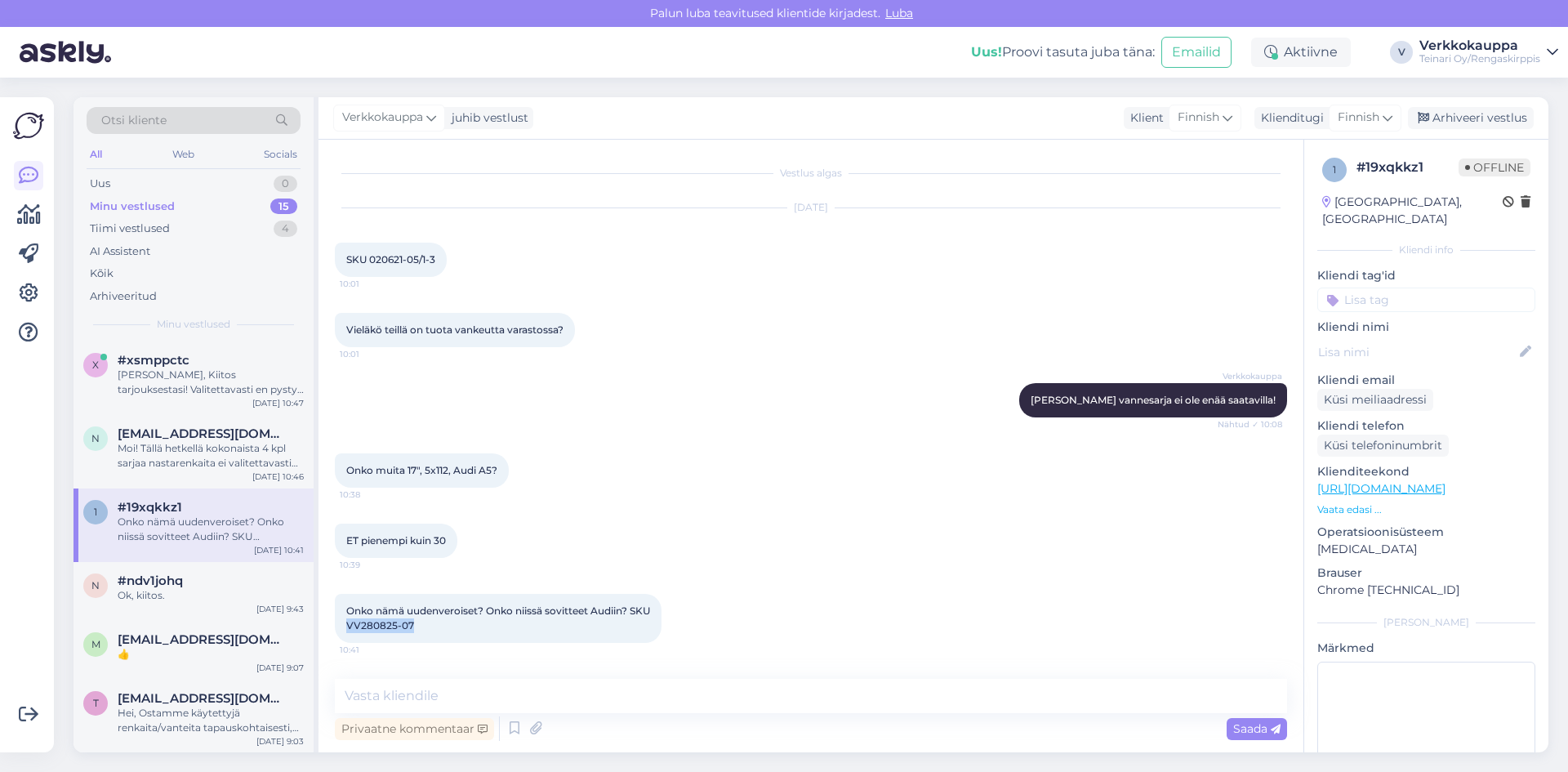
drag, startPoint x: 370, startPoint y: 622, endPoint x: 435, endPoint y: 630, distance: 65.5
click at [435, 630] on span "Onko nämä uudenveroiset? Onko niissä sovitteet Audiin? SKU VV280825-07" at bounding box center [499, 618] width 306 height 27
copy span "VV280825-07"
click at [713, 632] on div "Onko nämä uudenveroiset? Onko niissä sovitteet Audiin? SKU VV280825-07 10:41" at bounding box center [811, 619] width 952 height 85
drag, startPoint x: 374, startPoint y: 613, endPoint x: 631, endPoint y: 608, distance: 257.0
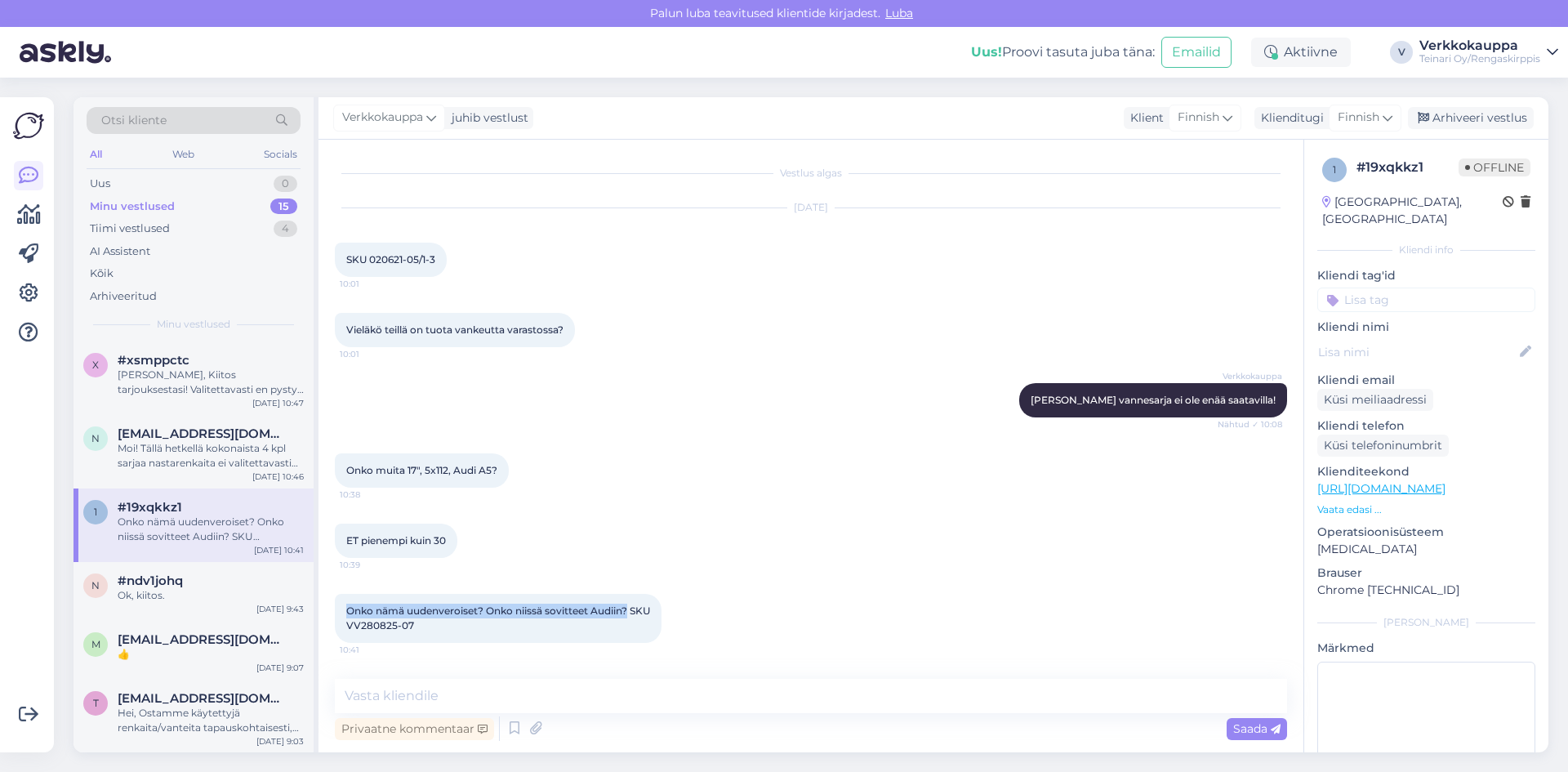
click at [631, 608] on span "Onko nämä uudenveroiset? Onko niissä sovitteet Audiin? SKU VV280825-07" at bounding box center [499, 618] width 306 height 27
paste textarea "Hei, Kuvassa näkyvä vanne on ns. esimerkkikuva, joka näyttää mahdolliset jäljet…"
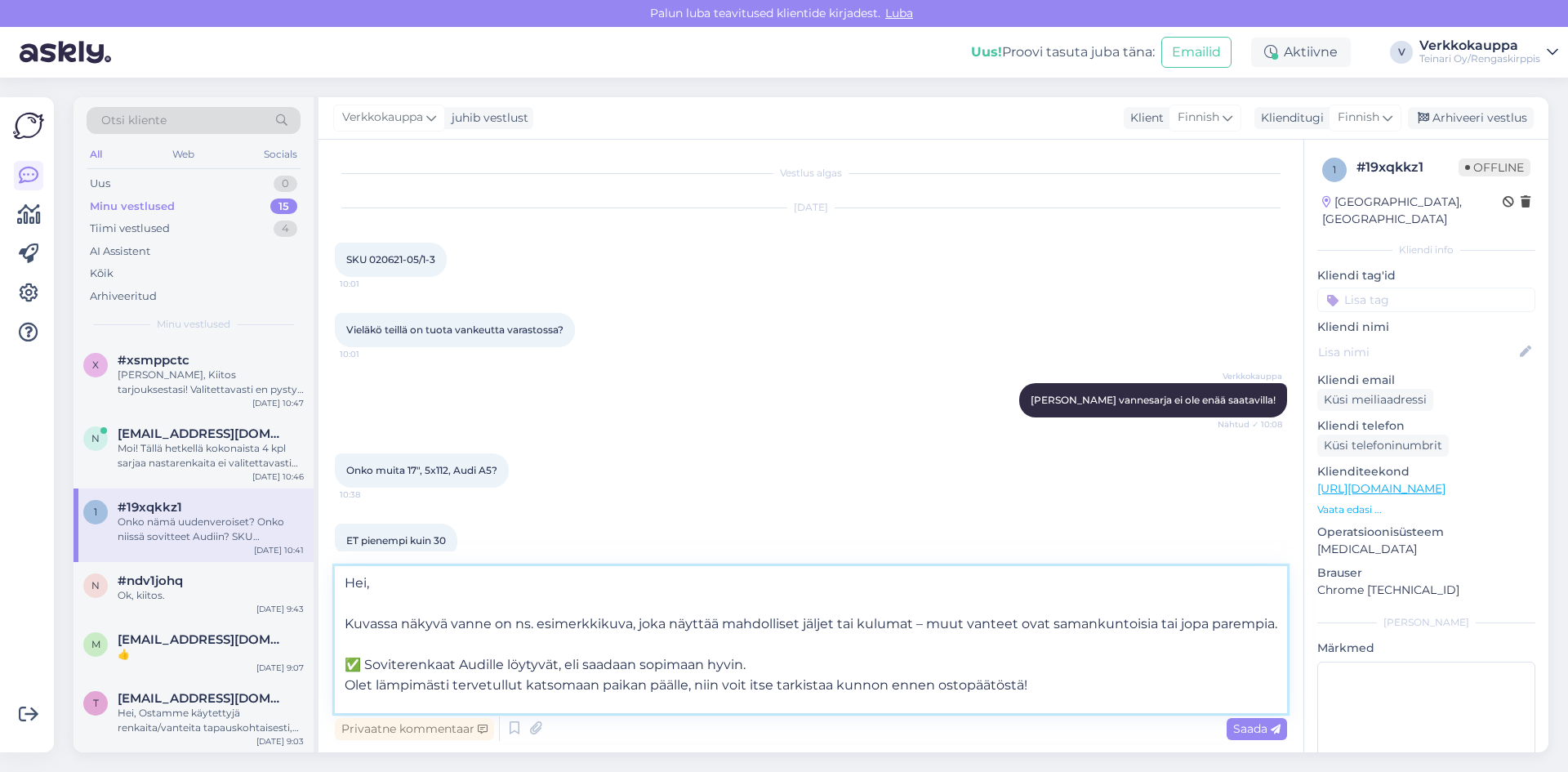
scroll to position [9, 0]
drag, startPoint x: 363, startPoint y: 673, endPoint x: 343, endPoint y: 671, distance: 20.1
click at [343, 672] on textarea "Hei, Kuvassa näkyvä vanne on ns. esimerkkikuva, joka näyttää mahdolliset jäljet…" at bounding box center [811, 639] width 952 height 147
drag, startPoint x: 437, startPoint y: 673, endPoint x: 486, endPoint y: 673, distance: 49.0
click at [486, 673] on textarea "Hei, Kuvassa näkyvä vanne on ns. esimerkkikuva, joka näyttää mahdolliset jäljet…" at bounding box center [811, 639] width 952 height 147
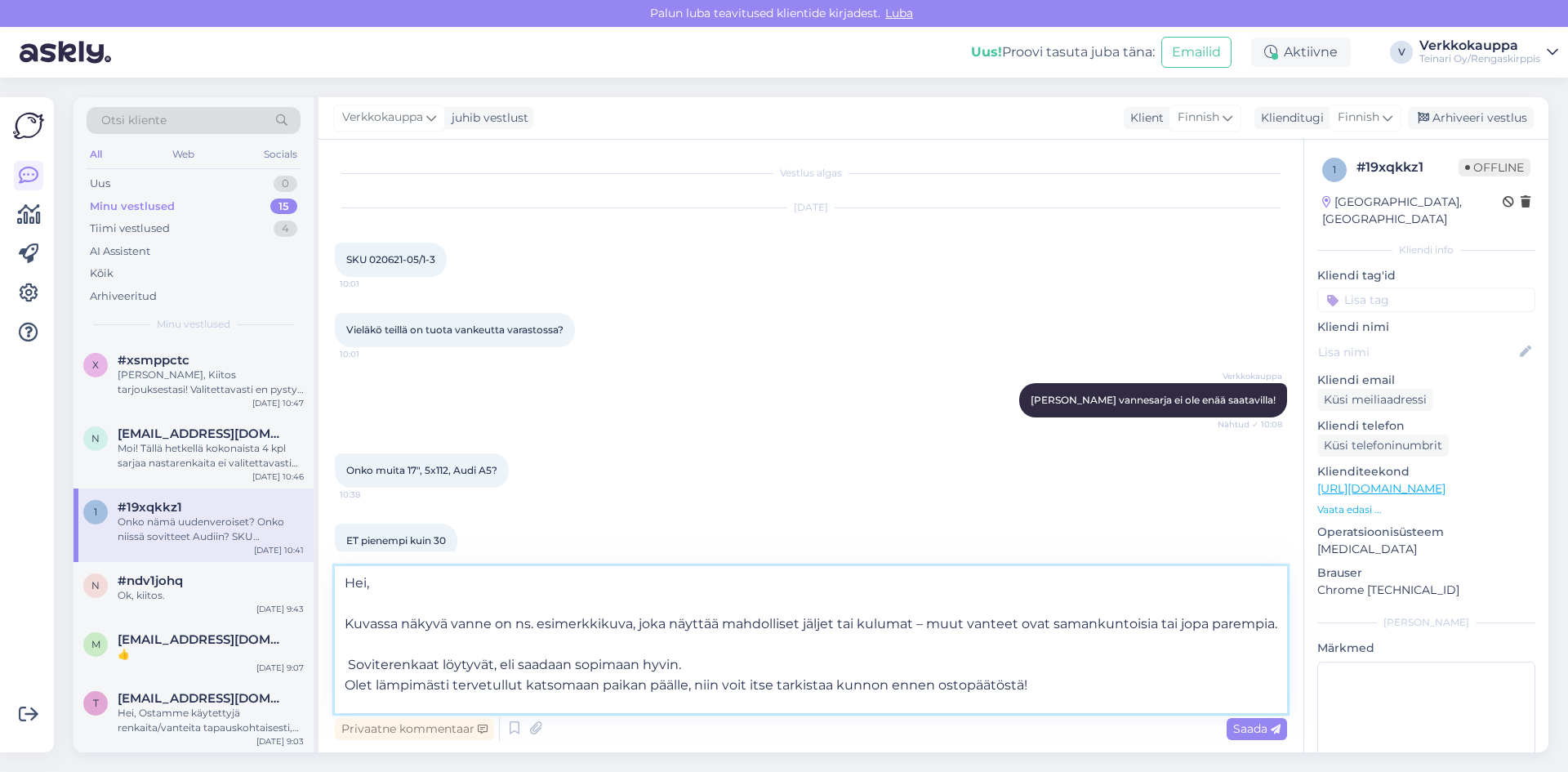
click at [351, 674] on textarea "Hei, Kuvassa näkyvä vanne on ns. esimerkkikuva, joka näyttää mahdolliset jäljet…" at bounding box center [811, 639] width 952 height 147
type textarea "Hei, Kuvassa näkyvä vanne on ns. esimerkkikuva, joka näyttää mahdolliset jäljet…"
click at [1250, 734] on span "Saada" at bounding box center [1256, 728] width 47 height 15
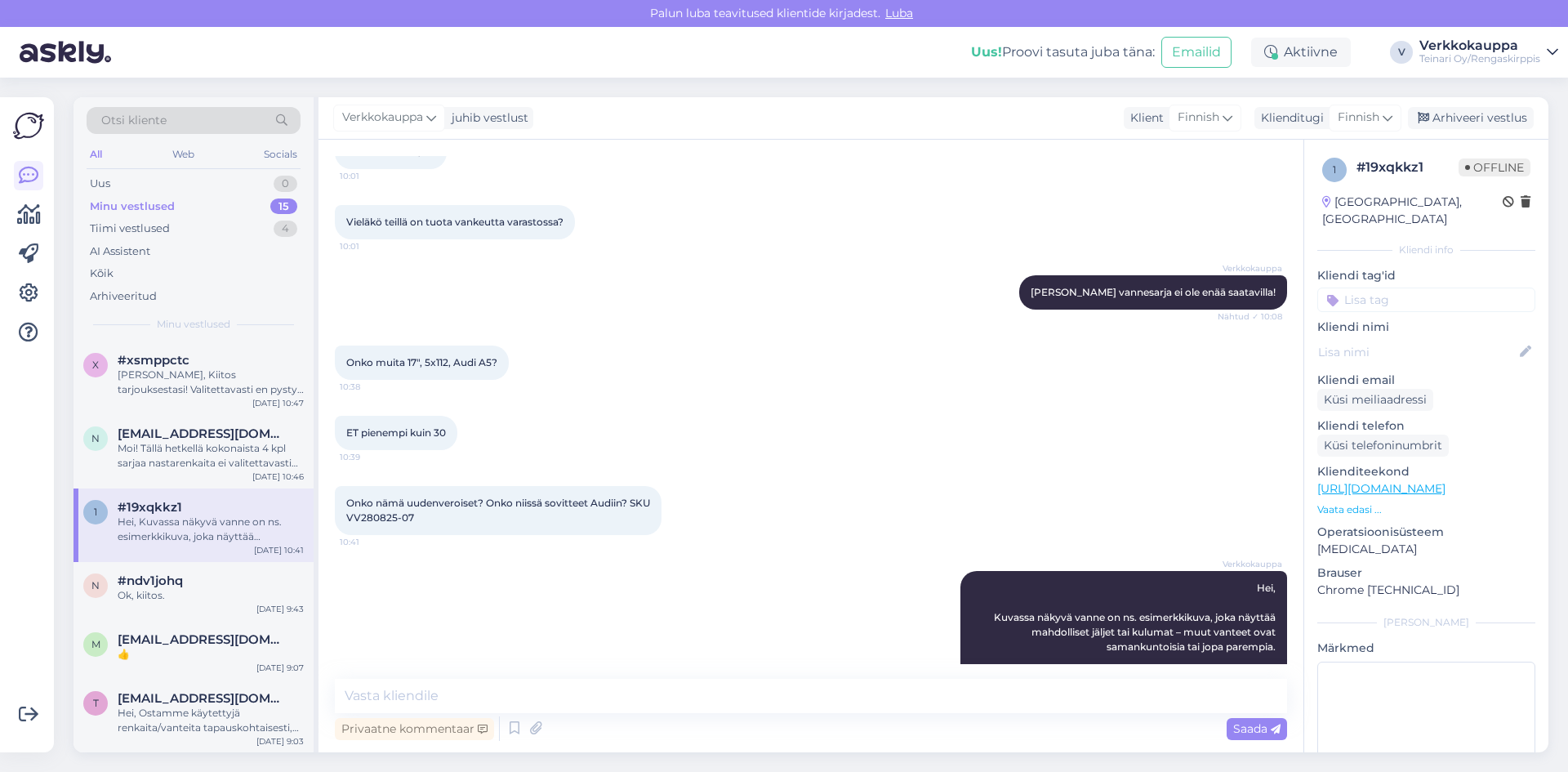
scroll to position [21, 0]
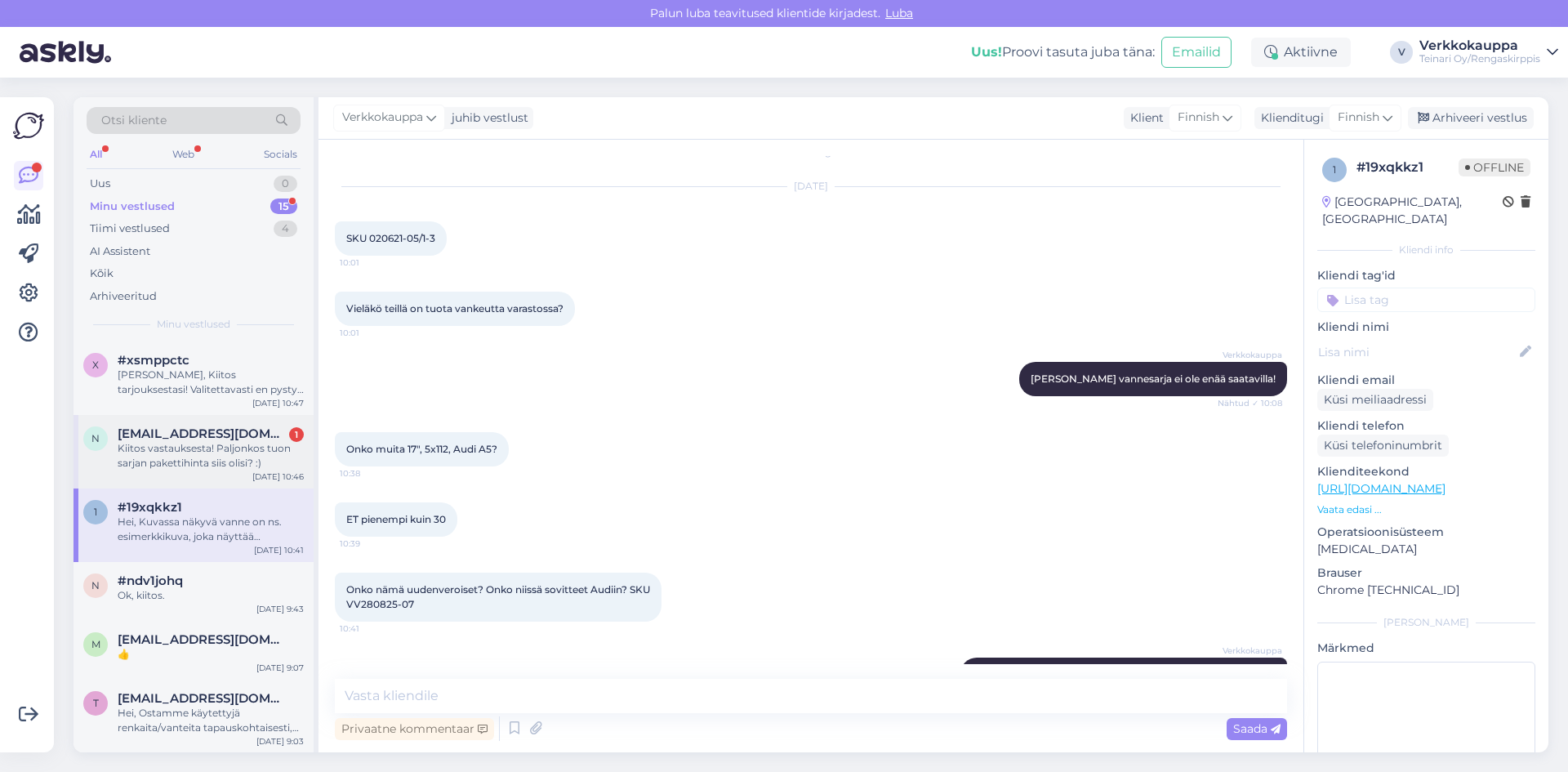
click at [211, 463] on div "Kiitos vastauksesta! Paljonkos tuon sarjan pakettihinta siis olisi? :)" at bounding box center [210, 456] width 187 height 29
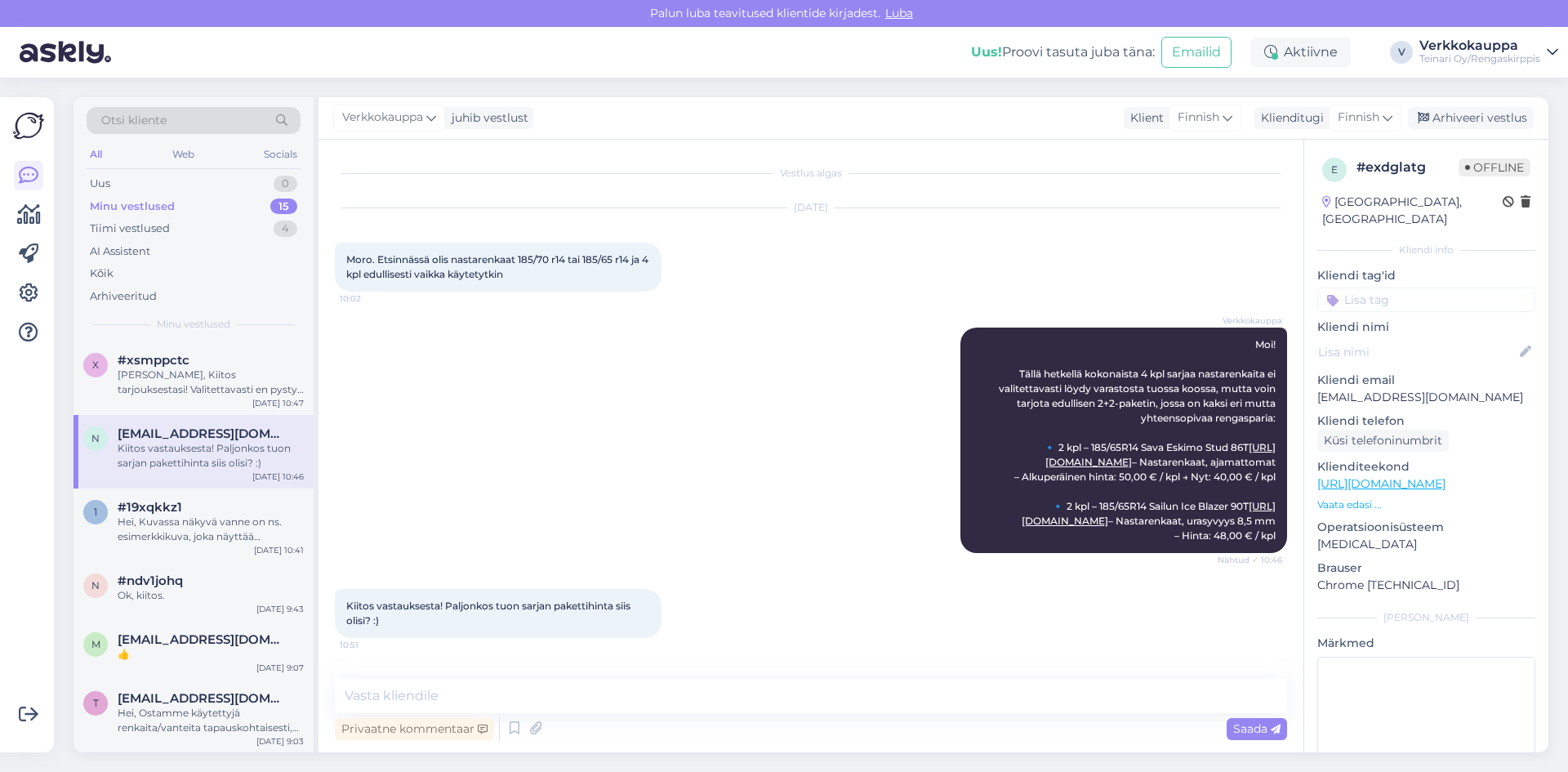
scroll to position [50, 0]
click at [359, 702] on textarea at bounding box center [811, 696] width 952 height 34
type textarea "278€ Renkaat, työt ja uudet venttiilit"
click at [1252, 731] on span "Saada" at bounding box center [1256, 728] width 47 height 15
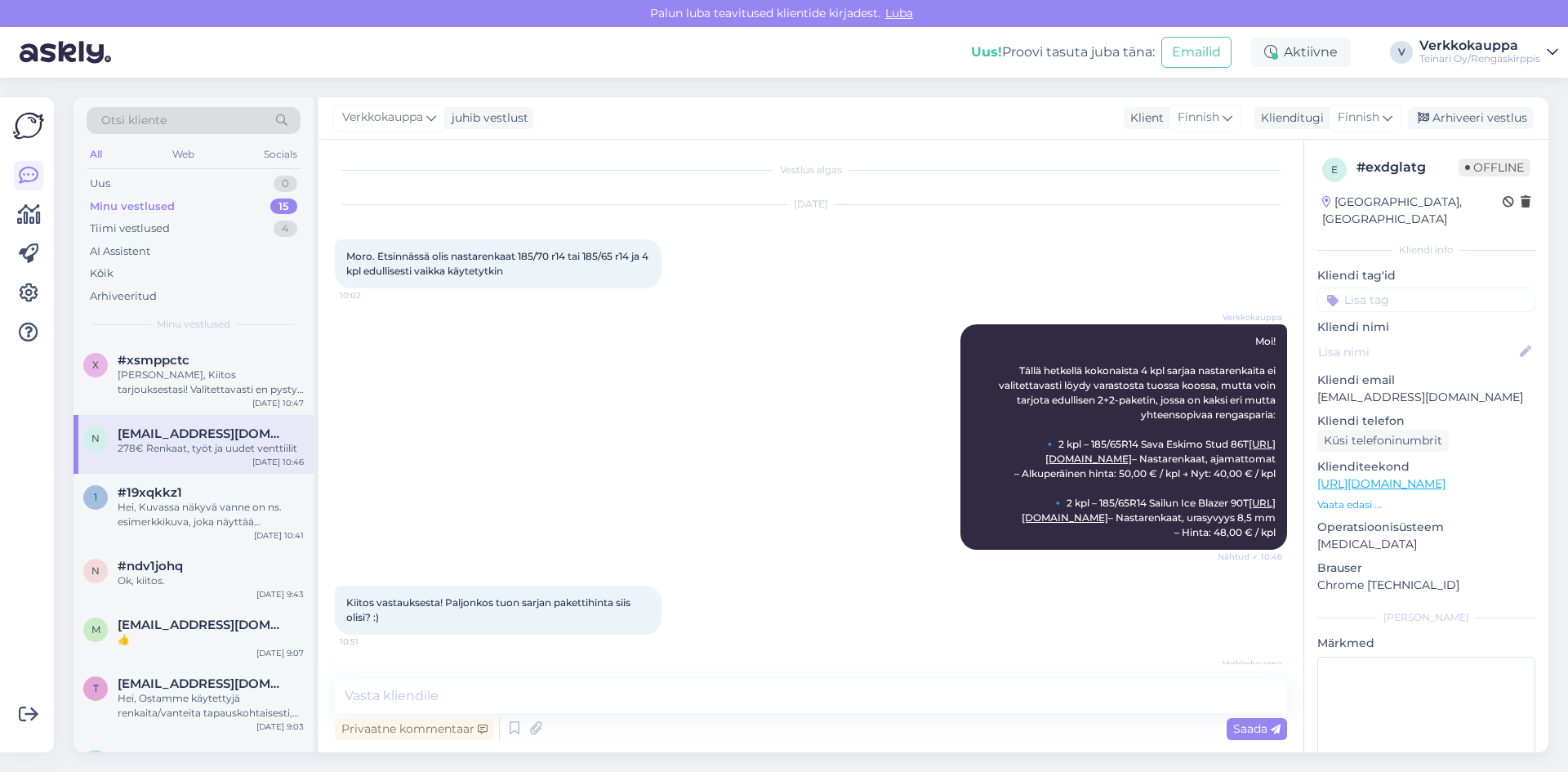
scroll to position [0, 0]
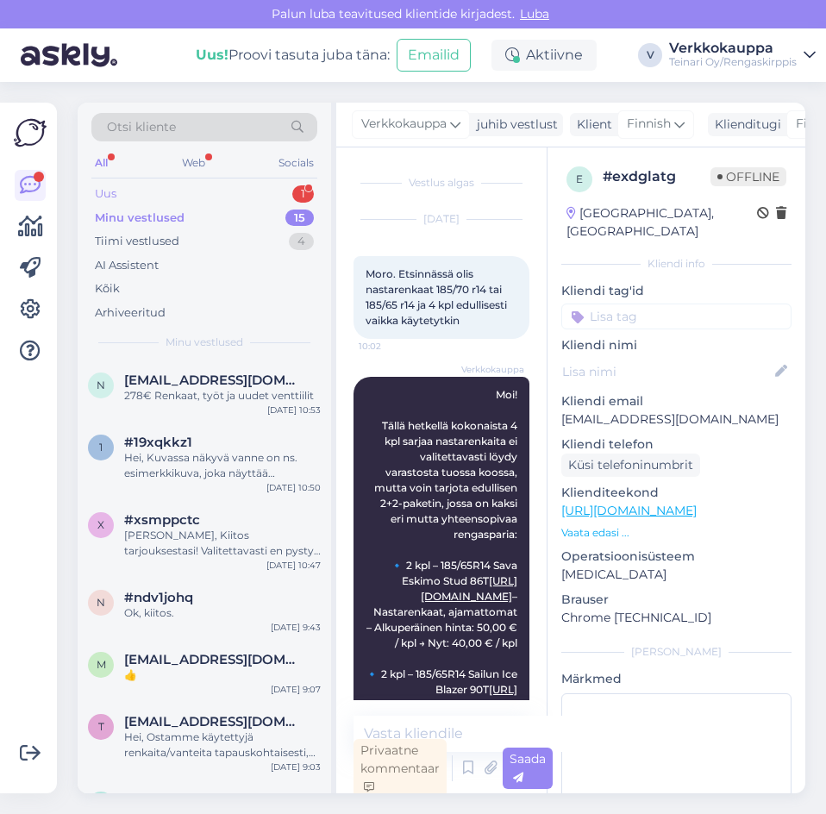
click at [127, 197] on div "Uus 1" at bounding box center [204, 194] width 226 height 24
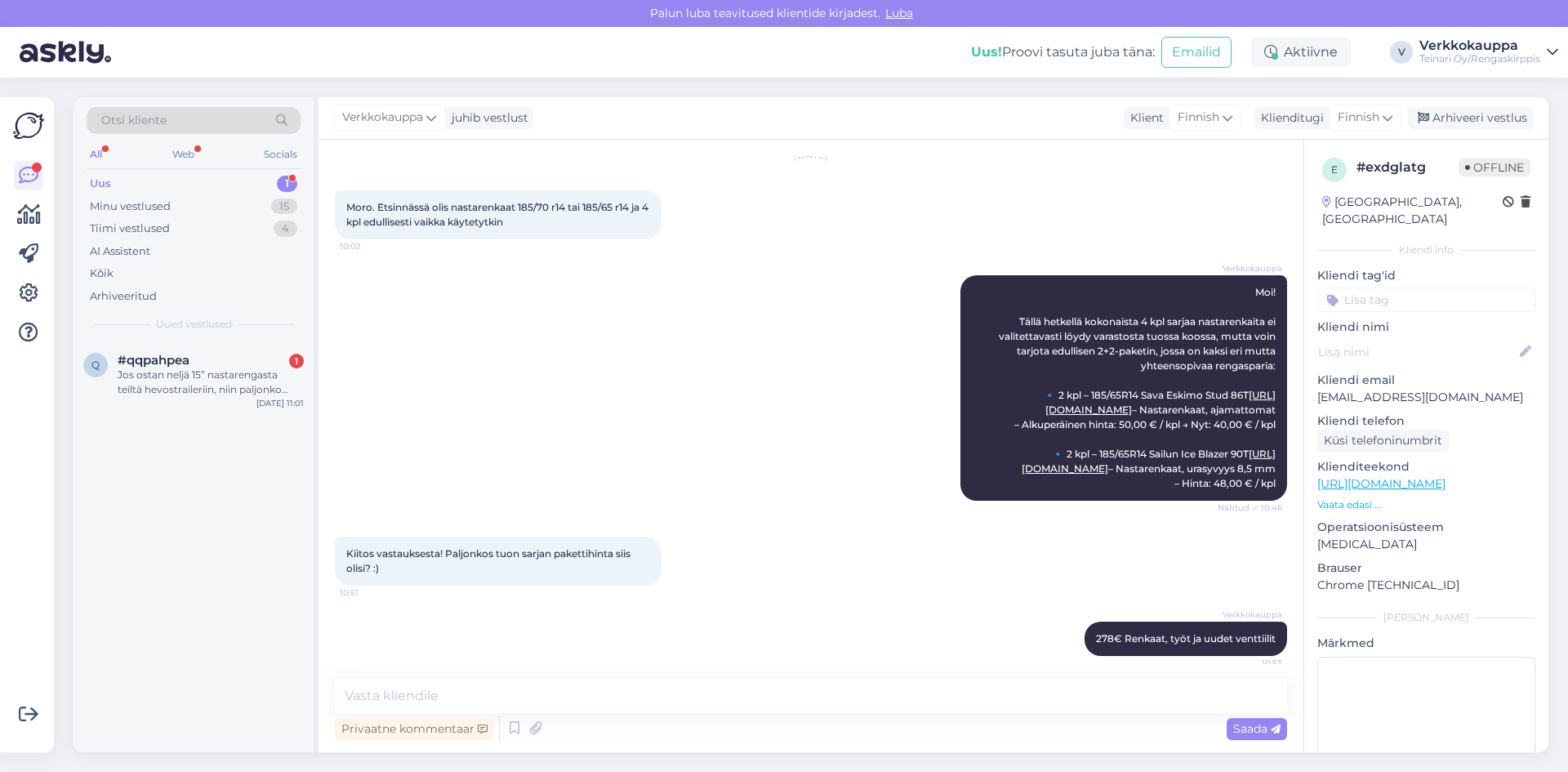
scroll to position [121, 0]
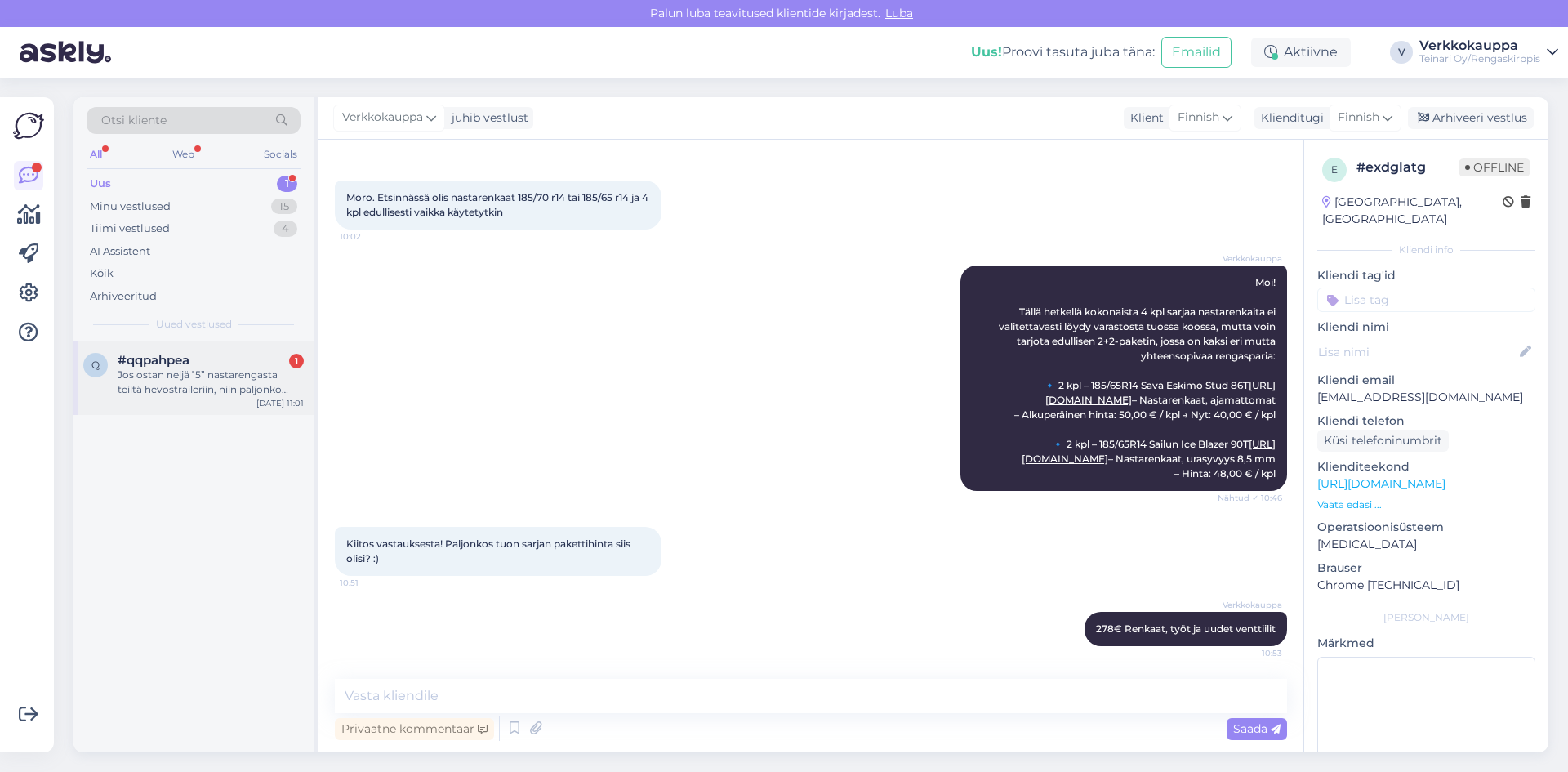
click at [195, 386] on div "Jos ostan neljä 15” nastarengasta teiltä hevostraileriin, niin paljonko maksaa …" at bounding box center [210, 382] width 187 height 29
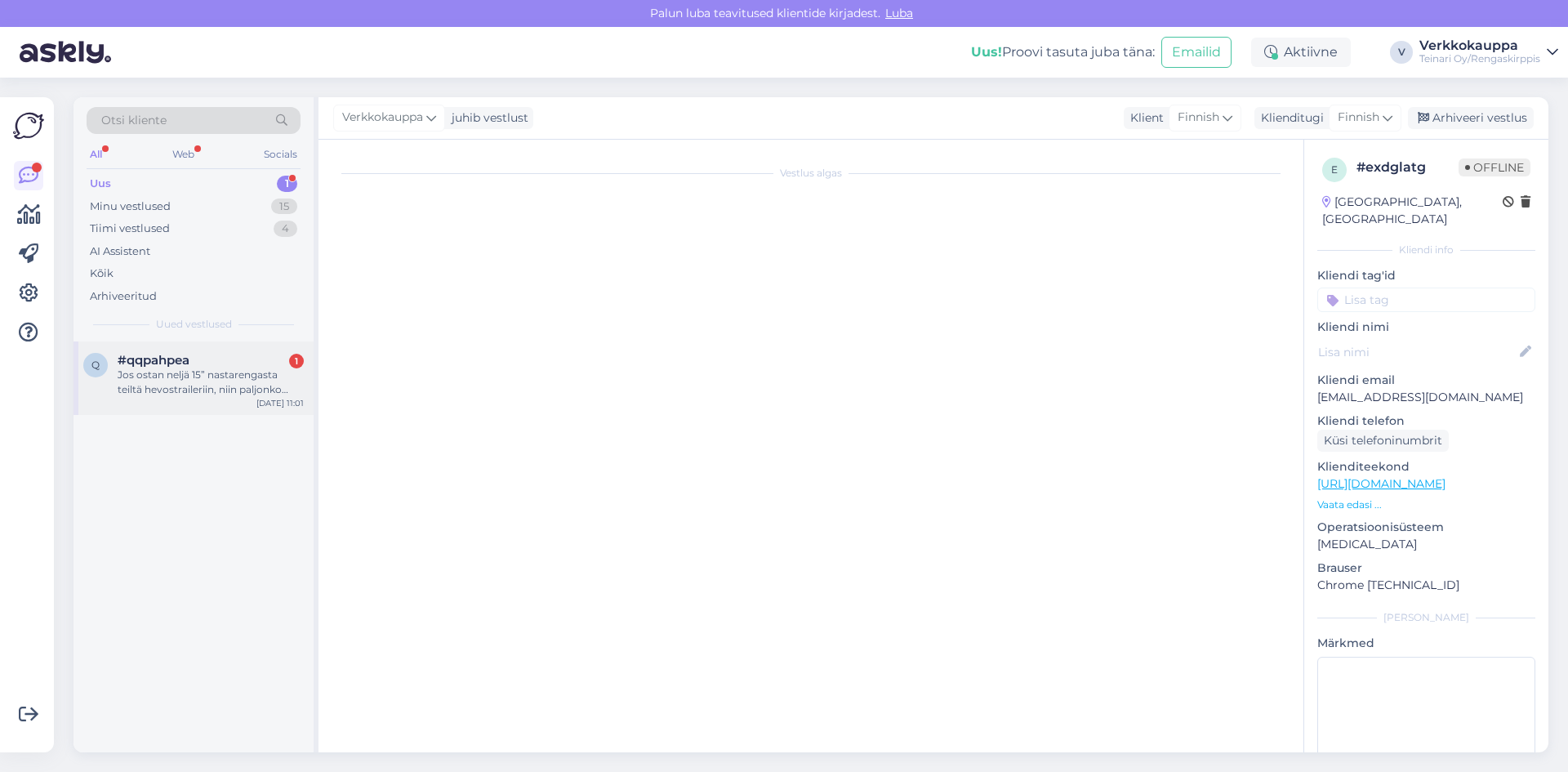
scroll to position [0, 0]
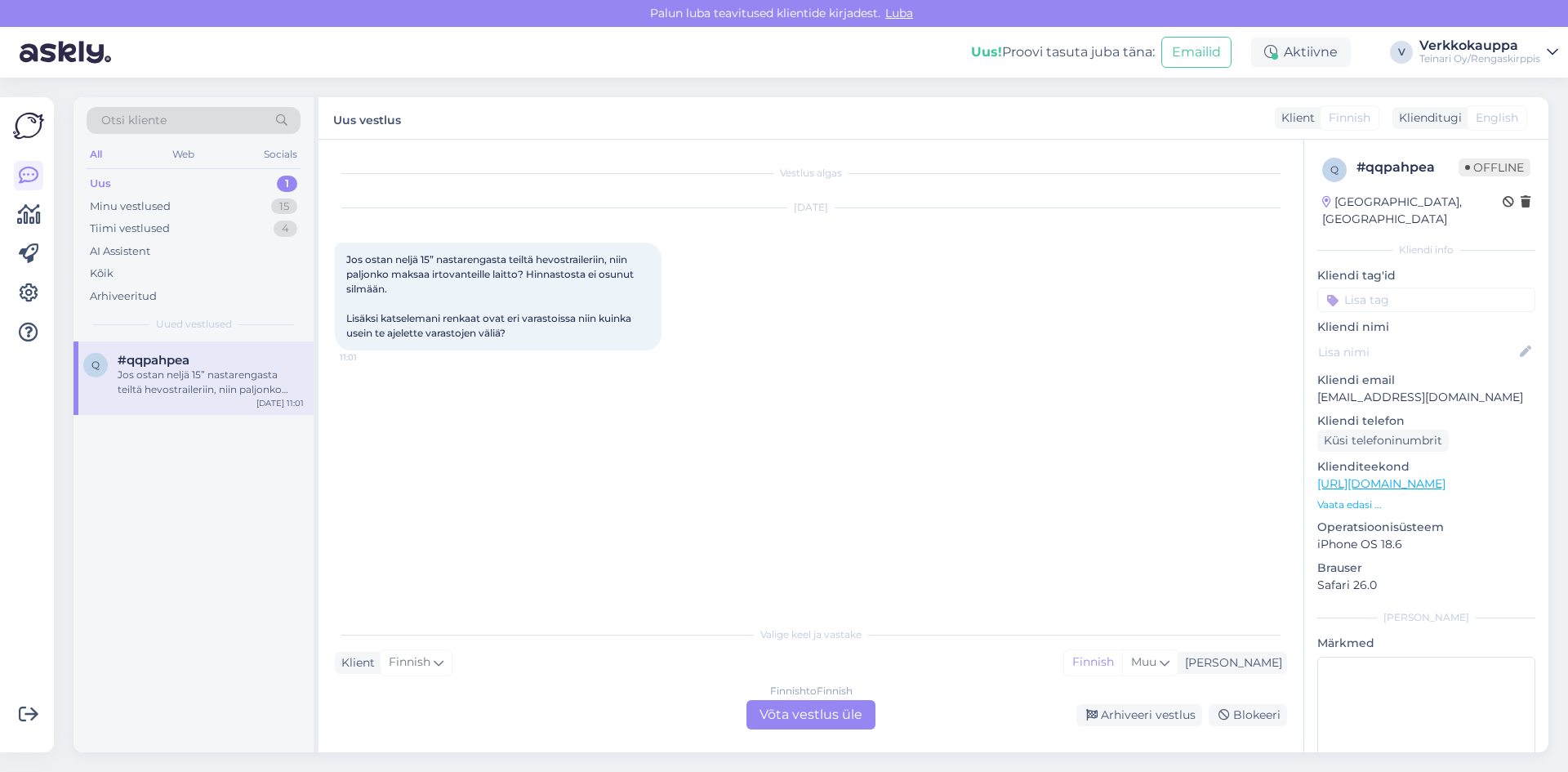
click at [792, 718] on div "Finnish to Finnish Võta vestlus üle" at bounding box center [811, 714] width 129 height 29
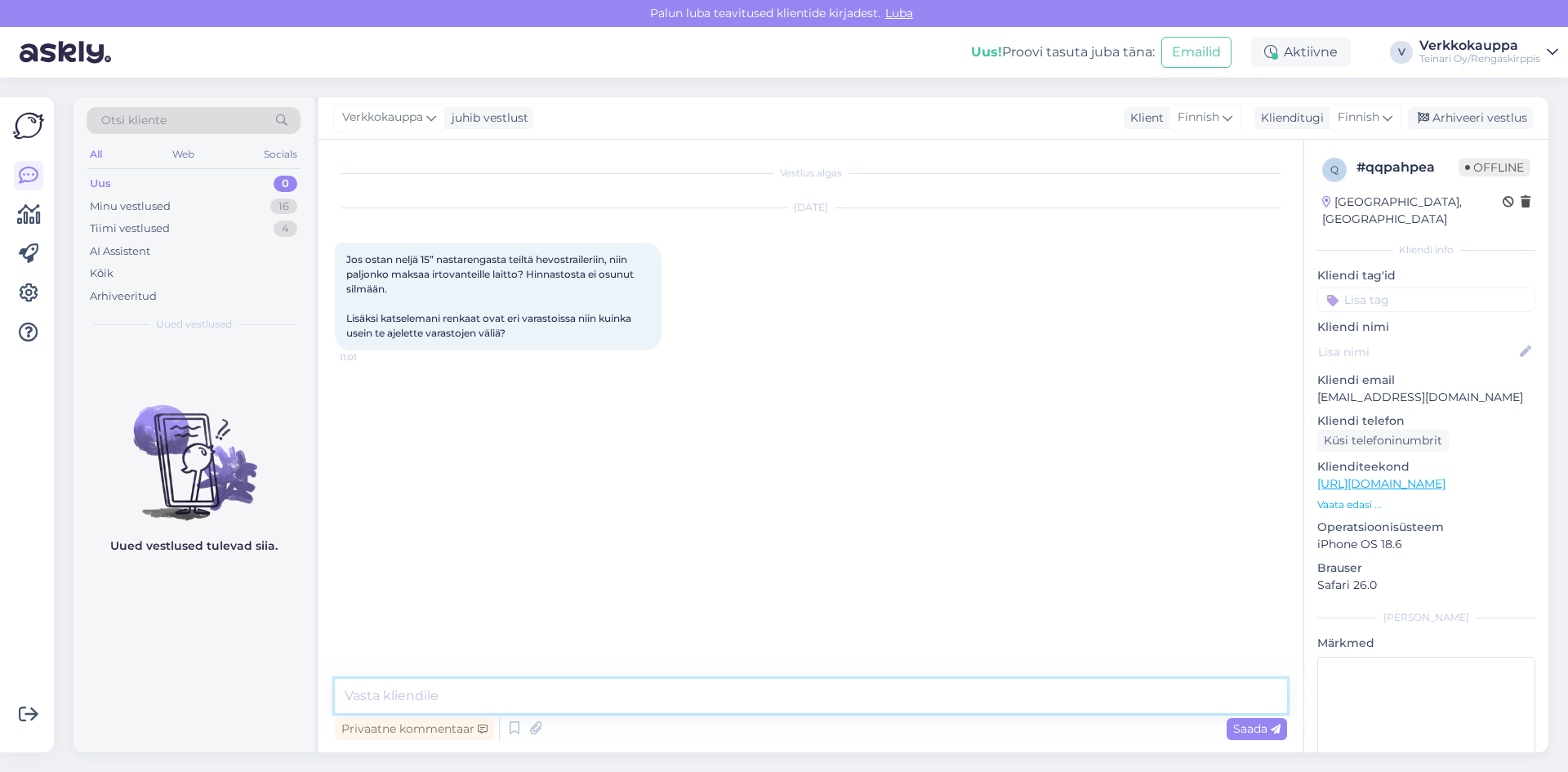
click at [444, 696] on textarea at bounding box center [811, 696] width 952 height 34
click at [614, 697] on textarea "Hei rengastyöt maksa 90 eur/sarja ja tarvitaessa" at bounding box center [811, 696] width 952 height 34
click at [692, 695] on textarea "Hei rengastyöt maksa 90 eur/sarja ja tarvittaessa" at bounding box center [811, 696] width 952 height 34
drag, startPoint x: 920, startPoint y: 688, endPoint x: 969, endPoint y: 705, distance: 51.9
click at [969, 705] on textarea "Hei rengastyöt maksa 90 eur/sarja ja tarvittaessa toimitettaan renkaat toivottu…" at bounding box center [811, 696] width 952 height 34
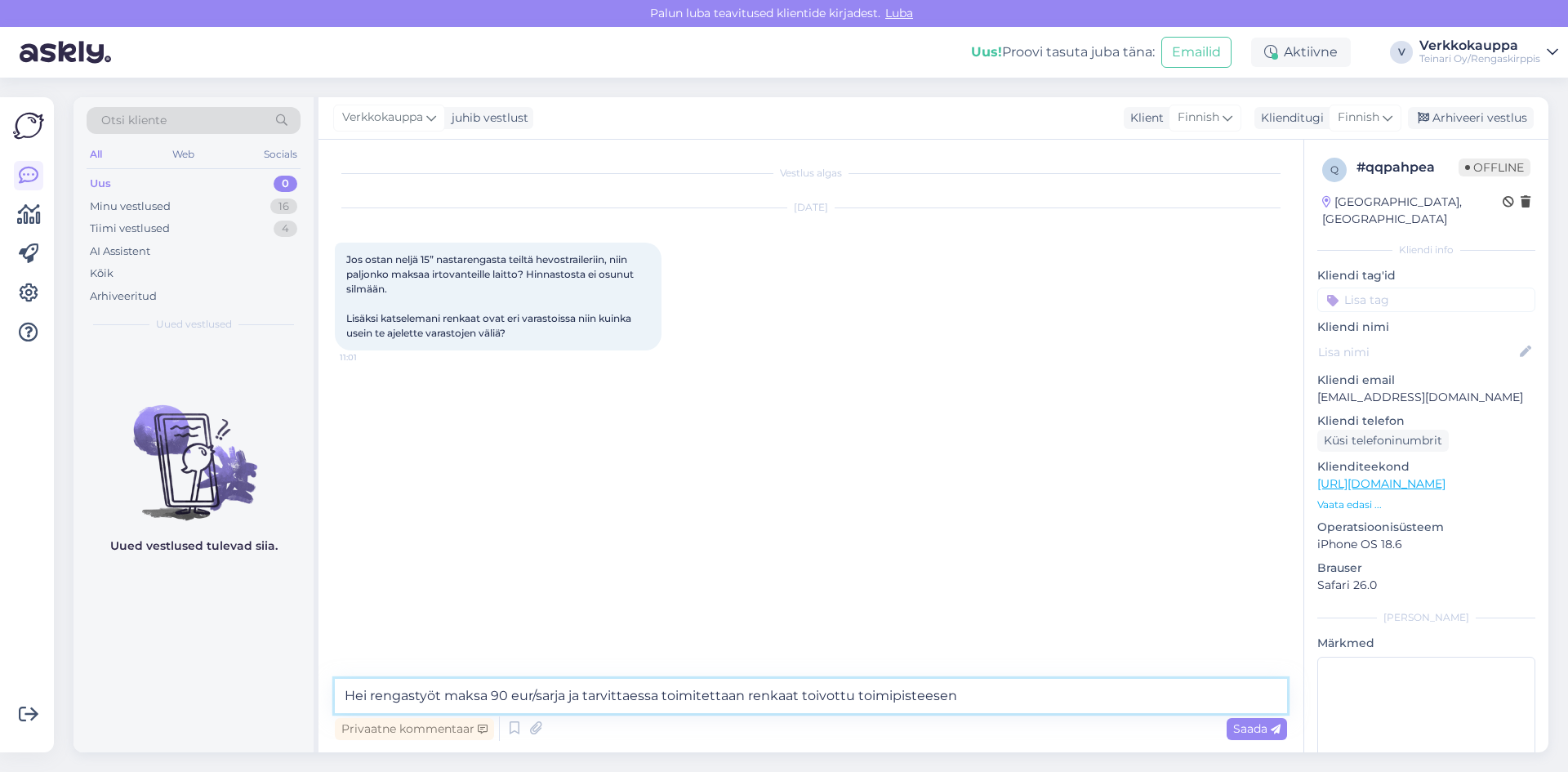
click at [970, 701] on textarea "Hei rengastyöt maksa 90 eur/sarja ja tarvittaessa toimitettaan renkaat toivottu…" at bounding box center [811, 696] width 952 height 34
drag, startPoint x: 914, startPoint y: 697, endPoint x: 873, endPoint y: 606, distance: 99.8
click at [873, 606] on div "Vestlus algas [DATE] Jos ostan neljä 15” nastarengasta teiltä hevostraileriin, …" at bounding box center [818, 410] width 967 height 508
click at [920, 698] on textarea "Hei rengastyöt maksa 90 eur/sarja ja tarvittaessa toimitettaan renkaat toivottu…" at bounding box center [811, 696] width 952 height 34
click at [989, 699] on textarea "Hei rengastyöt maksa 90 eur/sarja ja tarvittaessa toimitettaan renkaat toivottu…" at bounding box center [811, 696] width 952 height 34
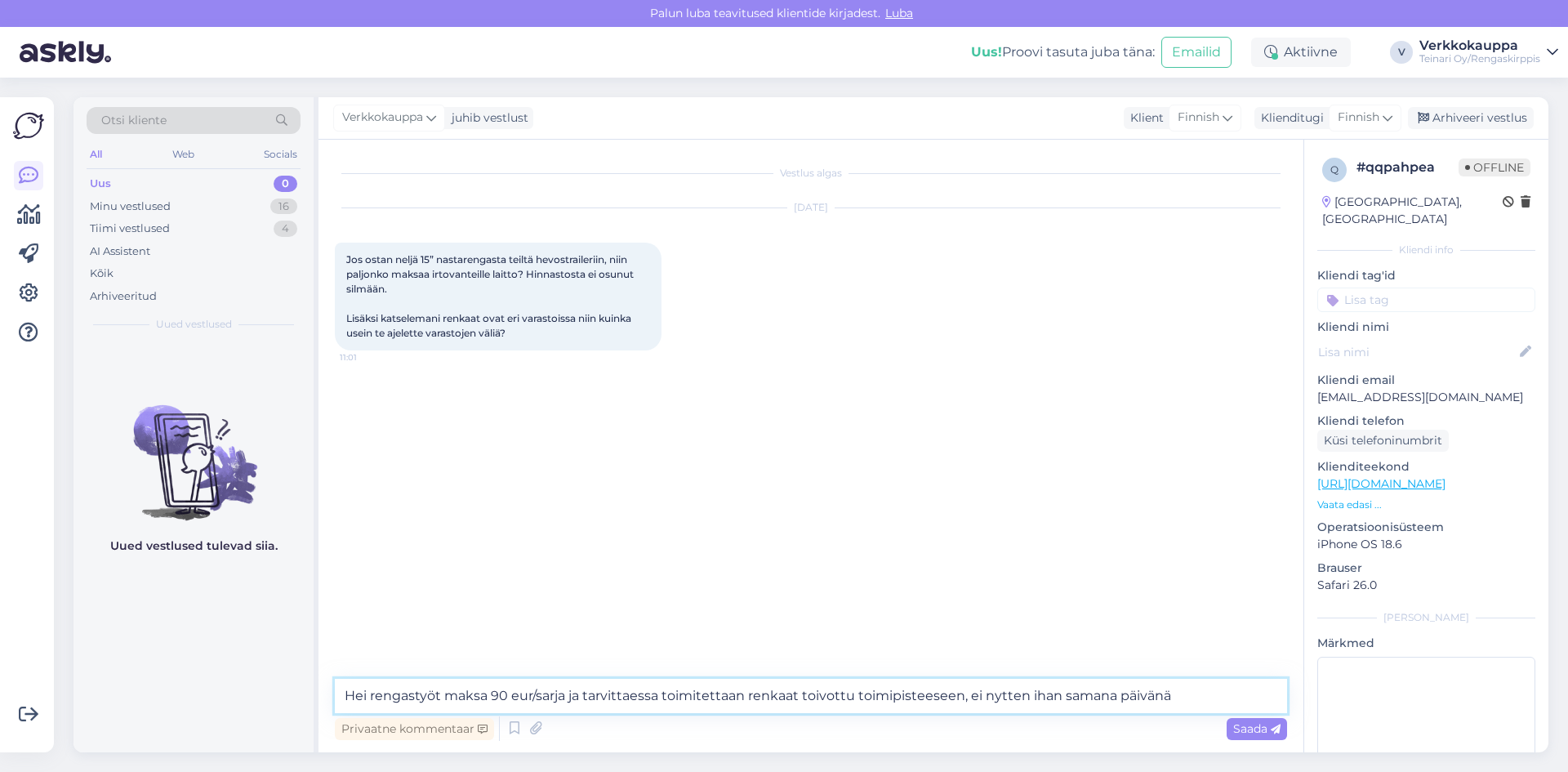
click at [1010, 701] on textarea "Hei rengastyöt maksa 90 eur/sarja ja tarvittaessa toimitettaan renkaat toivottu…" at bounding box center [811, 696] width 952 height 34
click at [1183, 696] on textarea "Hei rengastyöt maksa 90 eur/sarja ja tarvittaessa toimitettaan renkaat toivottu…" at bounding box center [811, 696] width 952 height 34
click at [1217, 695] on textarea "Hei rengastyöt maksa 90 eur/sarja ja tarvittaessa toimitettaan renkaat toivottu…" at bounding box center [811, 696] width 952 height 34
click at [1242, 698] on textarea "Hei rengastyöt maksa 90 eur/sarja ja tarvittaessa toimitettaan renkaat toivottu…" at bounding box center [811, 696] width 952 height 34
click at [1237, 698] on textarea "Hei rengastyöt maksa 90 eur/sarja ja tarvittaessa toimitettaan renkaat toivottu…" at bounding box center [811, 696] width 952 height 34
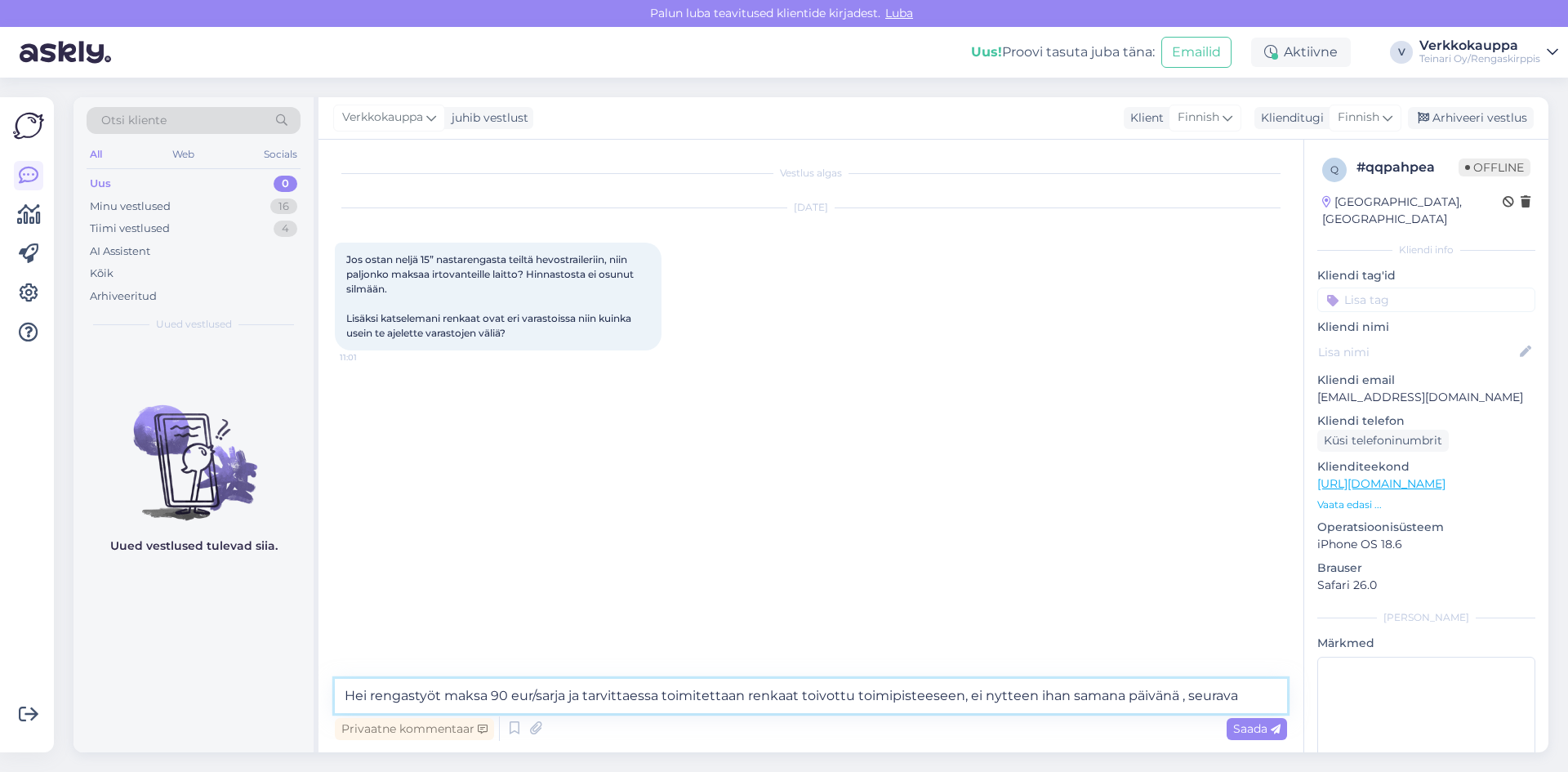
click at [1232, 694] on textarea "Hei rengastyöt maksa 90 eur/sarja ja tarvittaessa toimitettaan renkaat toivottu…" at bounding box center [811, 696] width 952 height 34
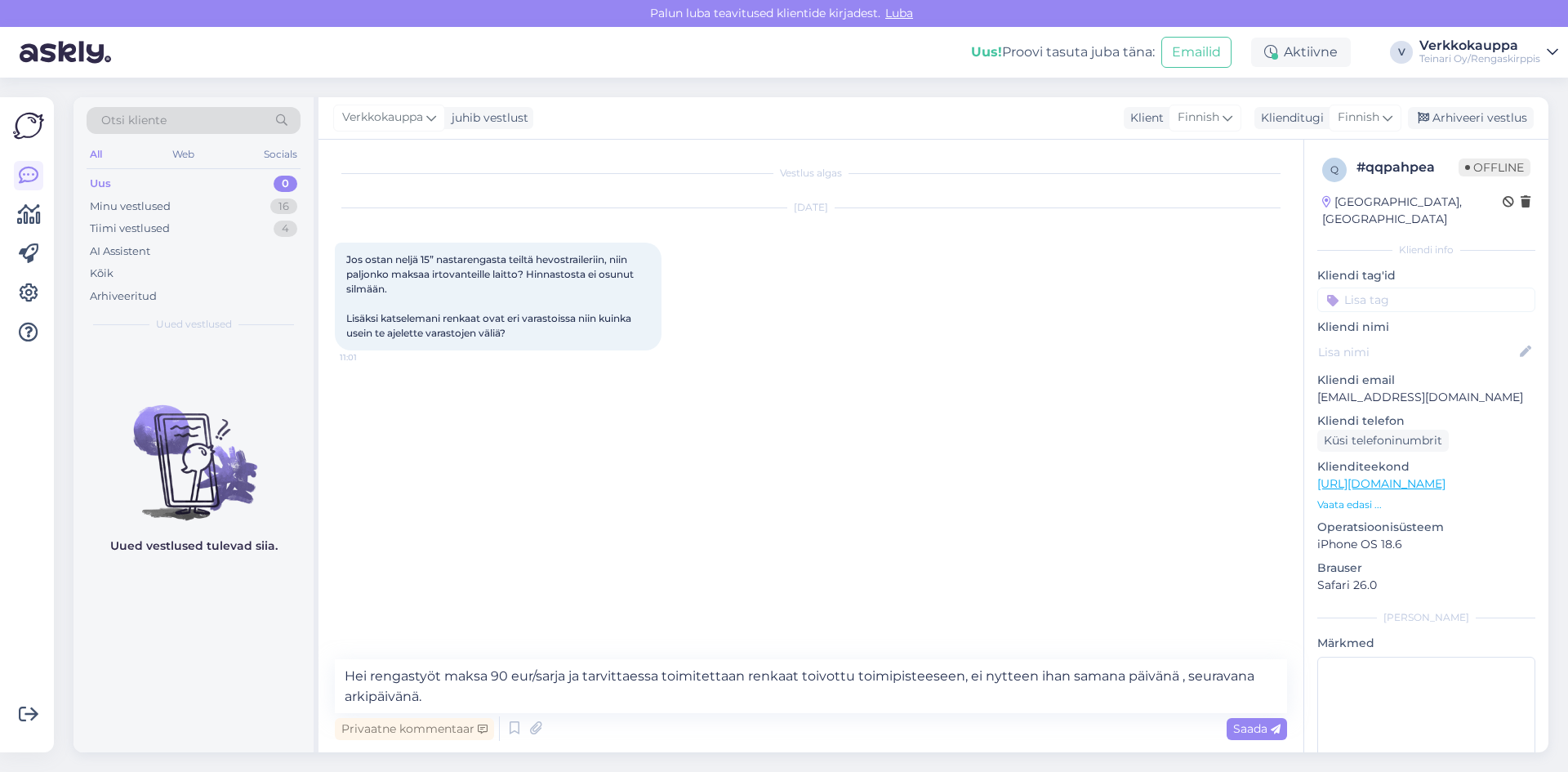
drag, startPoint x: 1006, startPoint y: 676, endPoint x: 979, endPoint y: 404, distance: 273.3
click at [979, 404] on div "Vestlus algas [DATE] Jos ostan neljä 15” nastarengasta teiltä hevostraileriin, …" at bounding box center [818, 401] width 967 height 489
click at [1016, 696] on textarea "Hei rengastyöt maksa 90 eur/sarja ja tarvittaessa toimitettaan renkaat toivottu…" at bounding box center [811, 686] width 952 height 54
click at [1018, 678] on textarea "Hei rengastyöt maksa 90 eur/sarja ja tarvittaessa toimitettaan renkaat toivottu…" at bounding box center [811, 686] width 952 height 54
click at [1016, 674] on textarea "Hei rengastyöt maksa 90 eur/sarja ja tarvittaessa toimitettaan renkaat toivottu…" at bounding box center [811, 686] width 952 height 54
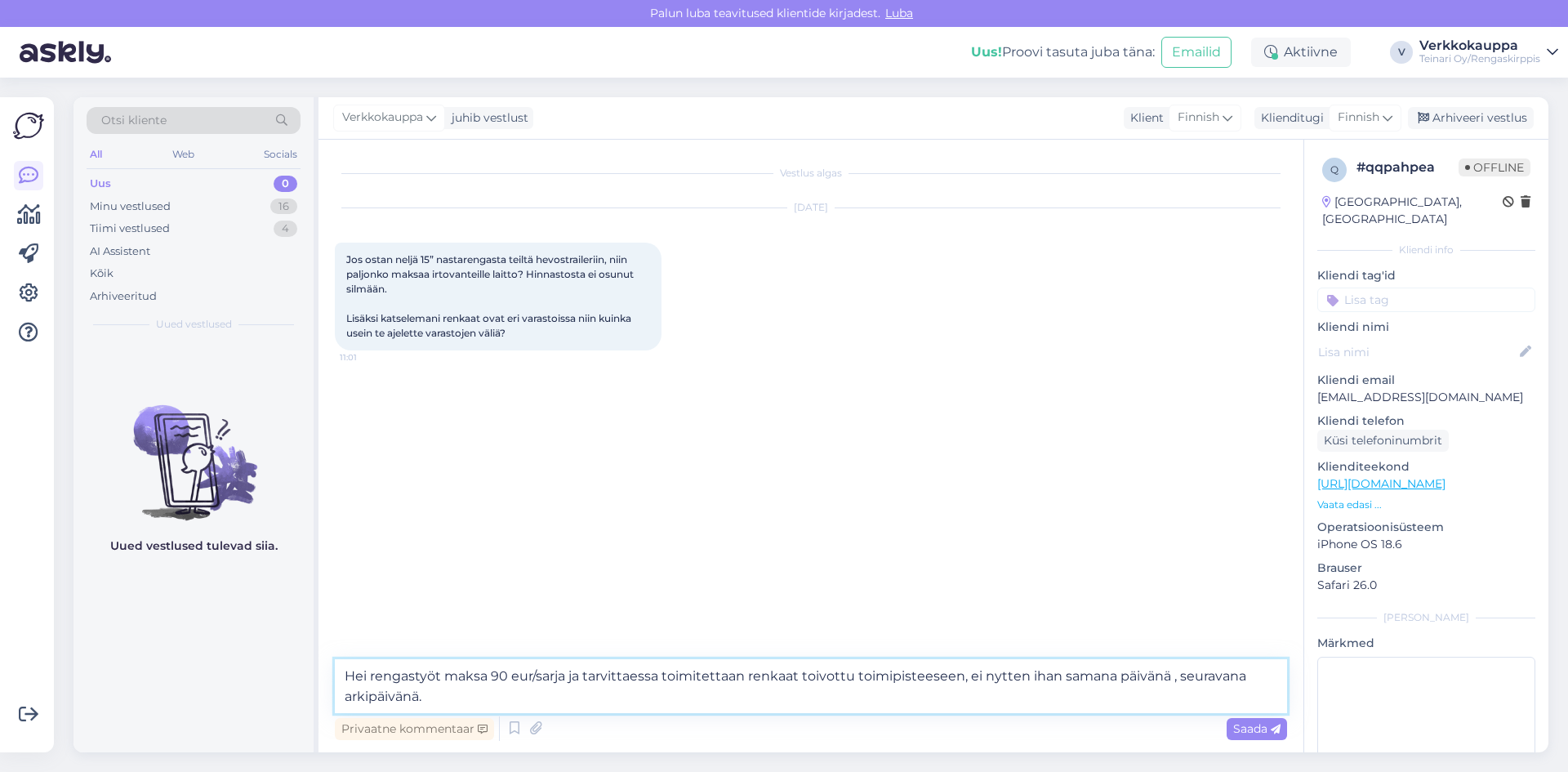
type textarea "Hei rengastyöt maksa 90 eur/sarja ja tarvittaessa toimitettaan renkaat toivottu…"
click at [1011, 611] on div "Vestlus algas [DATE] Jos ostan neljä 15” nastarengasta teiltä hevostraileriin, …" at bounding box center [818, 401] width 967 height 489
click at [1265, 728] on span "Saada" at bounding box center [1256, 728] width 47 height 15
